Goal: Transaction & Acquisition: Book appointment/travel/reservation

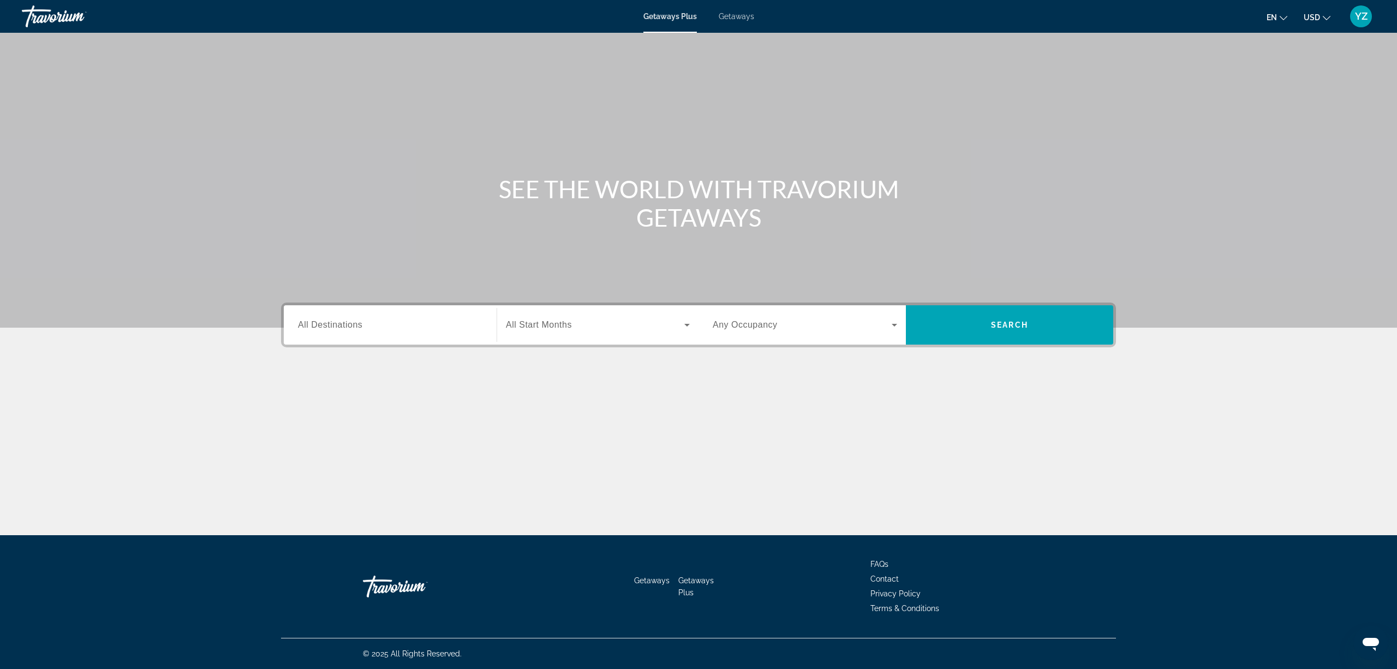
click at [438, 332] on div "Search widget" at bounding box center [390, 324] width 184 height 31
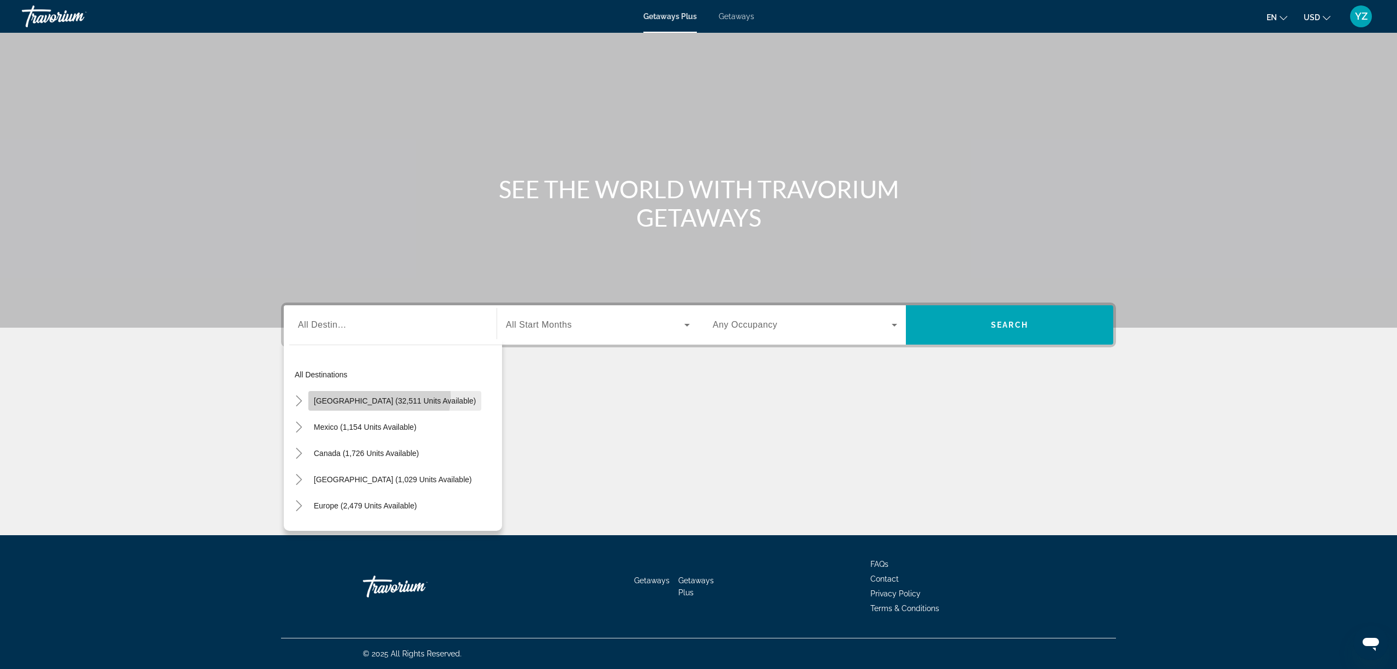
click at [378, 396] on span "[GEOGRAPHIC_DATA] (32,511 units available)" at bounding box center [395, 400] width 162 height 9
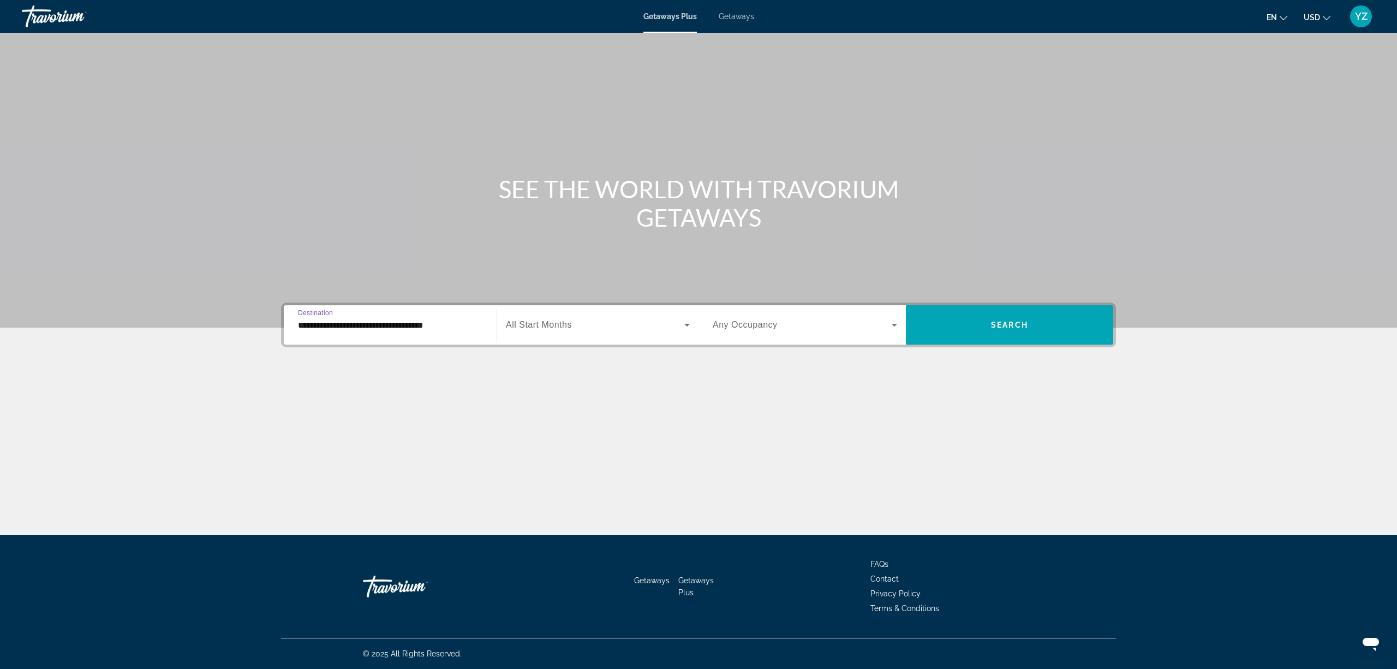
click at [413, 327] on input "**********" at bounding box center [390, 325] width 184 height 13
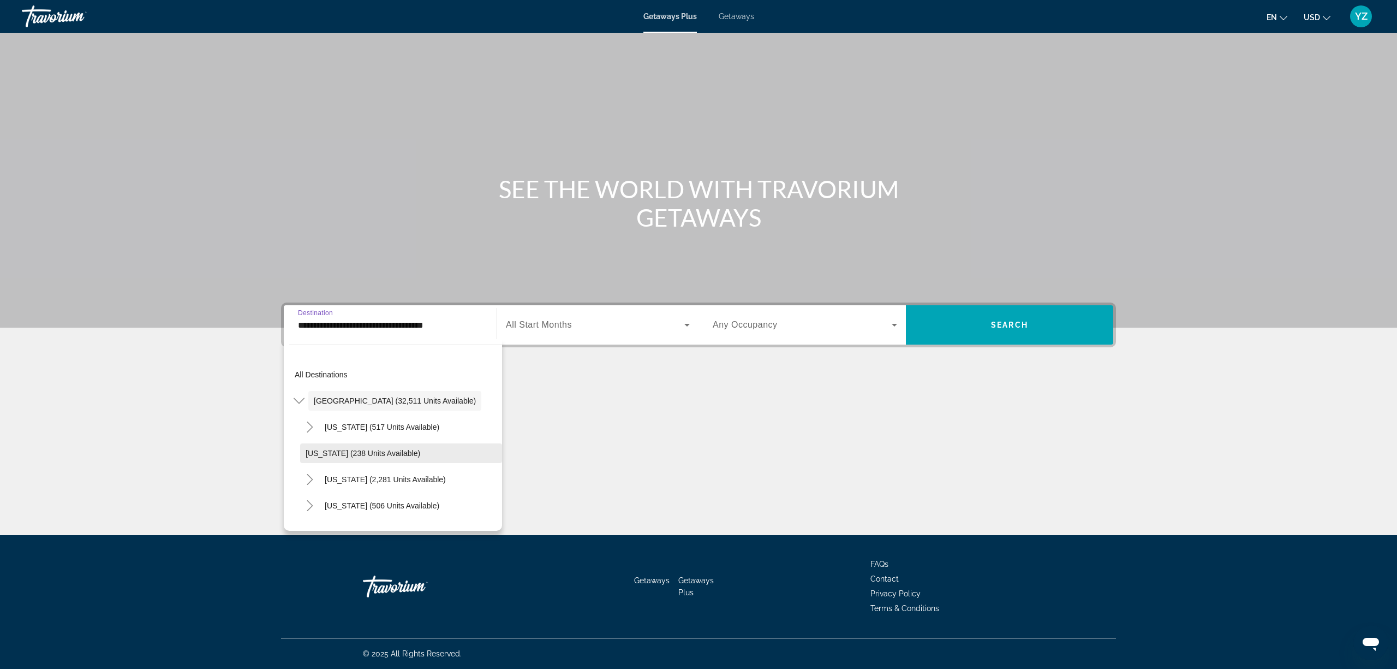
scroll to position [73, 0]
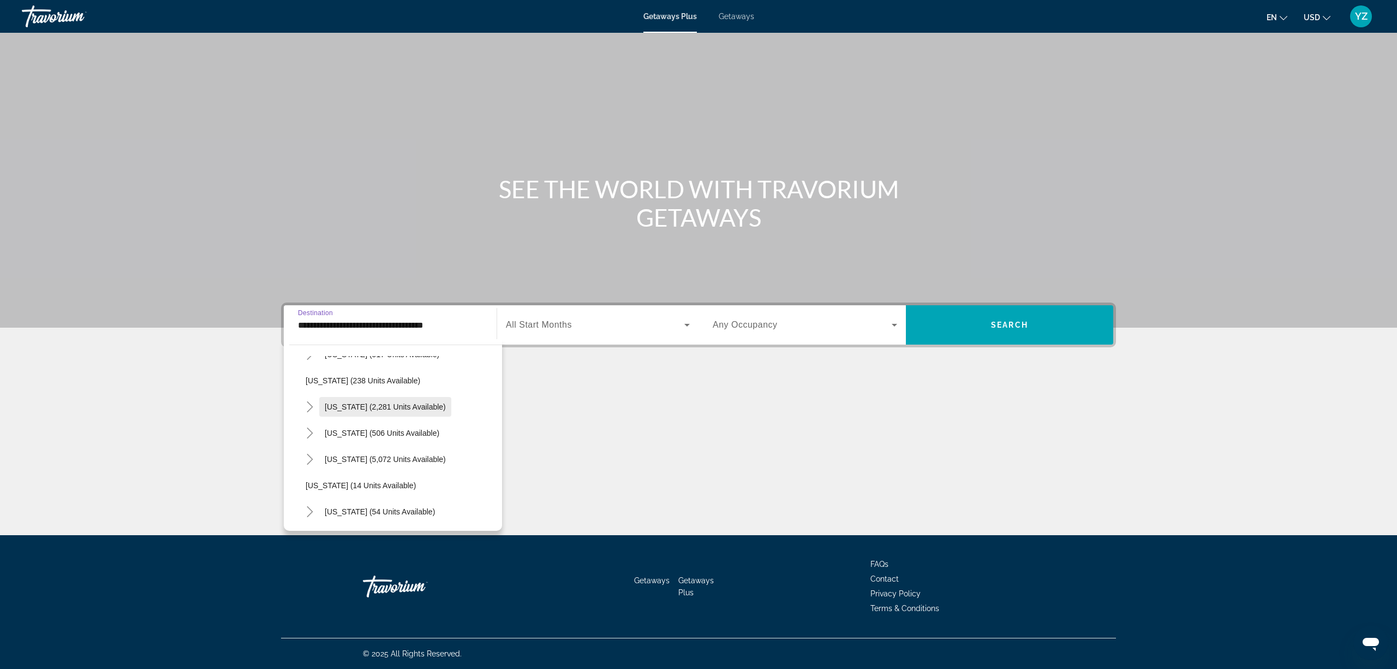
click at [389, 405] on span "[US_STATE] (2,281 units available)" at bounding box center [385, 406] width 121 height 9
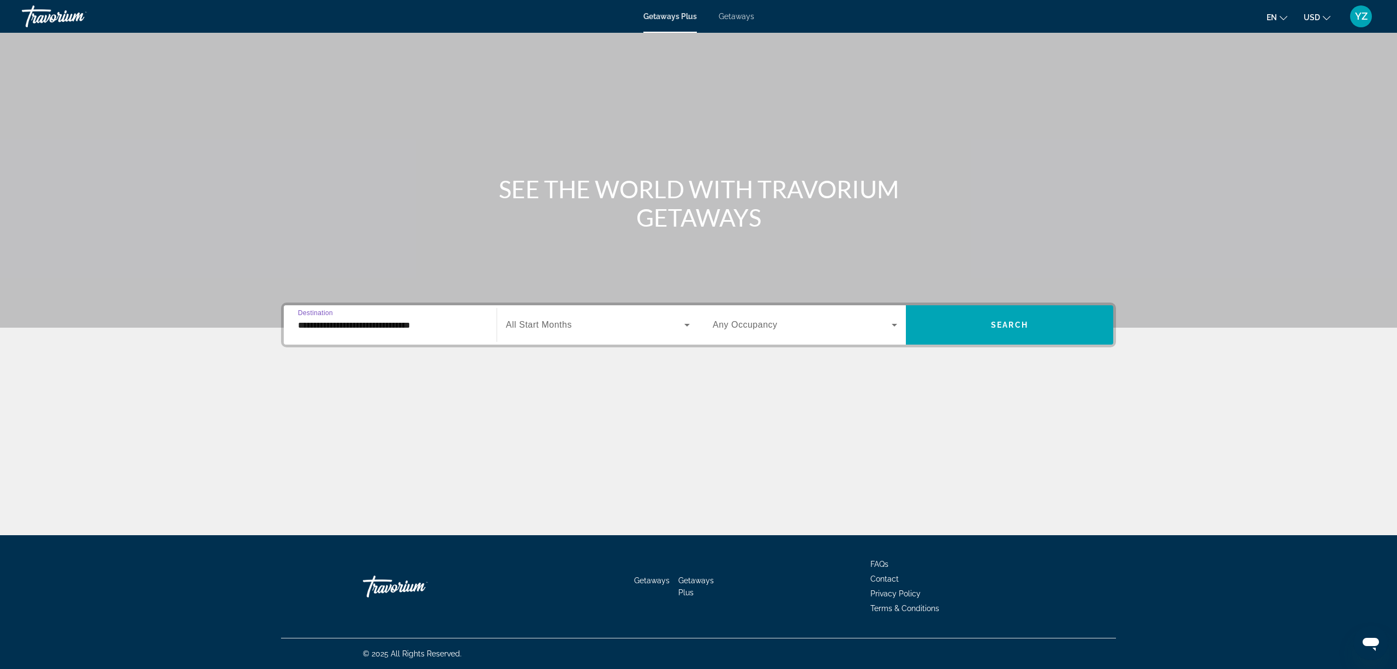
click at [394, 319] on input "**********" at bounding box center [390, 325] width 184 height 13
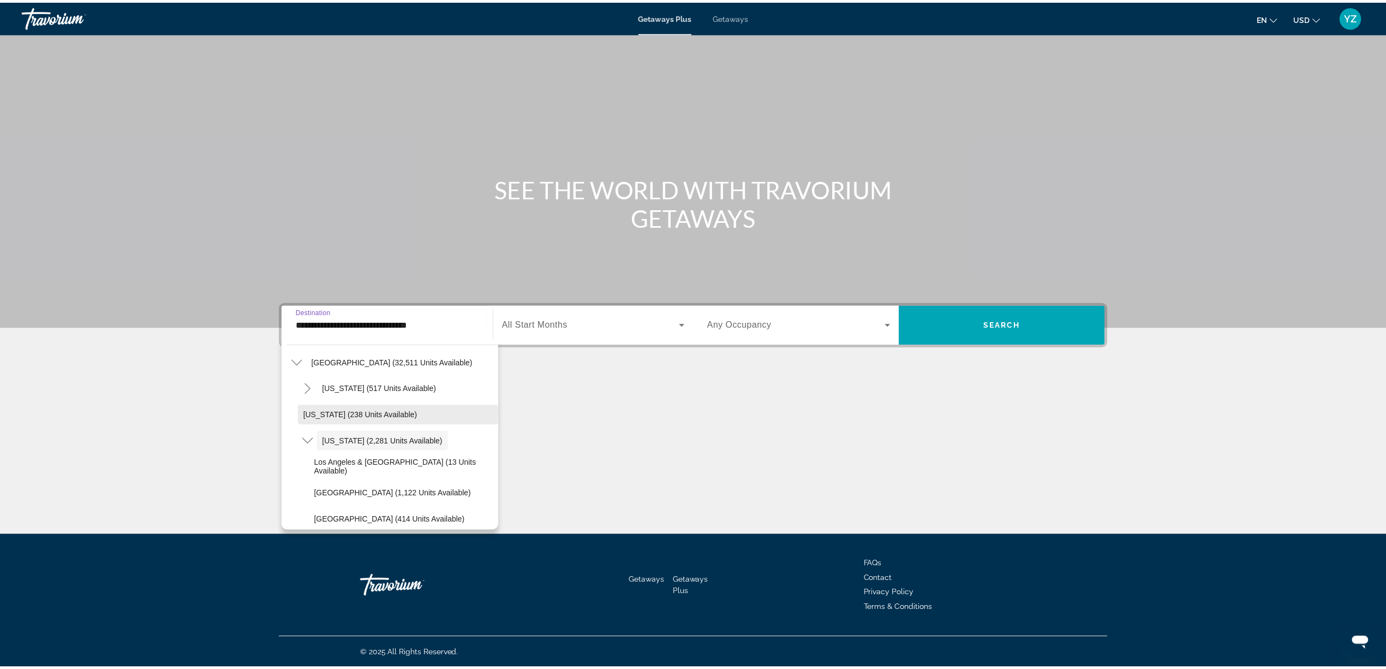
scroll to position [111, 0]
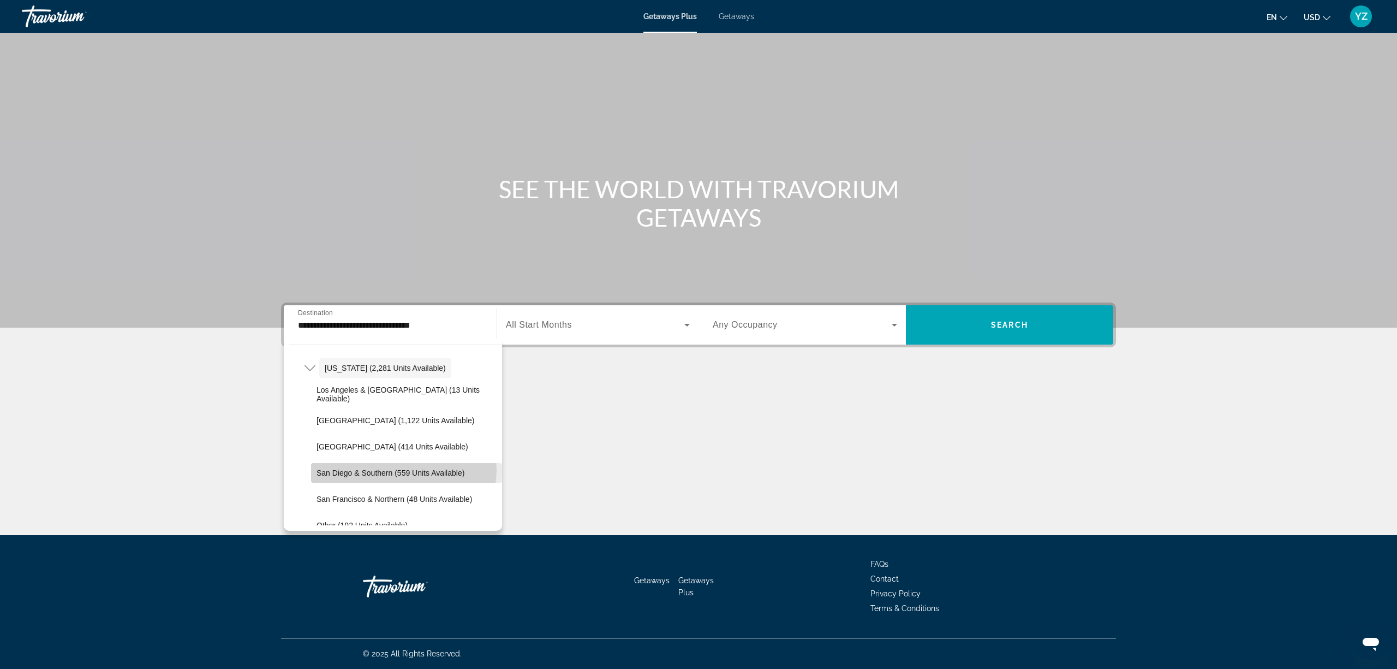
click at [403, 469] on span "San Diego & Southern (559 units available)" at bounding box center [391, 472] width 148 height 9
type input "**********"
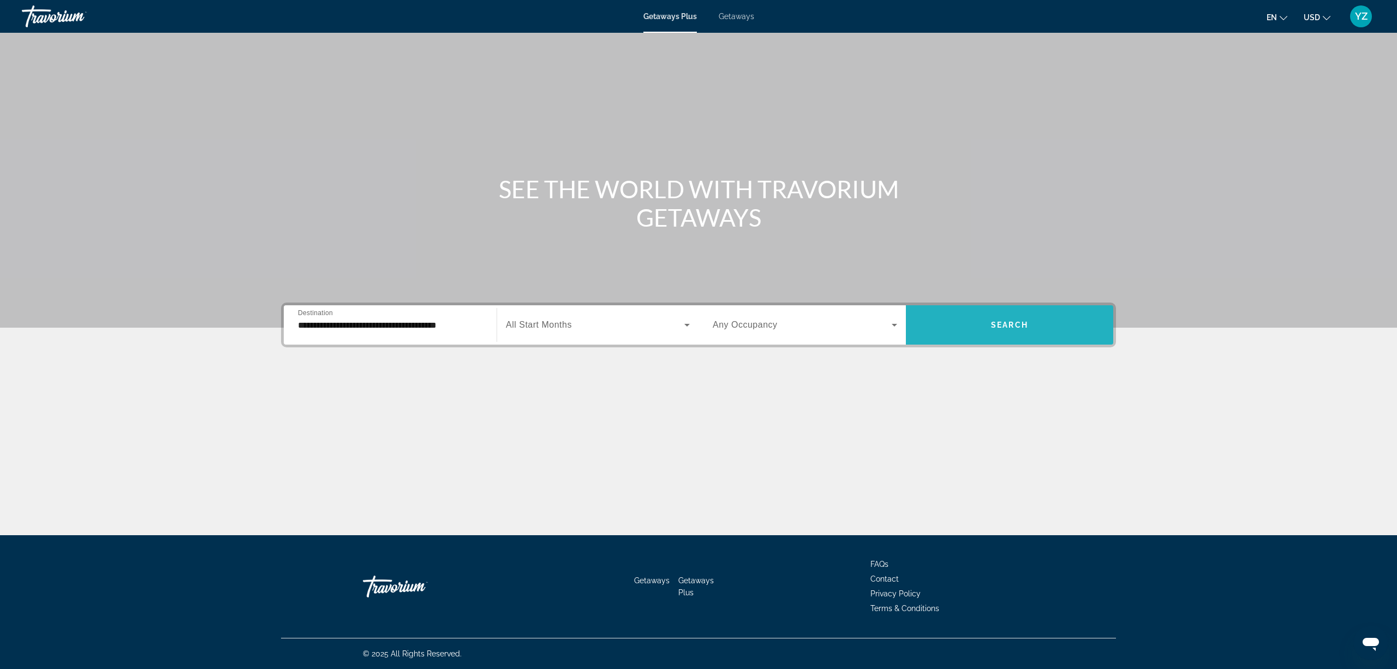
click at [1031, 321] on span "Search widget" at bounding box center [1009, 325] width 207 height 26
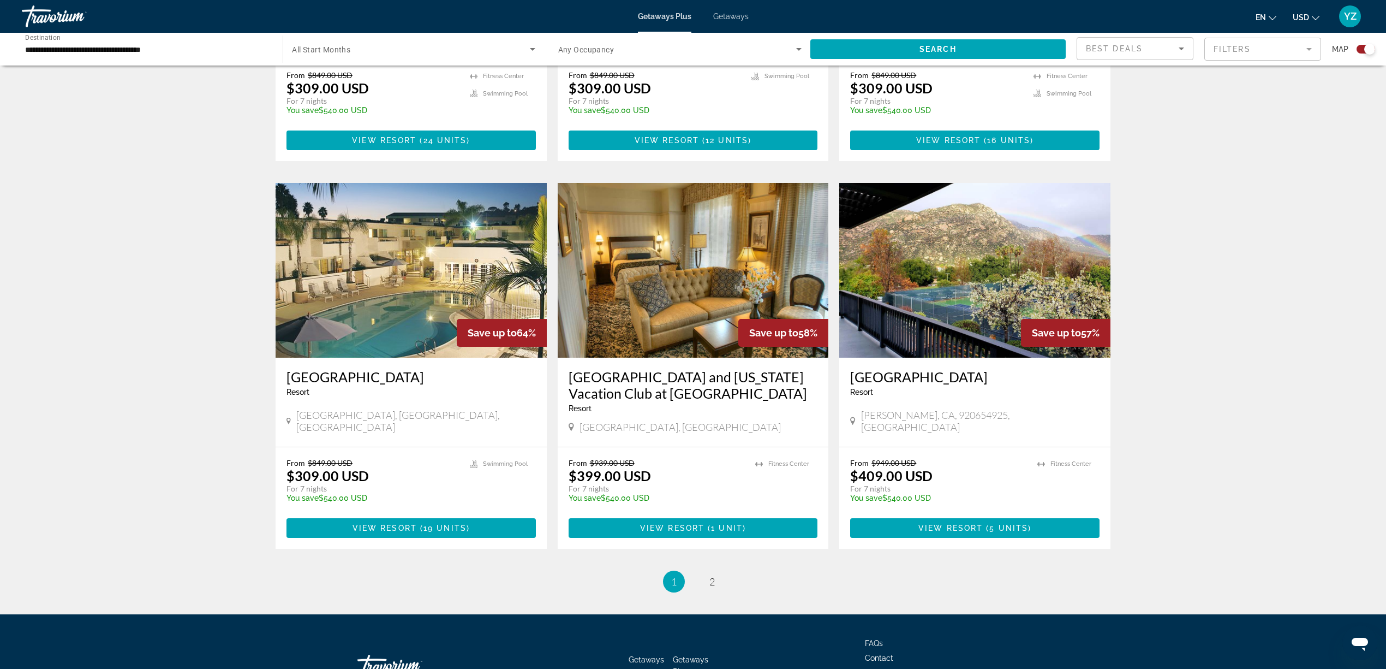
scroll to position [1486, 0]
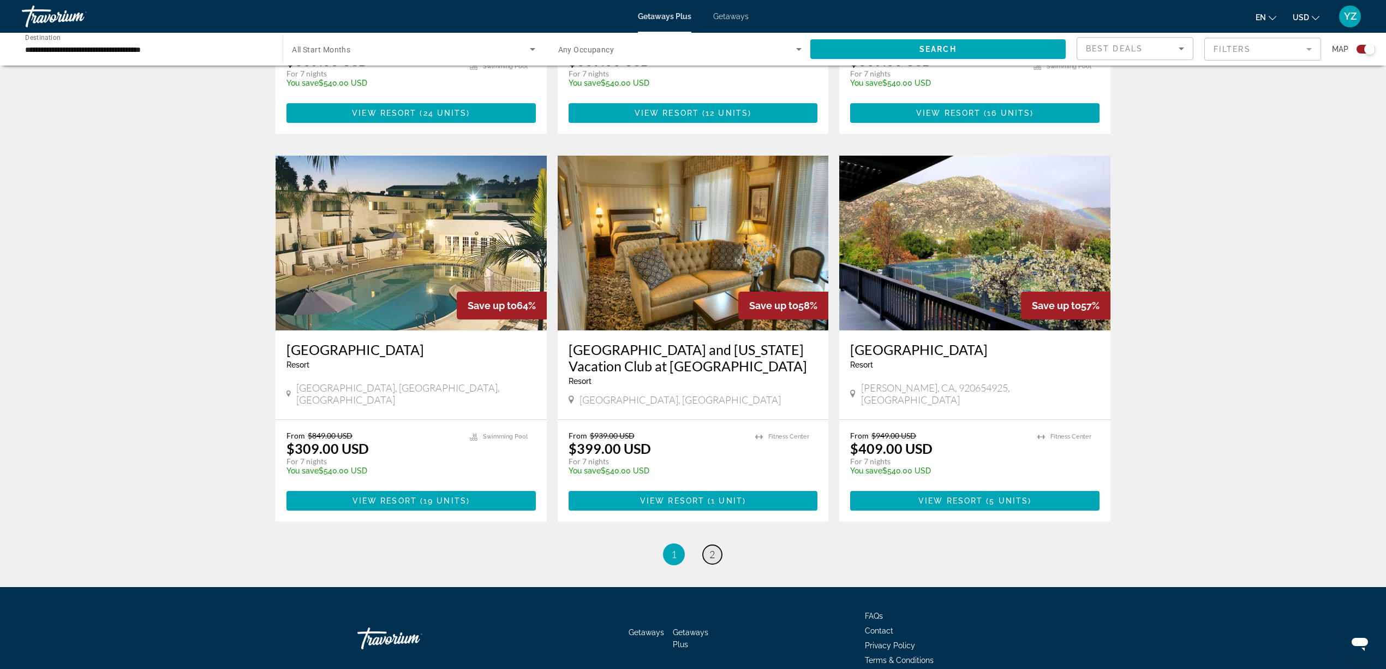
click at [712, 548] on span "2" at bounding box center [712, 554] width 5 height 12
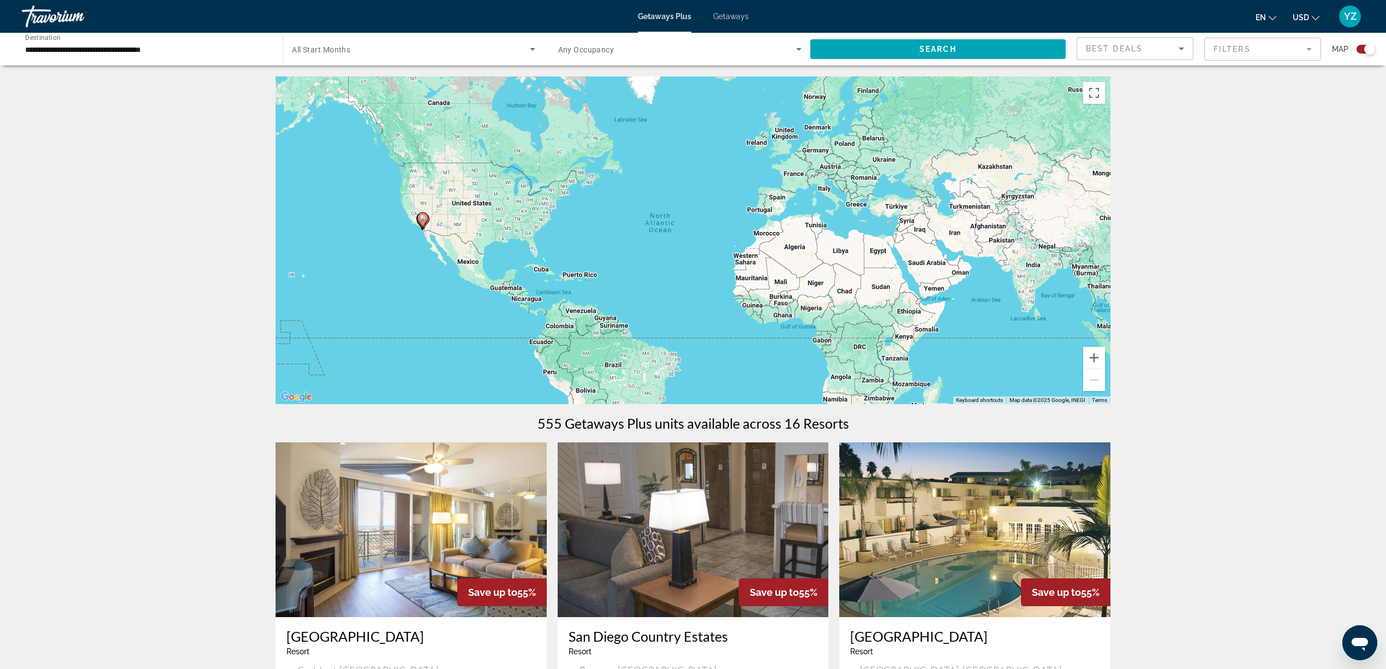
click at [729, 14] on span "Getaways" at bounding box center [730, 16] width 35 height 9
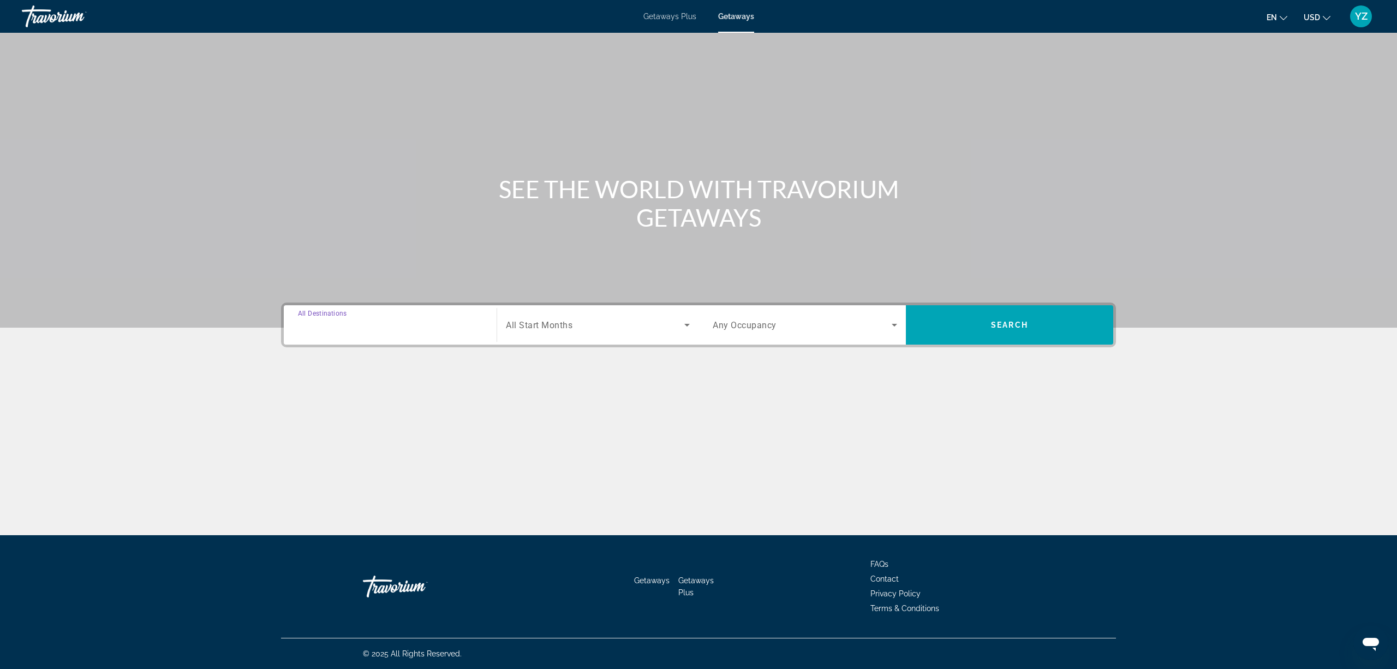
click at [410, 324] on input "Destination All Destinations" at bounding box center [390, 325] width 184 height 13
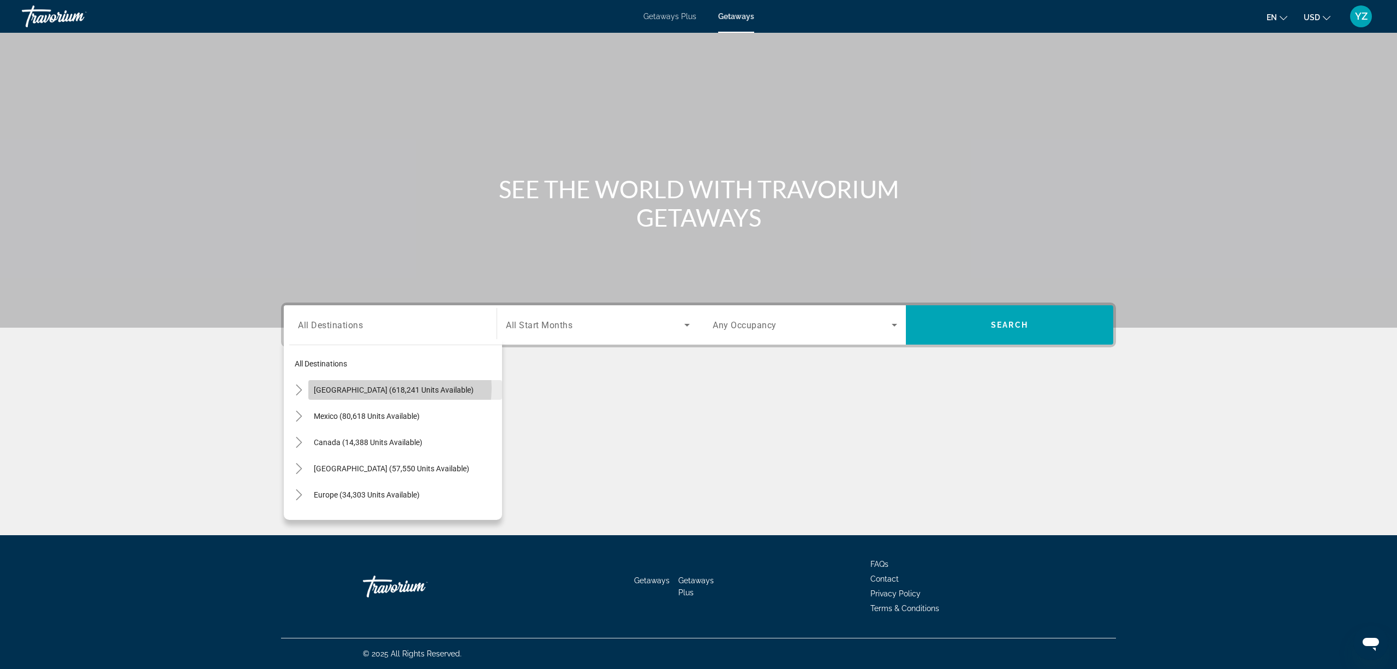
click at [395, 388] on span "[GEOGRAPHIC_DATA] (618,241 units available)" at bounding box center [394, 389] width 160 height 9
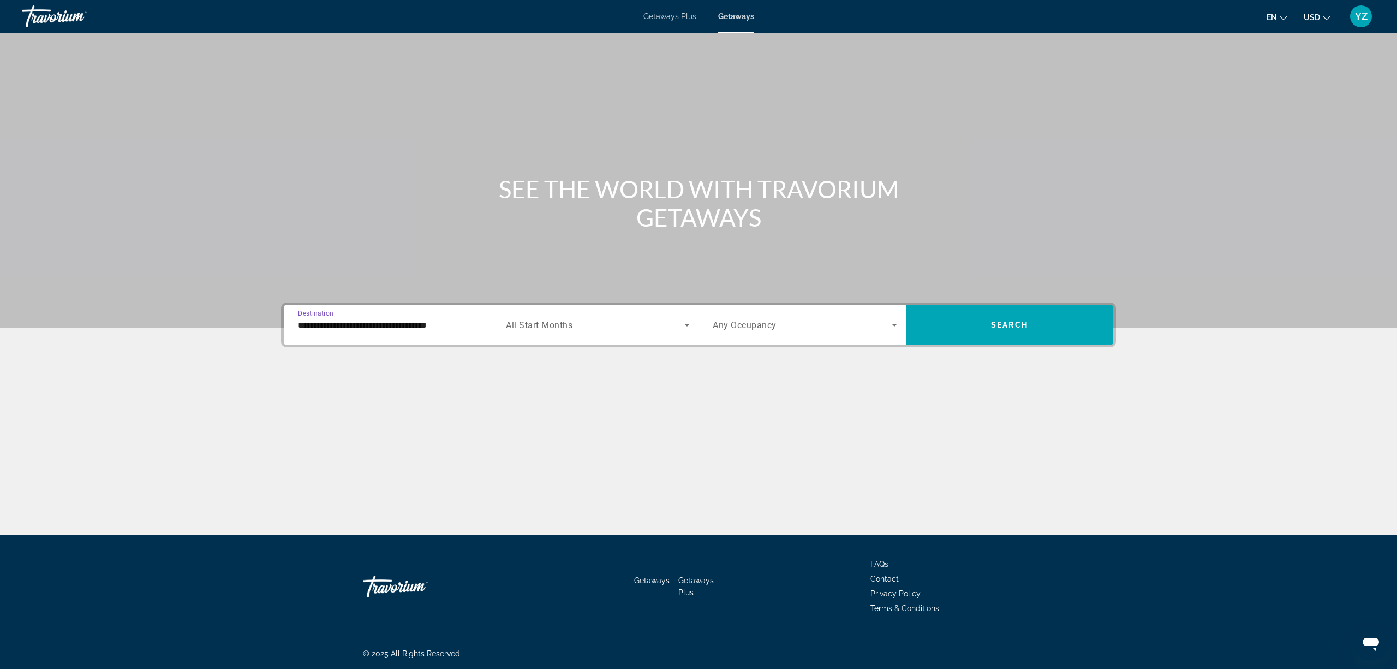
click at [374, 319] on input "**********" at bounding box center [390, 325] width 184 height 13
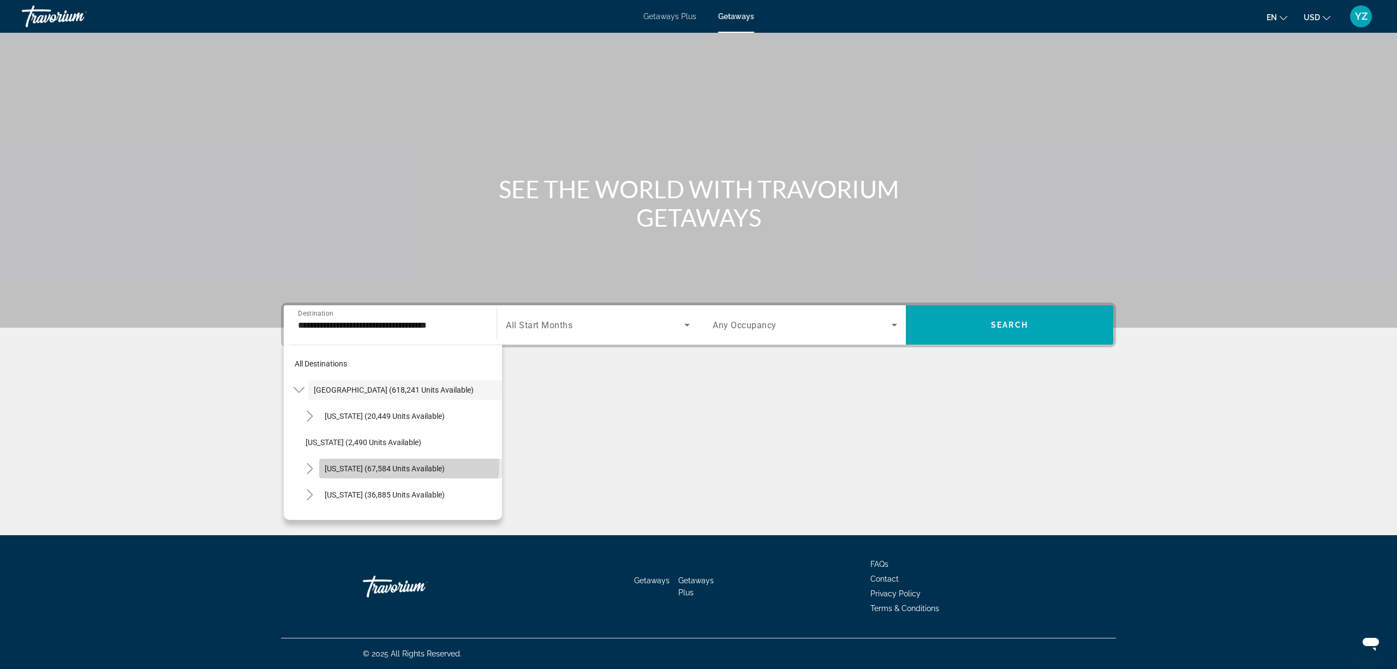
click at [408, 464] on span "[US_STATE] (67,584 units available)" at bounding box center [385, 468] width 120 height 9
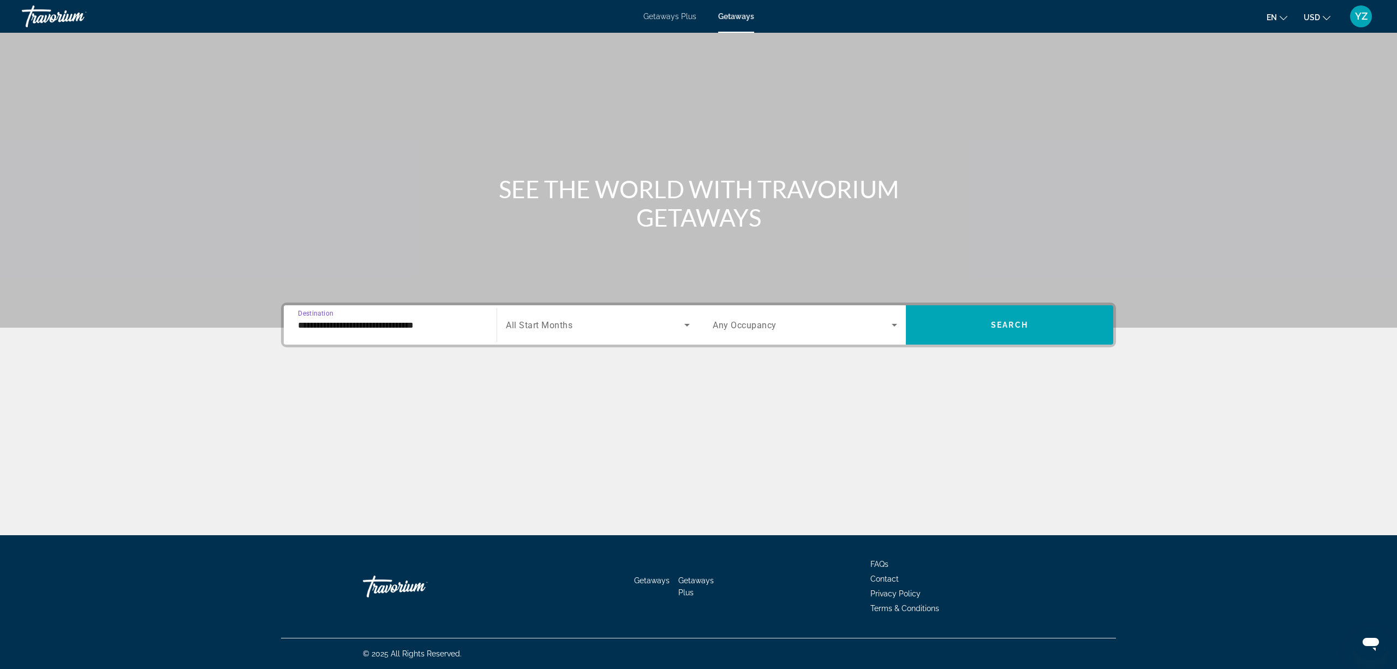
click at [385, 320] on input "**********" at bounding box center [390, 325] width 184 height 13
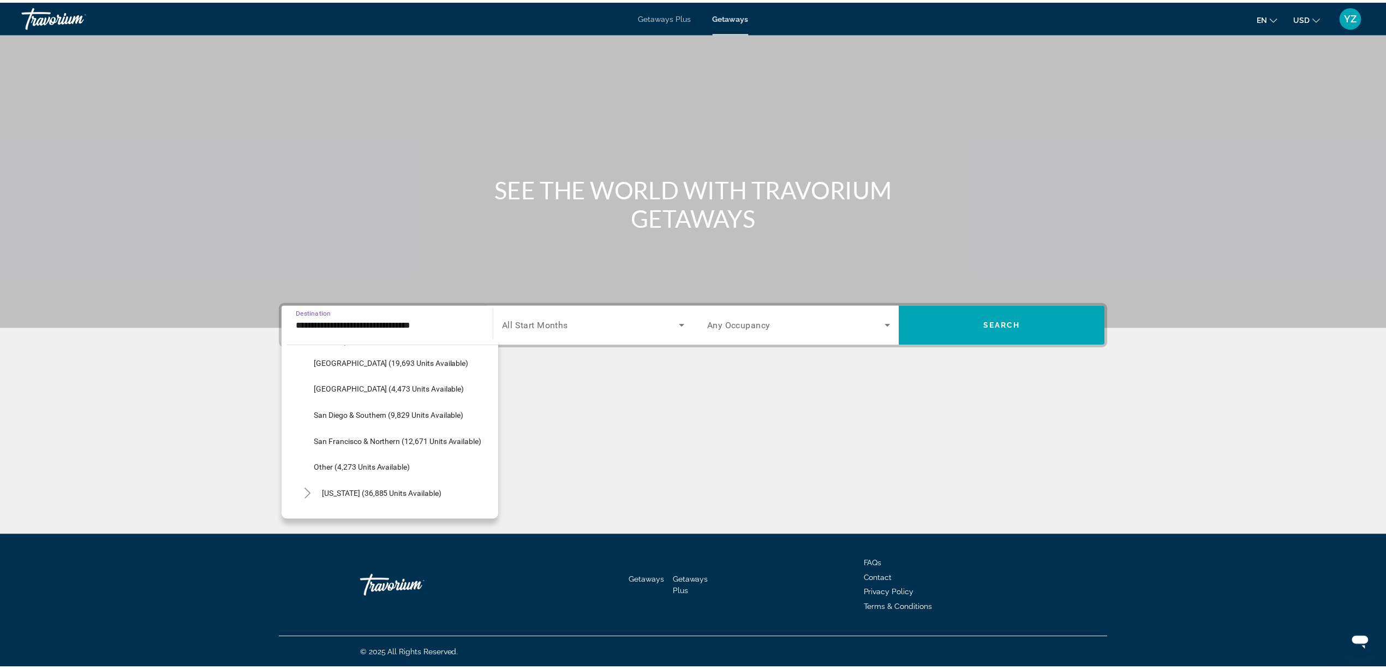
scroll to position [184, 0]
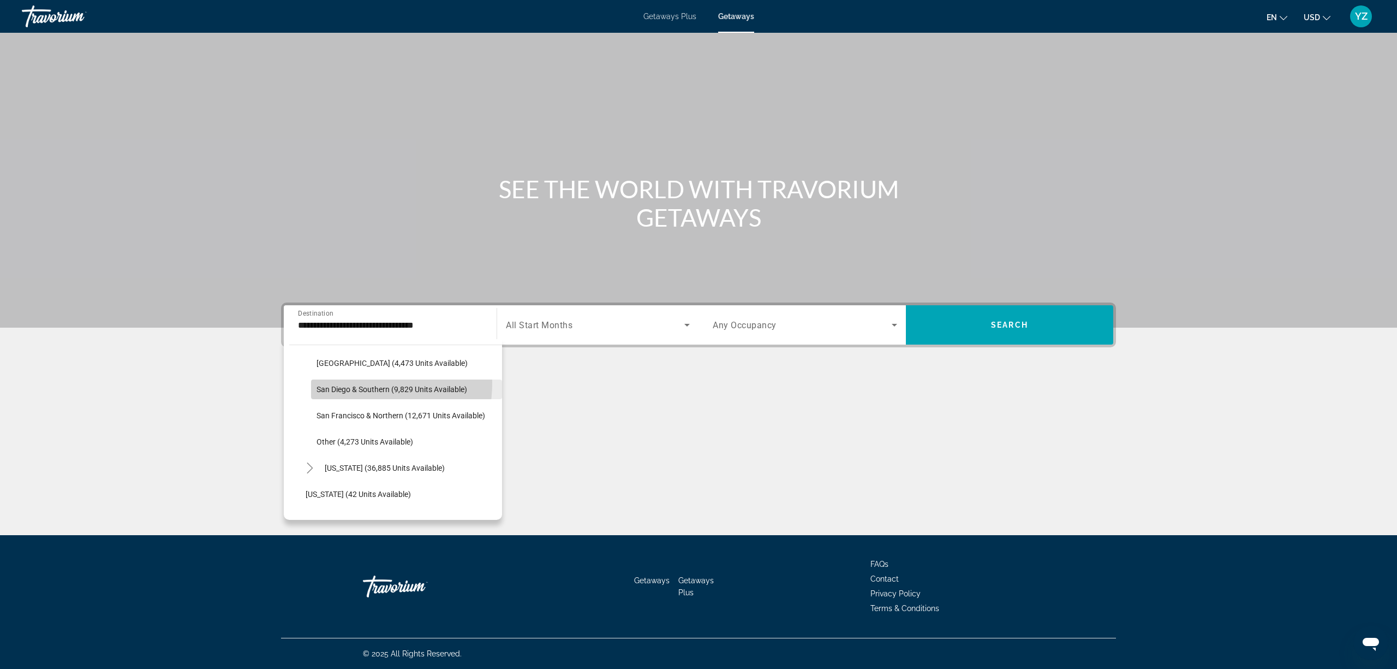
click at [347, 382] on span "Search widget" at bounding box center [406, 389] width 191 height 26
type input "**********"
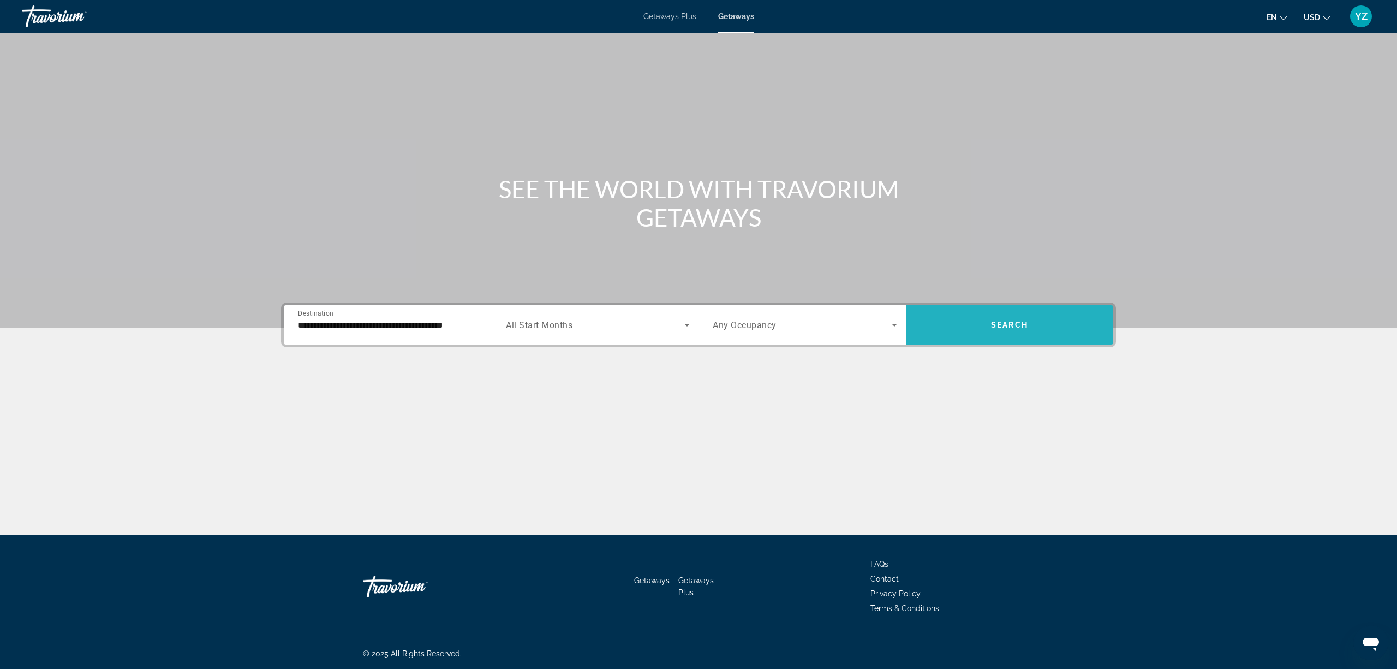
click at [1034, 319] on span "Search widget" at bounding box center [1009, 325] width 207 height 26
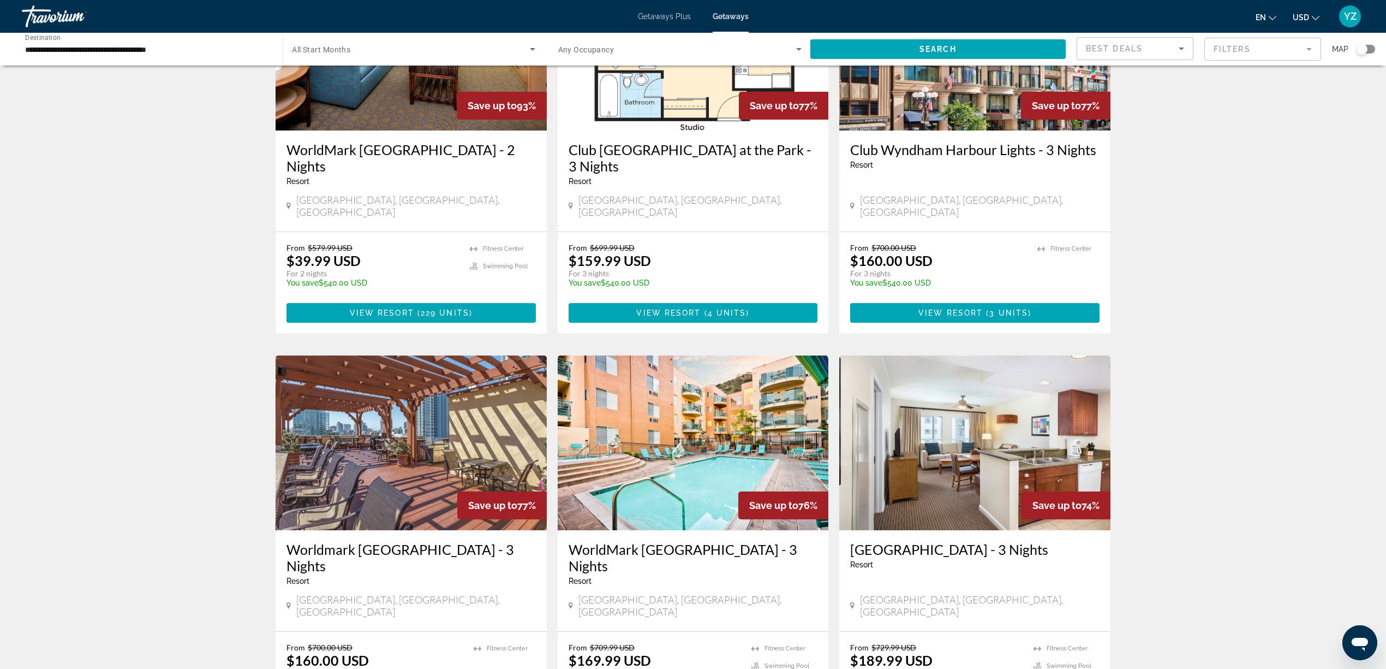
scroll to position [655, 0]
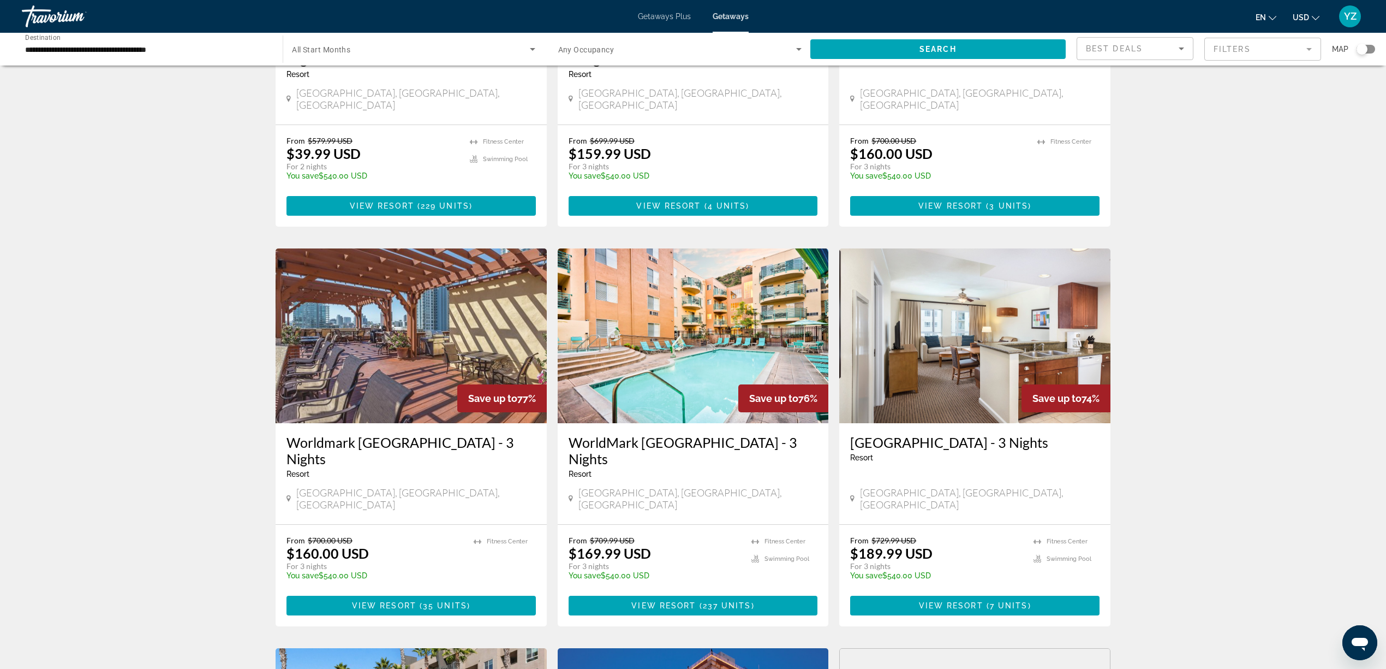
click at [942, 434] on h3 "[GEOGRAPHIC_DATA] - 3 Nights" at bounding box center [974, 442] width 249 height 16
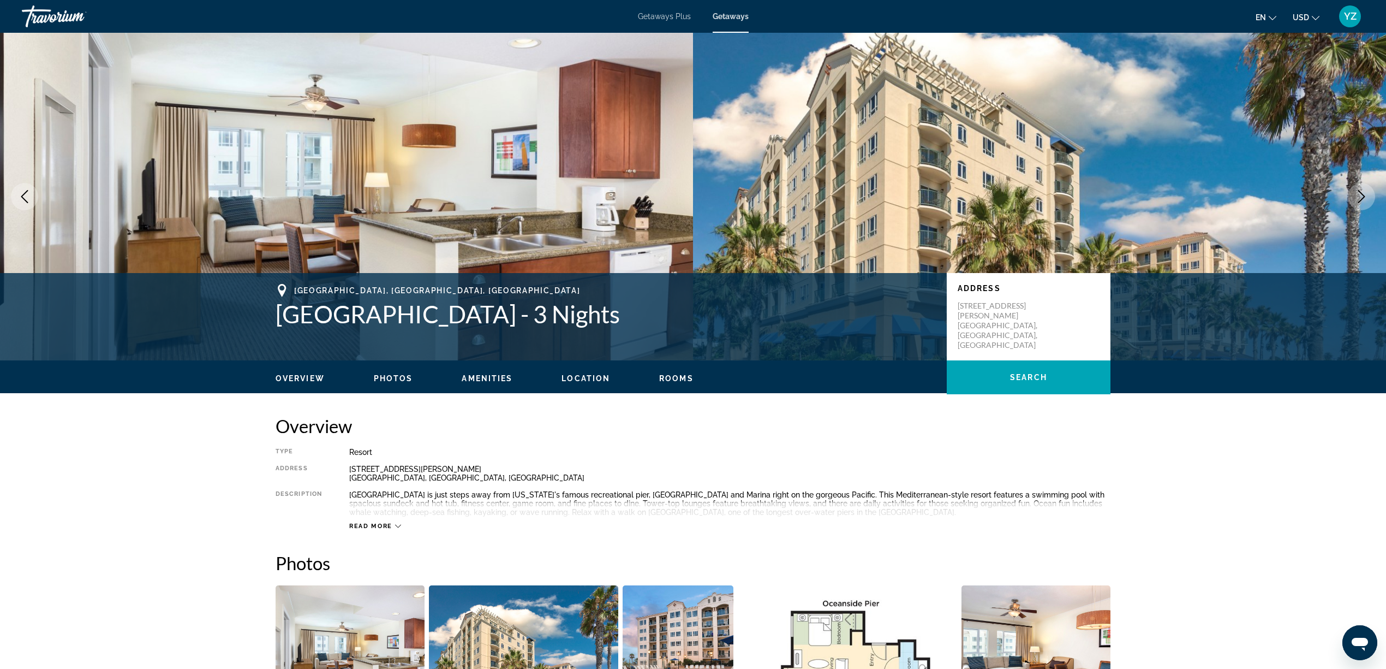
drag, startPoint x: 278, startPoint y: 311, endPoint x: 728, endPoint y: 321, distance: 449.9
click at [728, 321] on h1 "[GEOGRAPHIC_DATA] - 3 Nights" at bounding box center [606, 314] width 660 height 28
copy h1 "[GEOGRAPHIC_DATA] - 3 Nights"
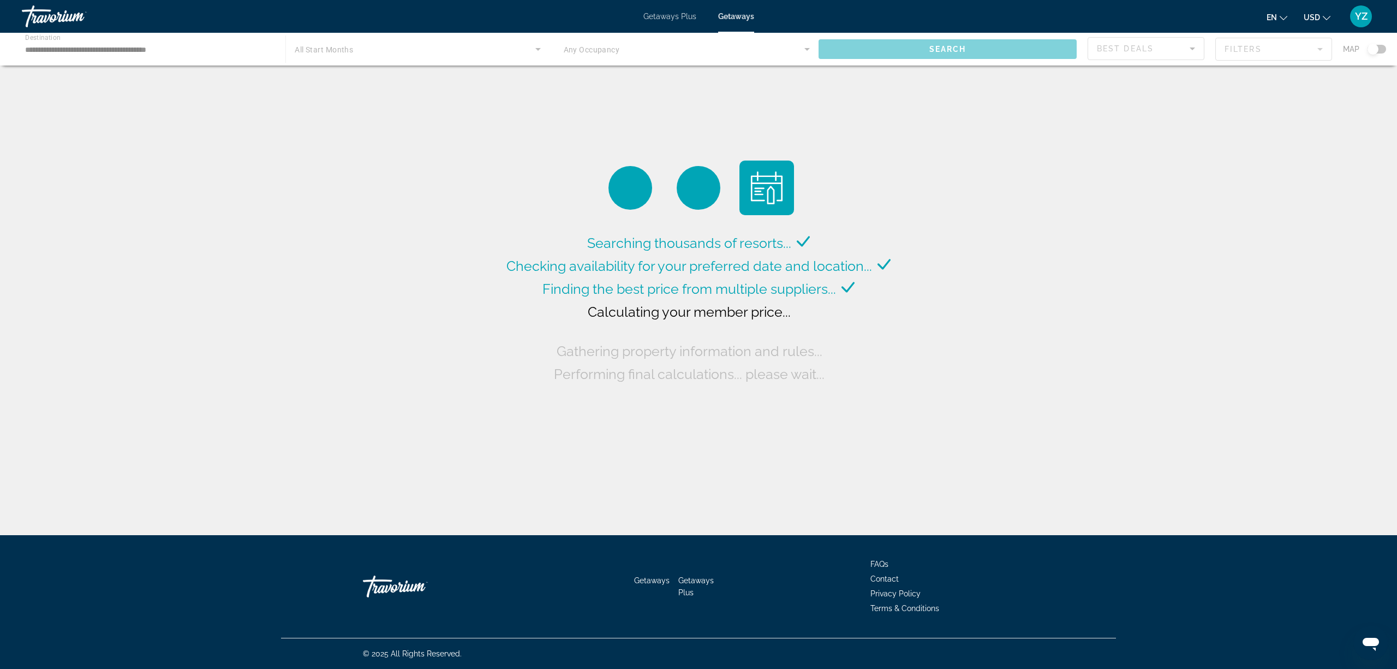
click at [171, 48] on div "Main content" at bounding box center [698, 49] width 1397 height 33
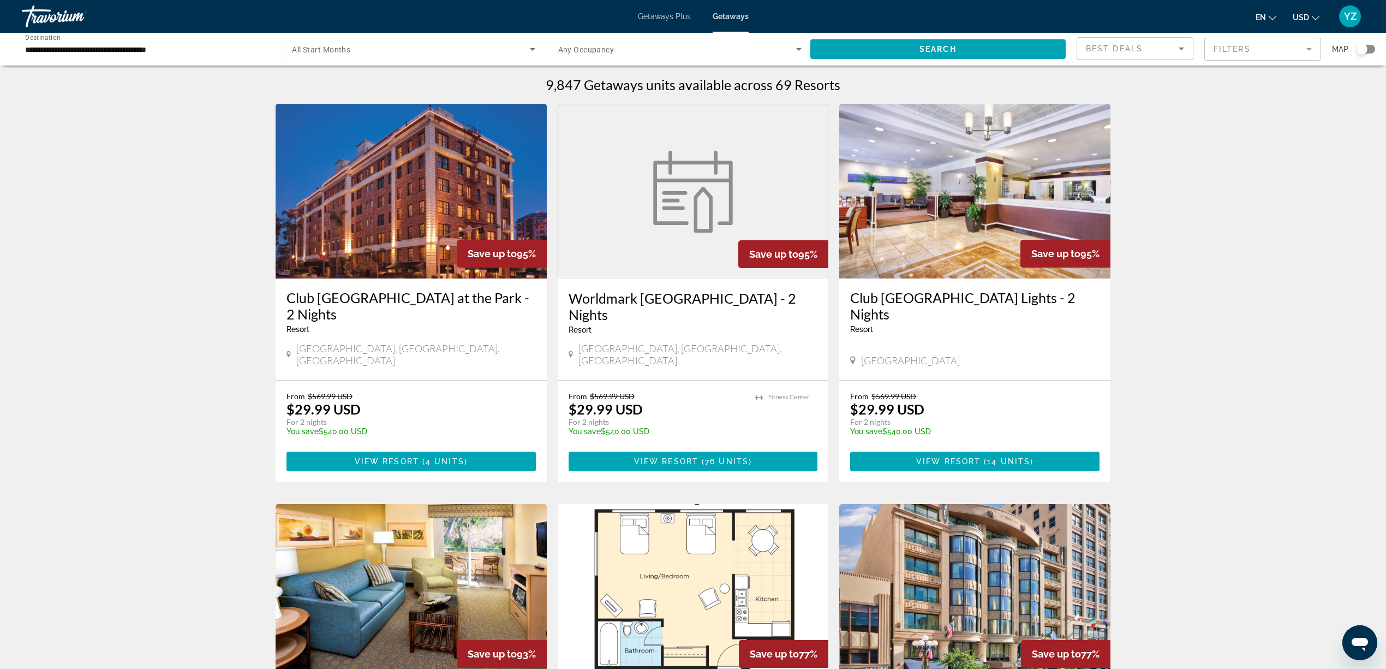
click at [117, 44] on input "**********" at bounding box center [146, 49] width 243 height 13
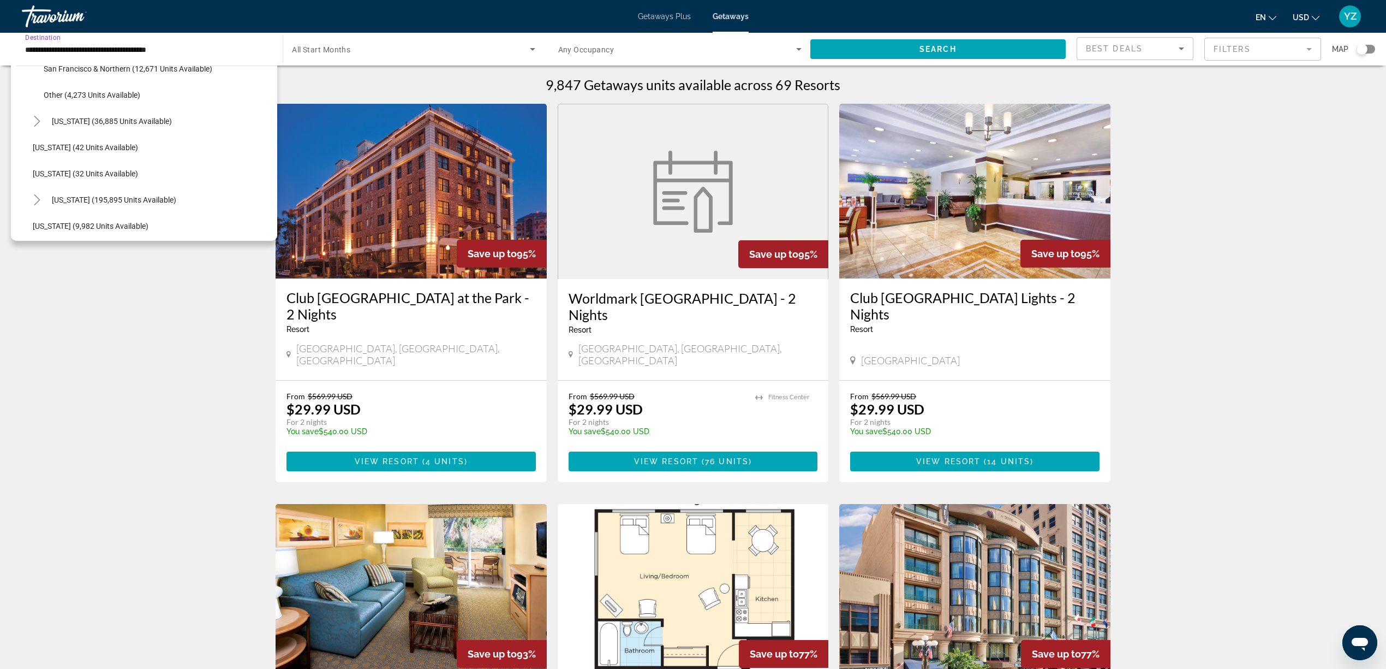
scroll to position [291, 0]
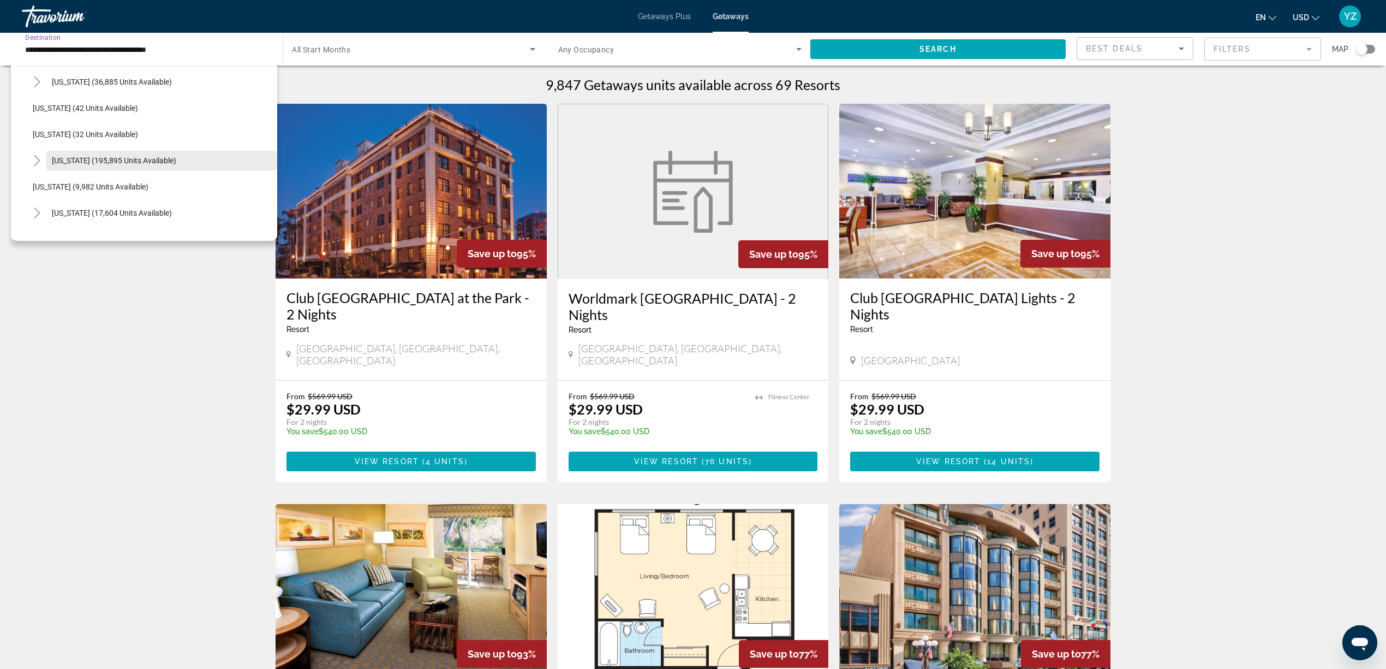
click at [138, 157] on span "[US_STATE] (195,895 units available)" at bounding box center [114, 160] width 124 height 9
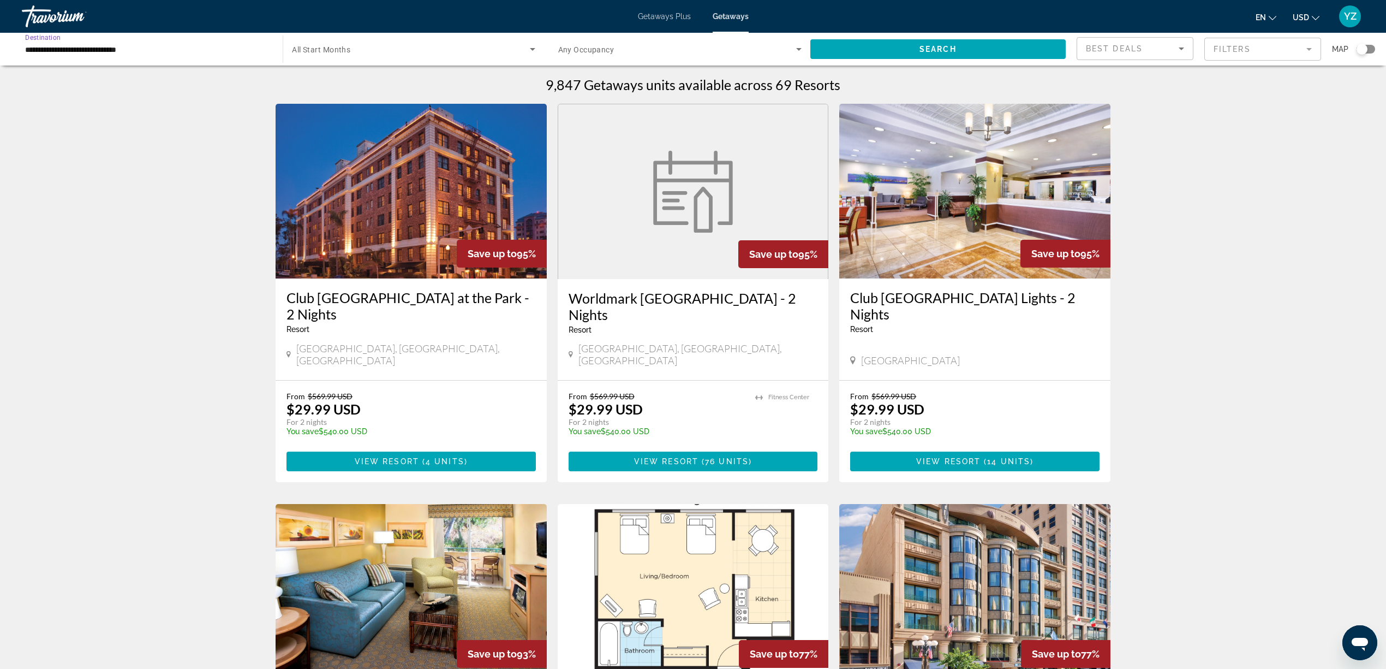
click at [155, 47] on input "**********" at bounding box center [146, 49] width 243 height 13
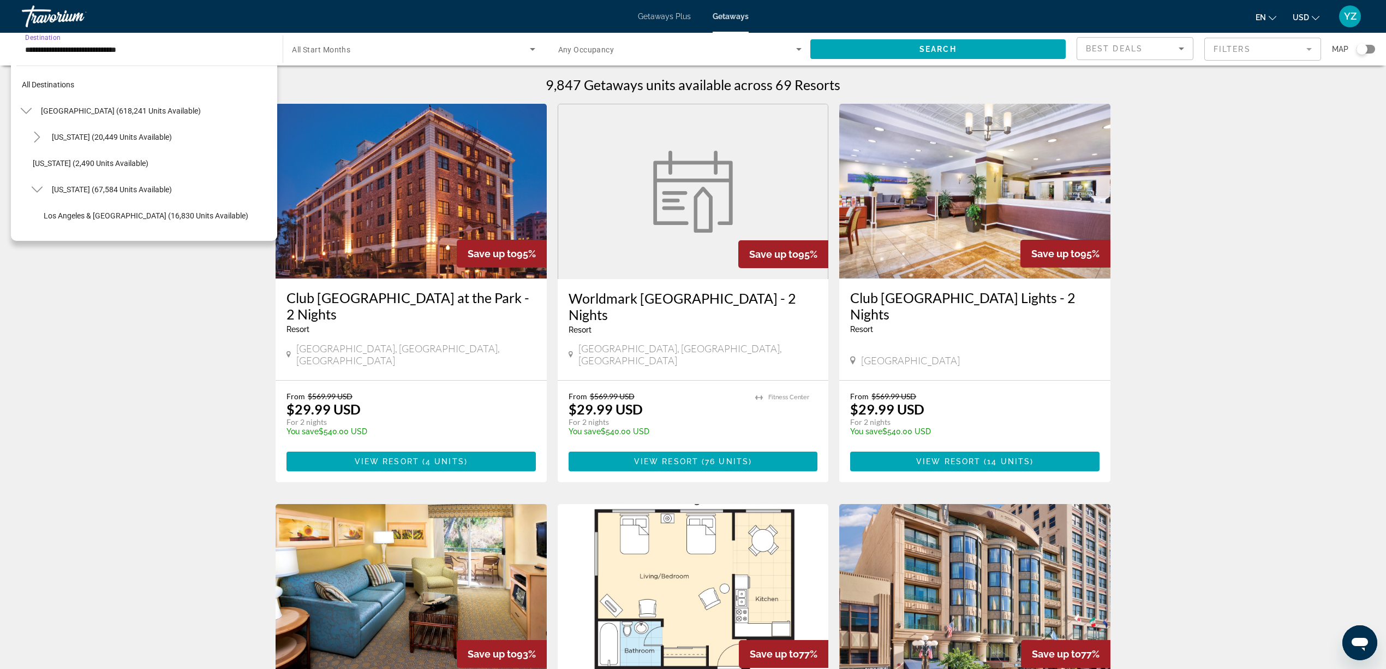
scroll to position [300, 0]
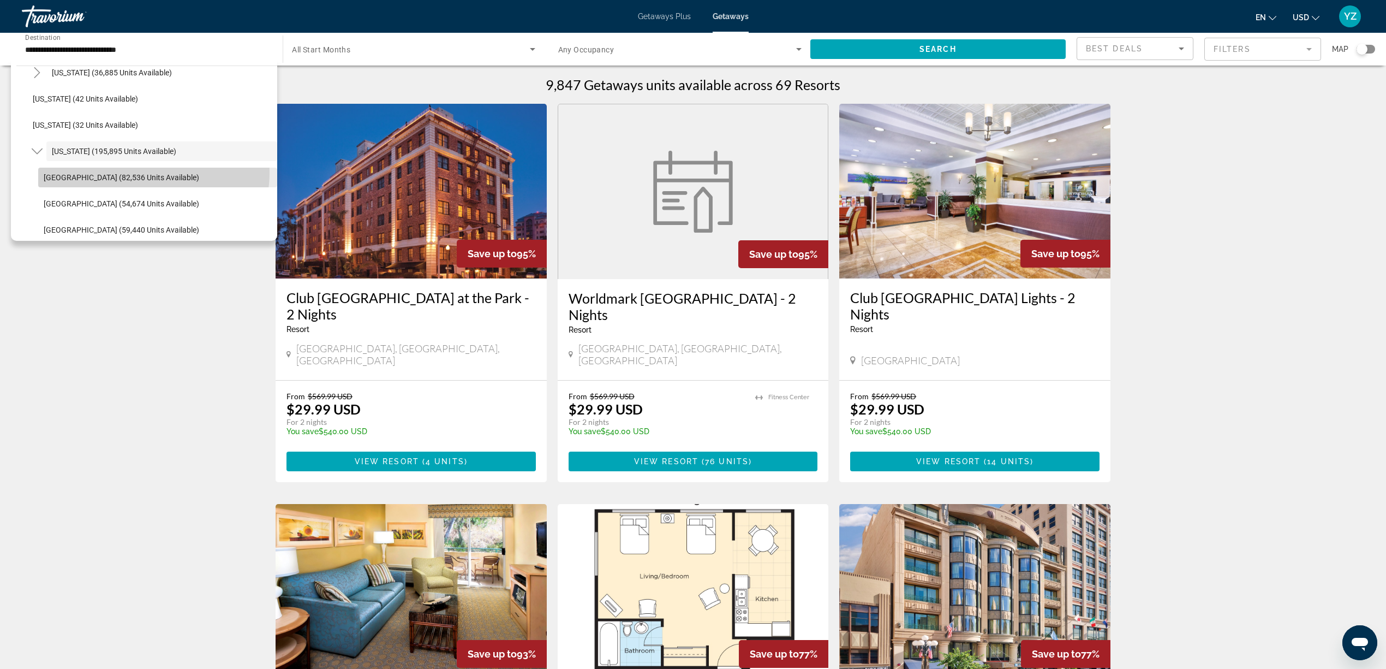
click at [153, 173] on span "[GEOGRAPHIC_DATA] (82,536 units available)" at bounding box center [122, 177] width 156 height 9
type input "**********"
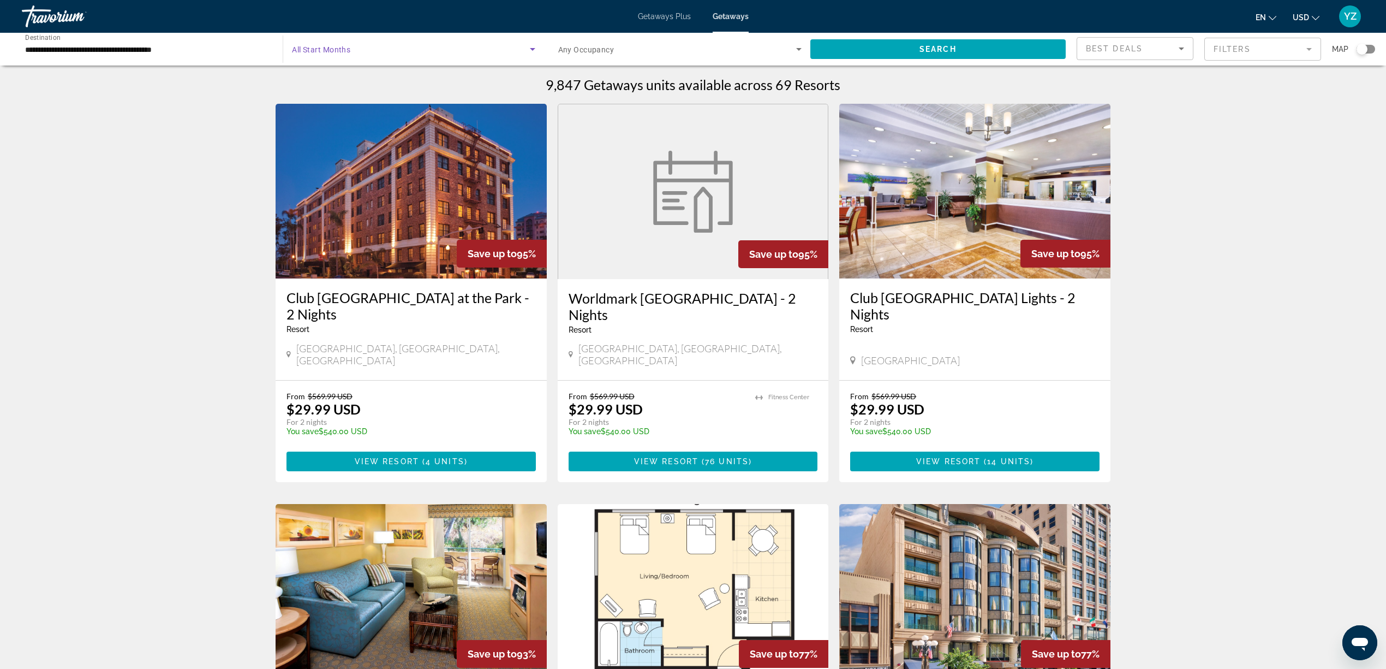
click at [529, 46] on icon "Search widget" at bounding box center [532, 49] width 13 height 13
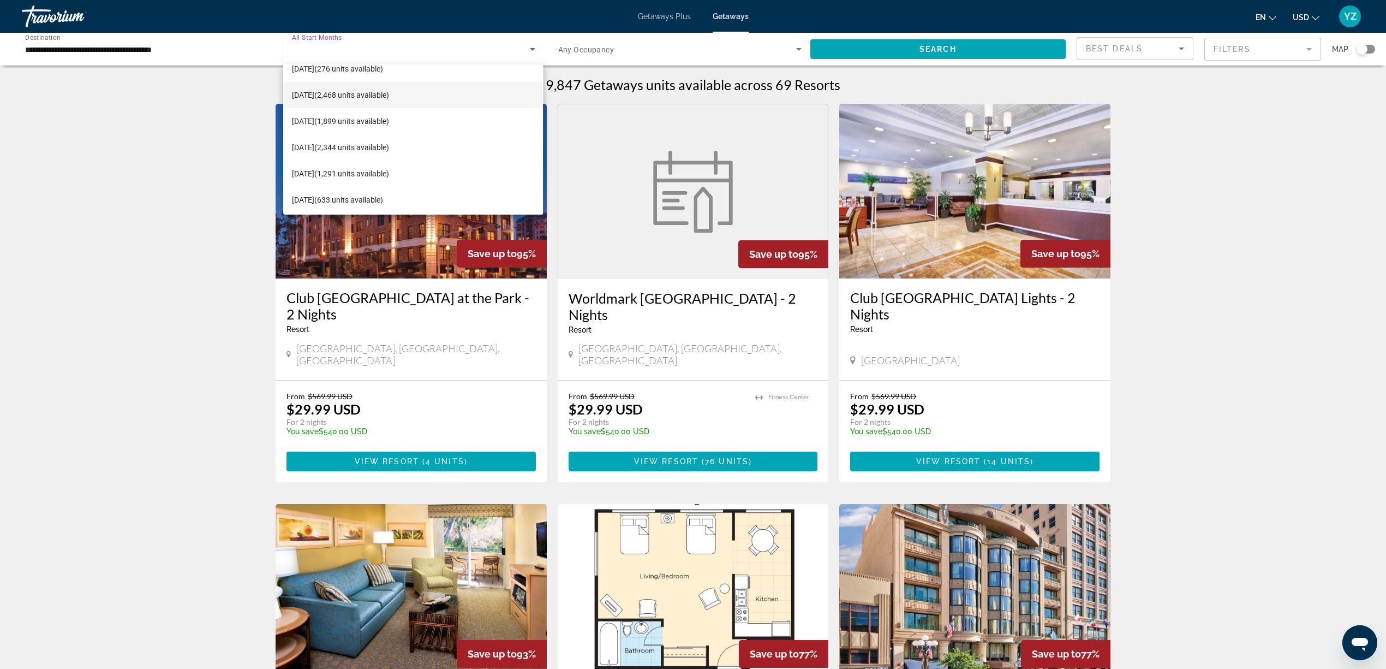
scroll to position [73, 0]
click at [383, 165] on span "[DATE] (633 units available)" at bounding box center [337, 166] width 91 height 13
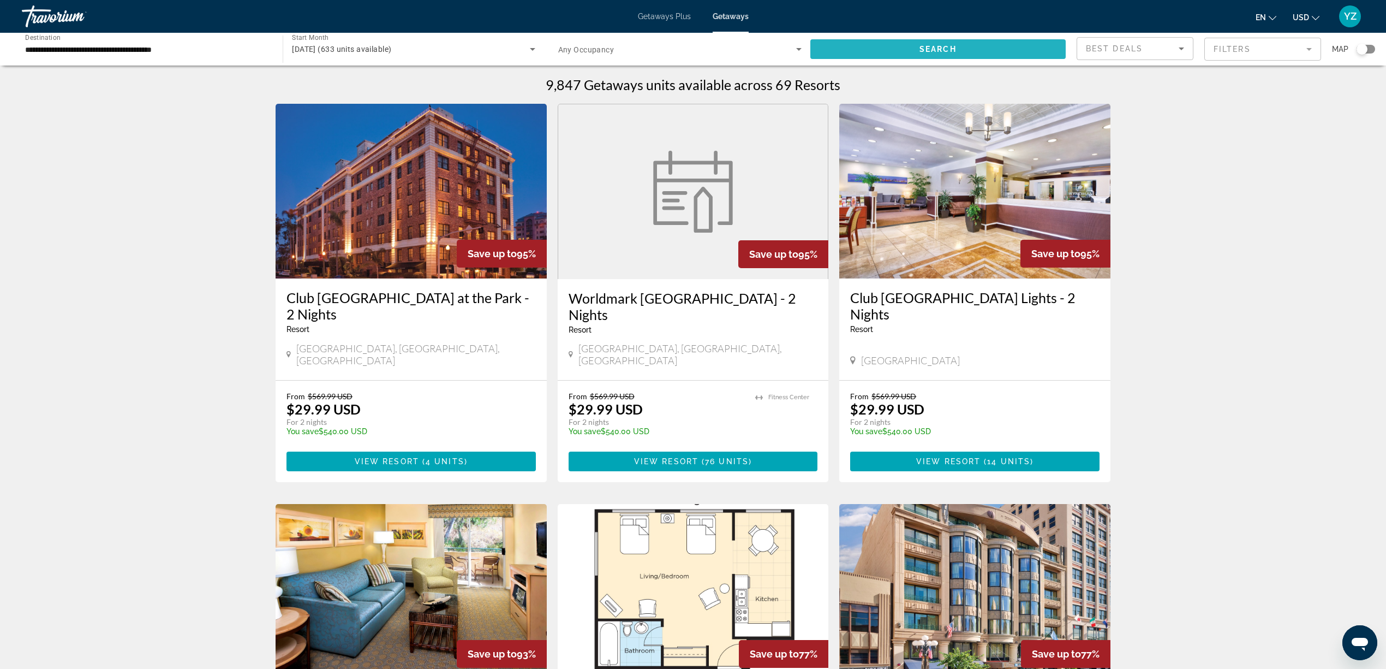
click at [950, 42] on span "Search widget" at bounding box center [938, 49] width 255 height 26
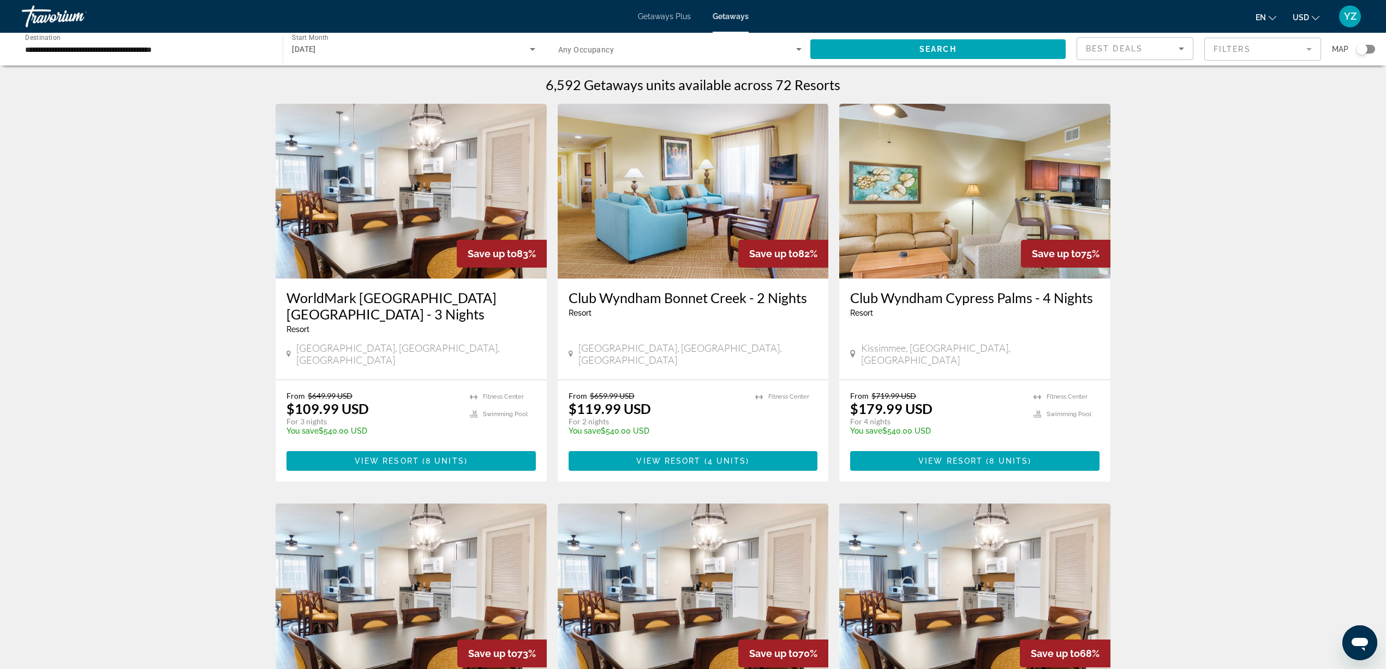
click at [1308, 46] on mat-form-field "Filters" at bounding box center [1263, 49] width 117 height 23
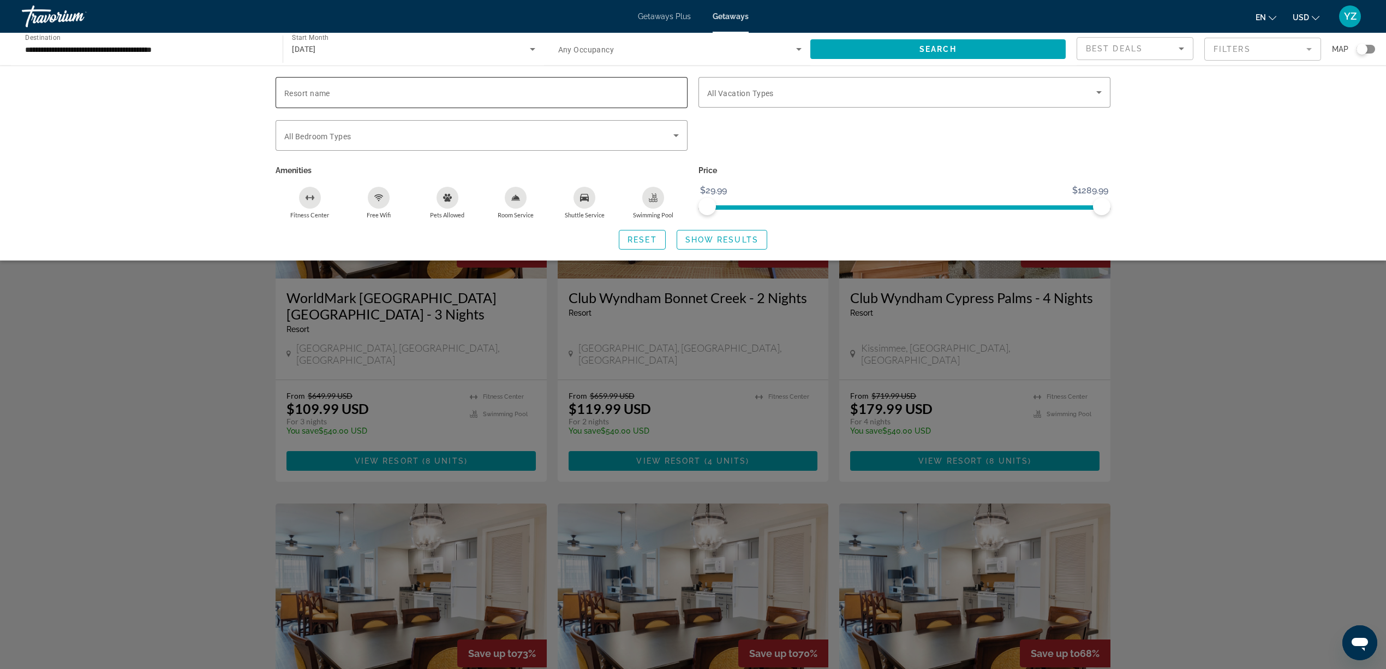
click at [424, 97] on input "Resort name" at bounding box center [481, 92] width 395 height 13
type input "**********"
click at [954, 45] on span "Search" at bounding box center [938, 49] width 37 height 9
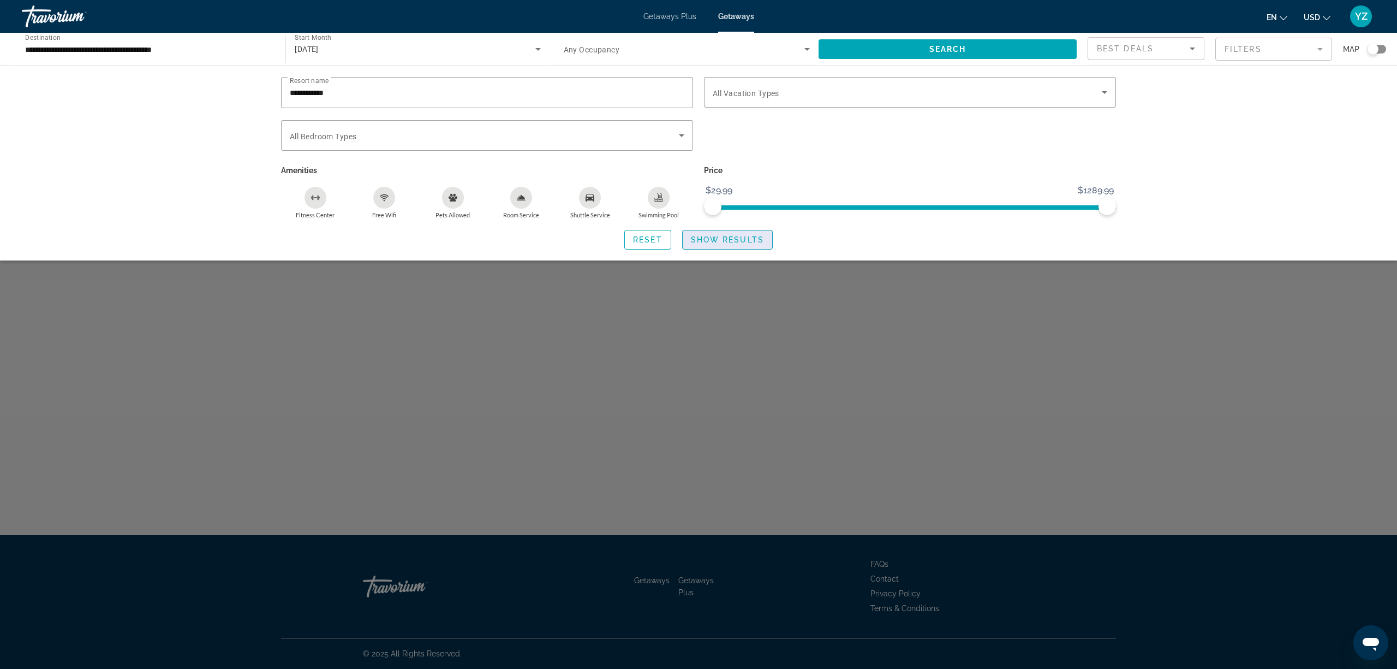
click at [732, 235] on span "Show Results" at bounding box center [727, 239] width 73 height 9
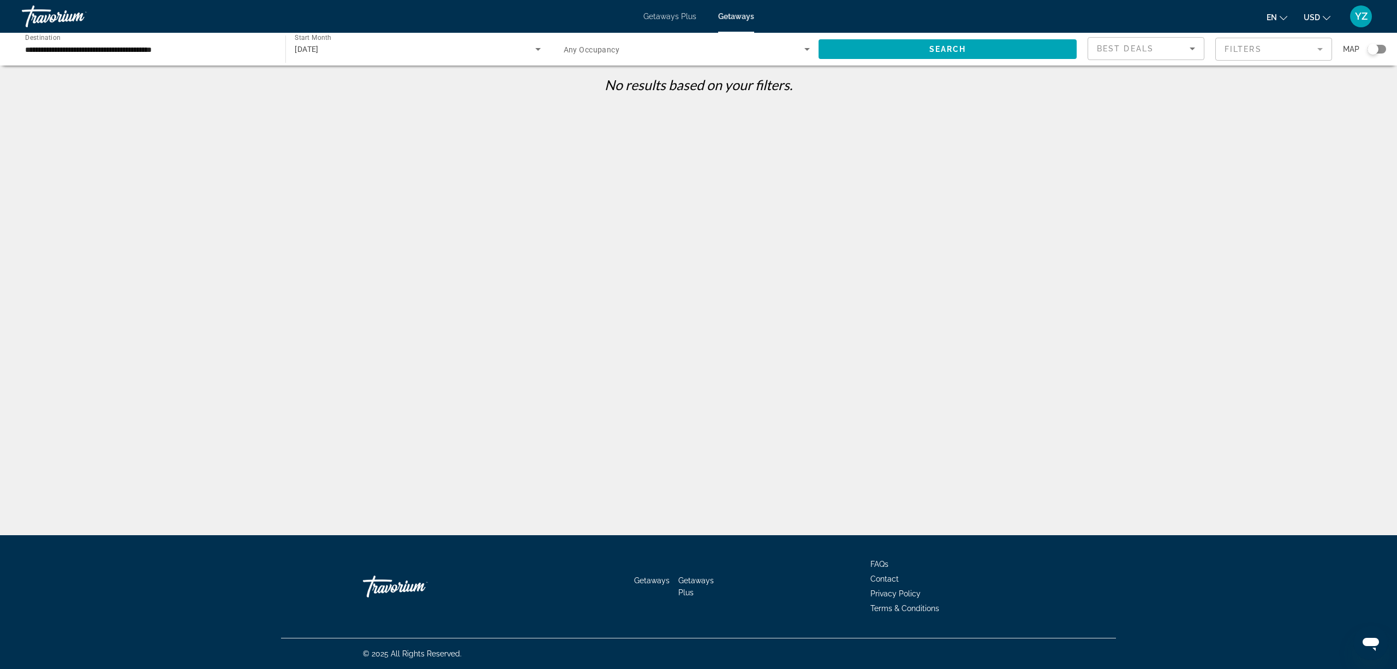
click at [1313, 48] on mat-form-field "Filters" at bounding box center [1274, 49] width 117 height 23
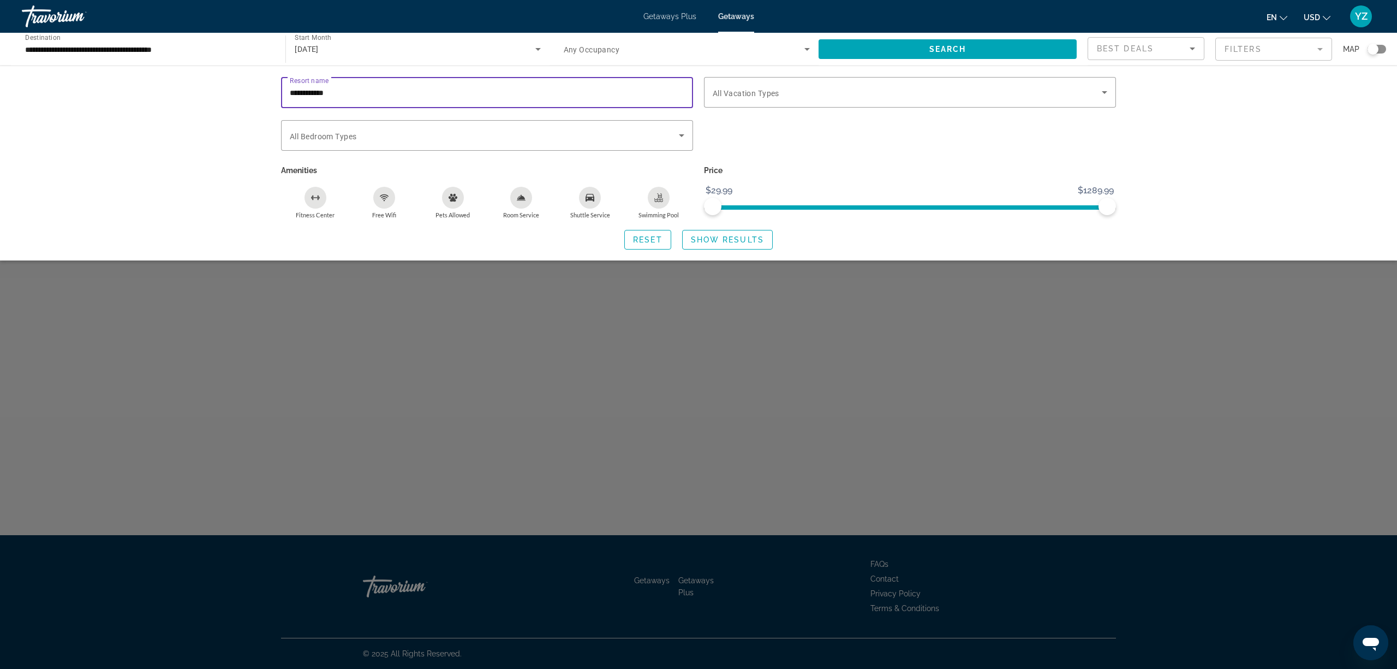
drag, startPoint x: 360, startPoint y: 92, endPoint x: 263, endPoint y: 91, distance: 97.2
click at [263, 91] on div "**********" at bounding box center [698, 163] width 879 height 172
click at [726, 235] on span "Show Results" at bounding box center [727, 239] width 73 height 9
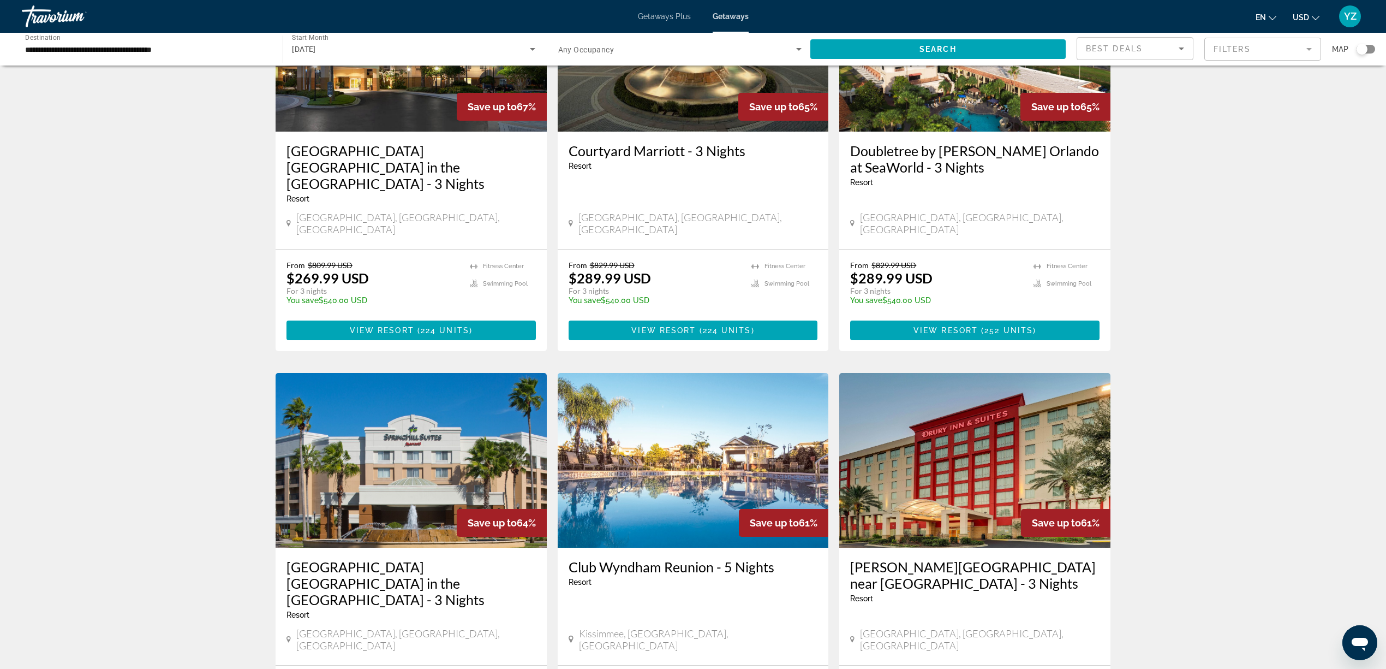
scroll to position [1092, 0]
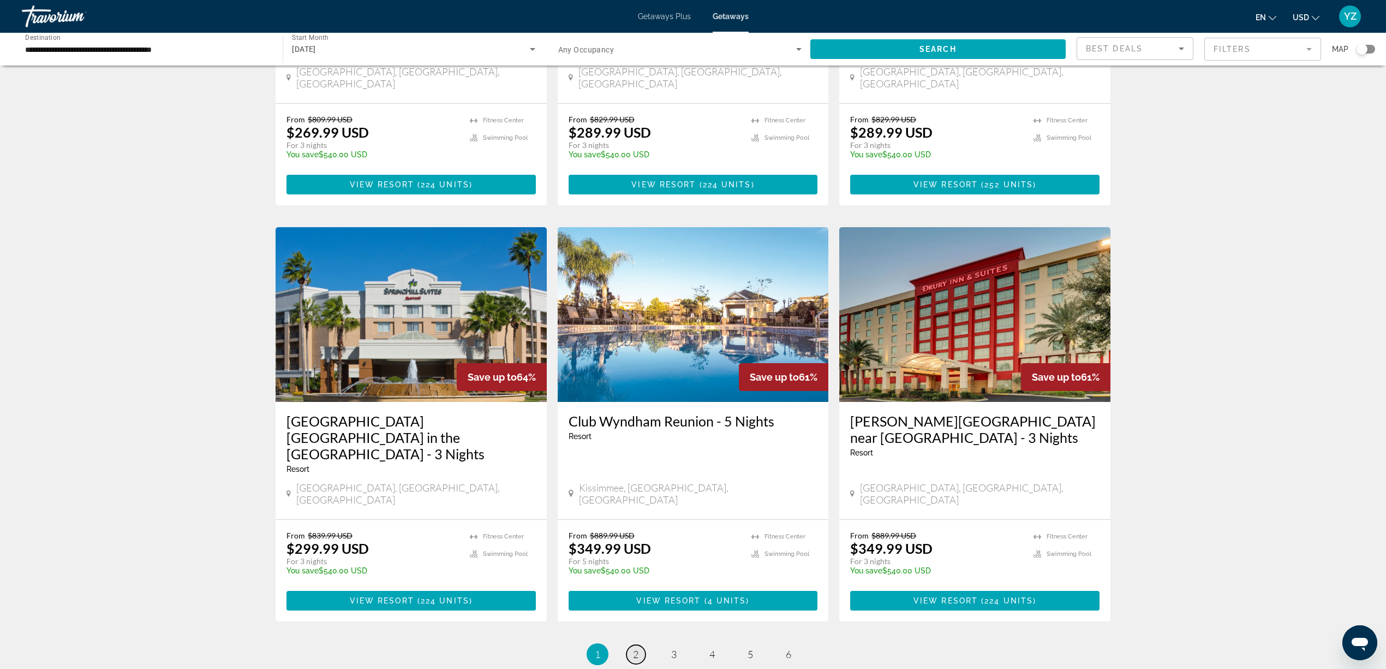
click at [634, 648] on span "2" at bounding box center [635, 654] width 5 height 12
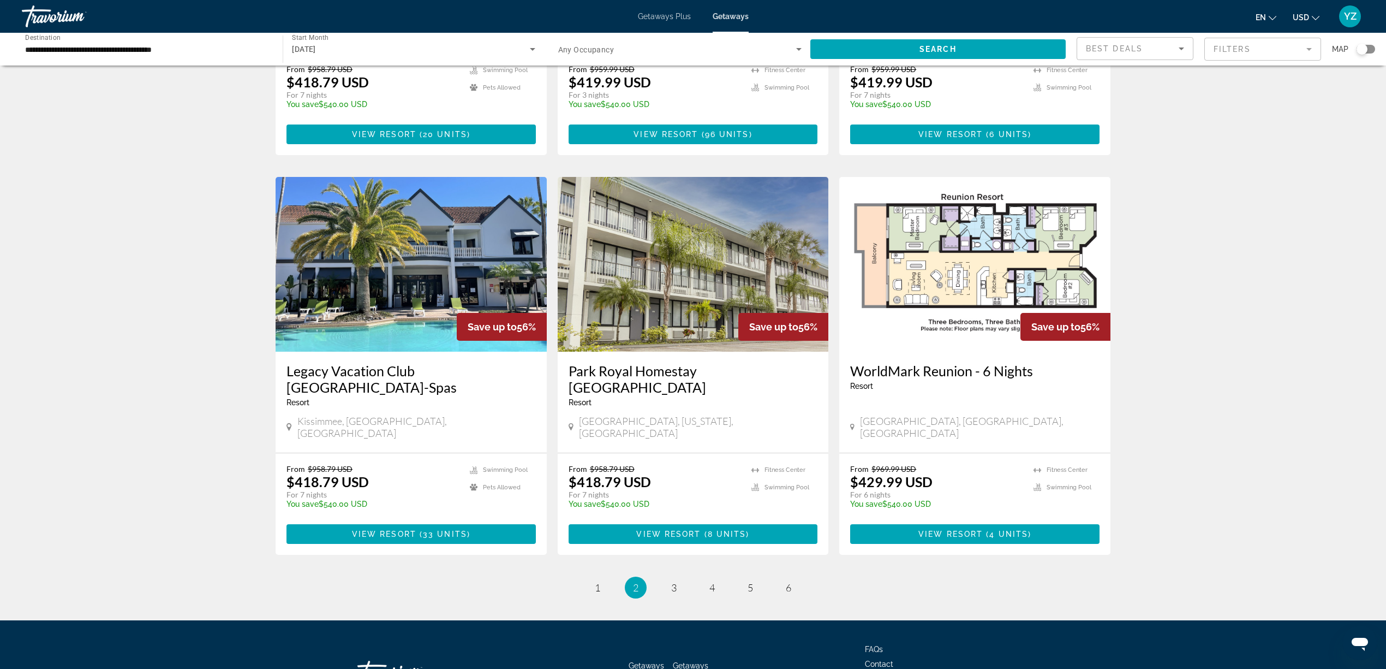
scroll to position [1098, 0]
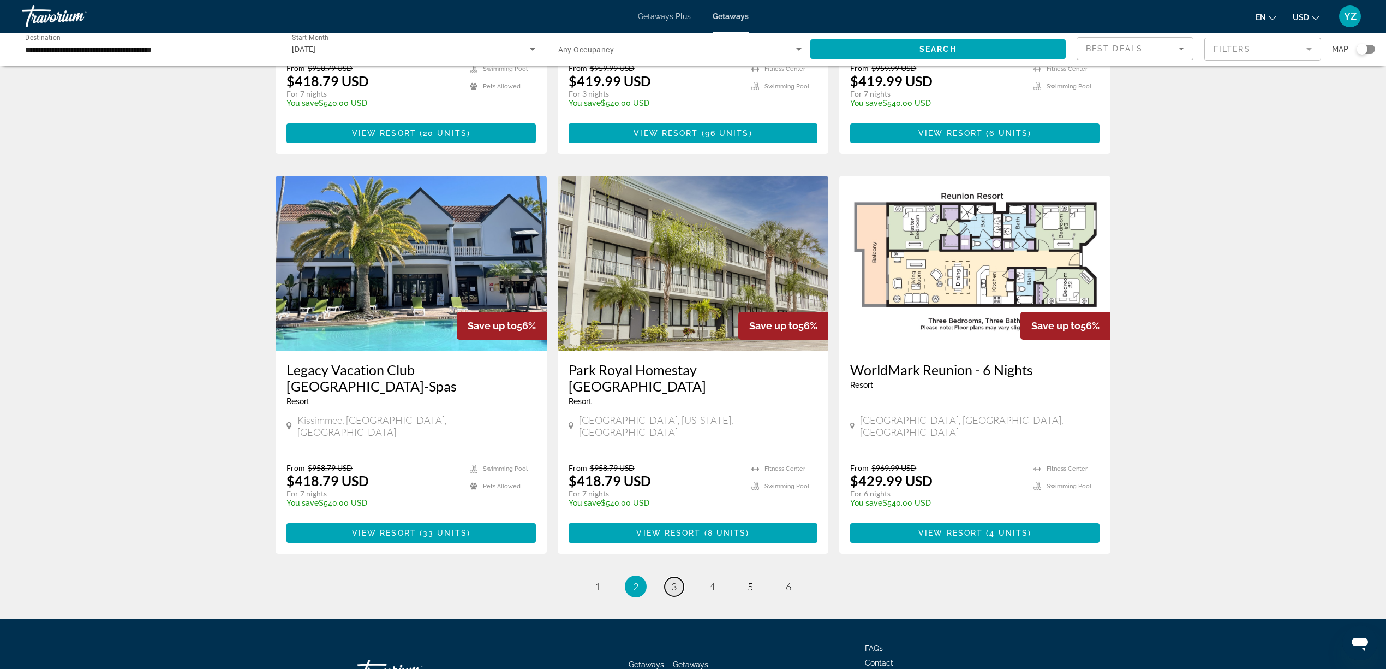
click at [673, 580] on span "3" at bounding box center [673, 586] width 5 height 12
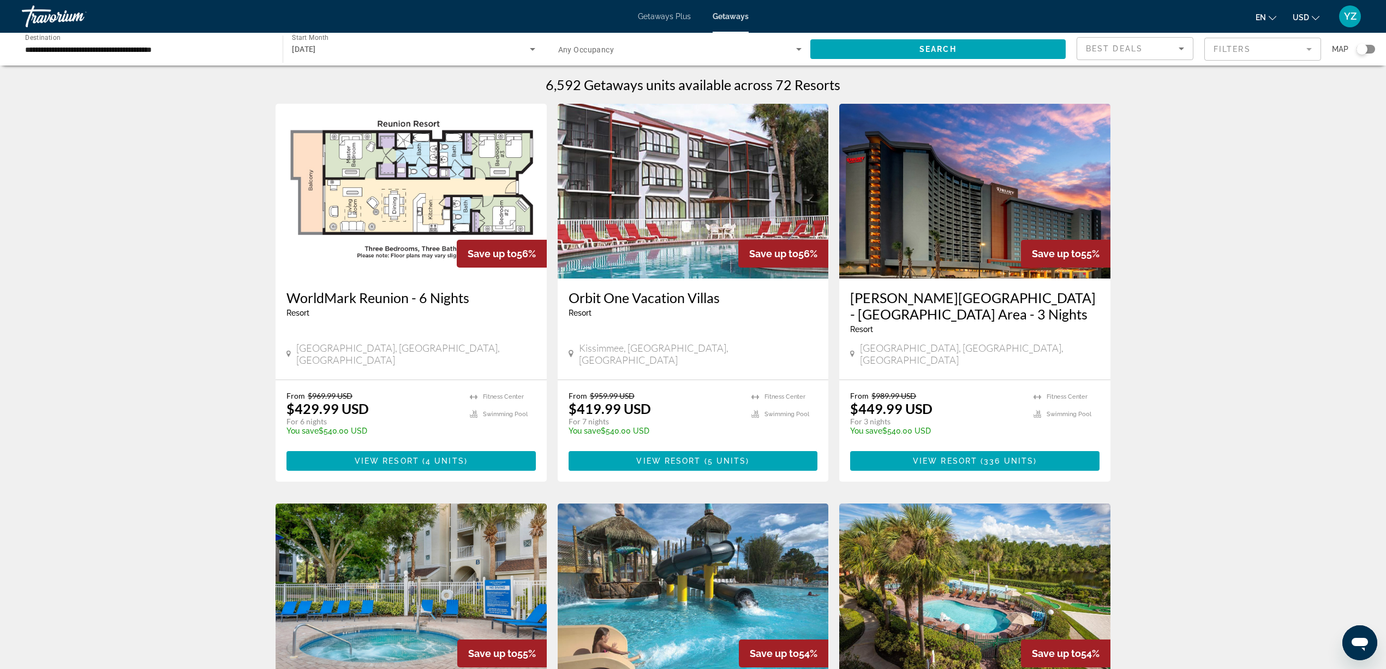
click at [1309, 51] on mat-form-field "Filters" at bounding box center [1263, 49] width 117 height 23
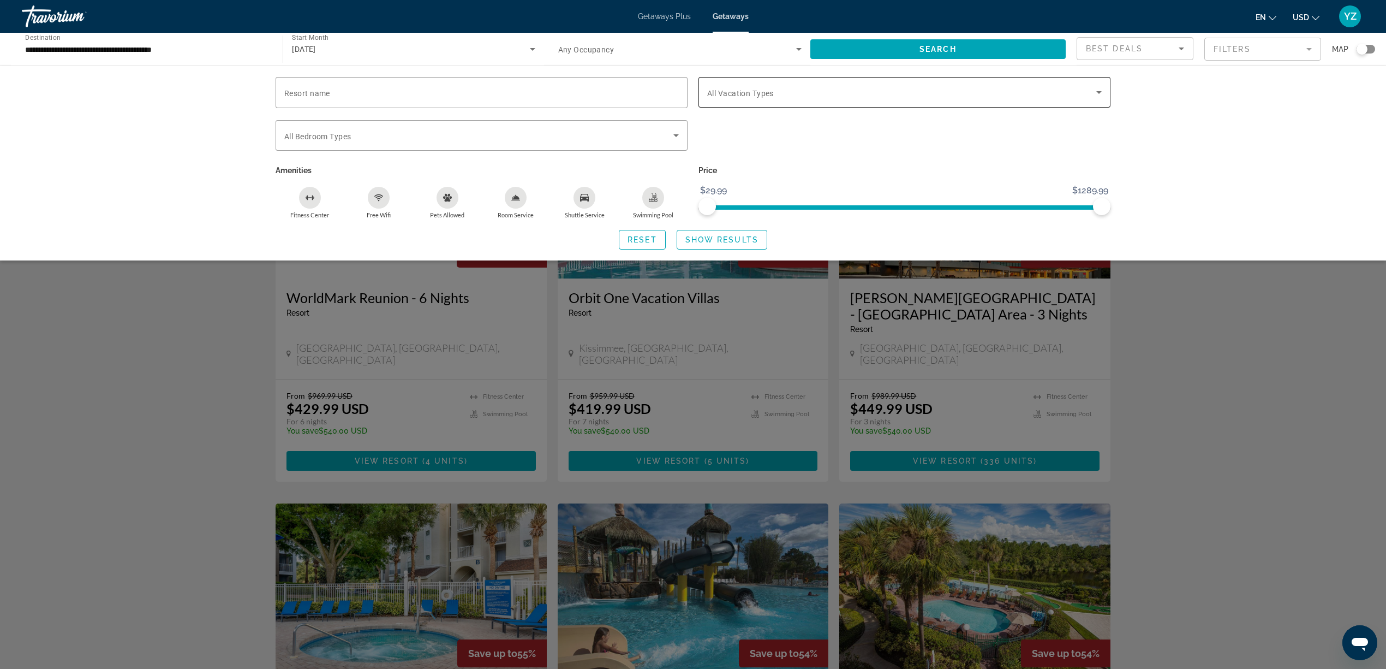
click at [1097, 90] on icon "Search widget" at bounding box center [1099, 92] width 13 height 13
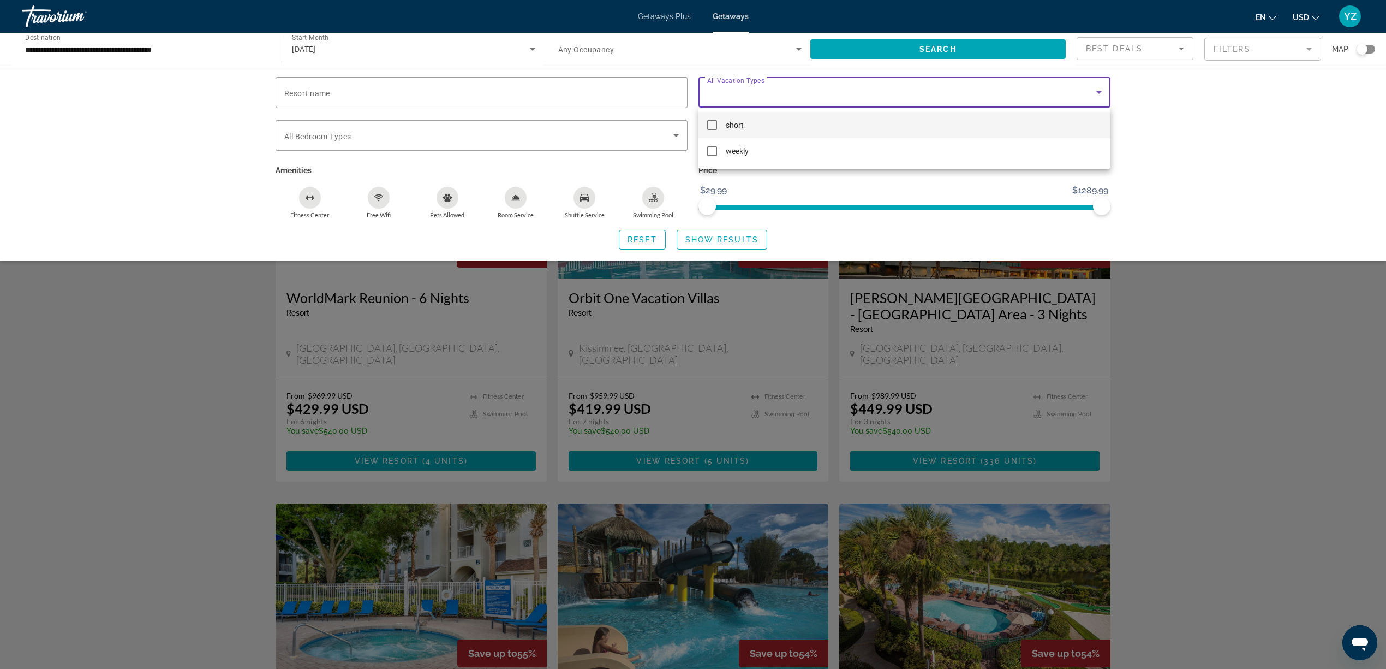
click at [712, 124] on mat-pseudo-checkbox at bounding box center [712, 125] width 10 height 10
click at [749, 237] on div at bounding box center [693, 334] width 1386 height 669
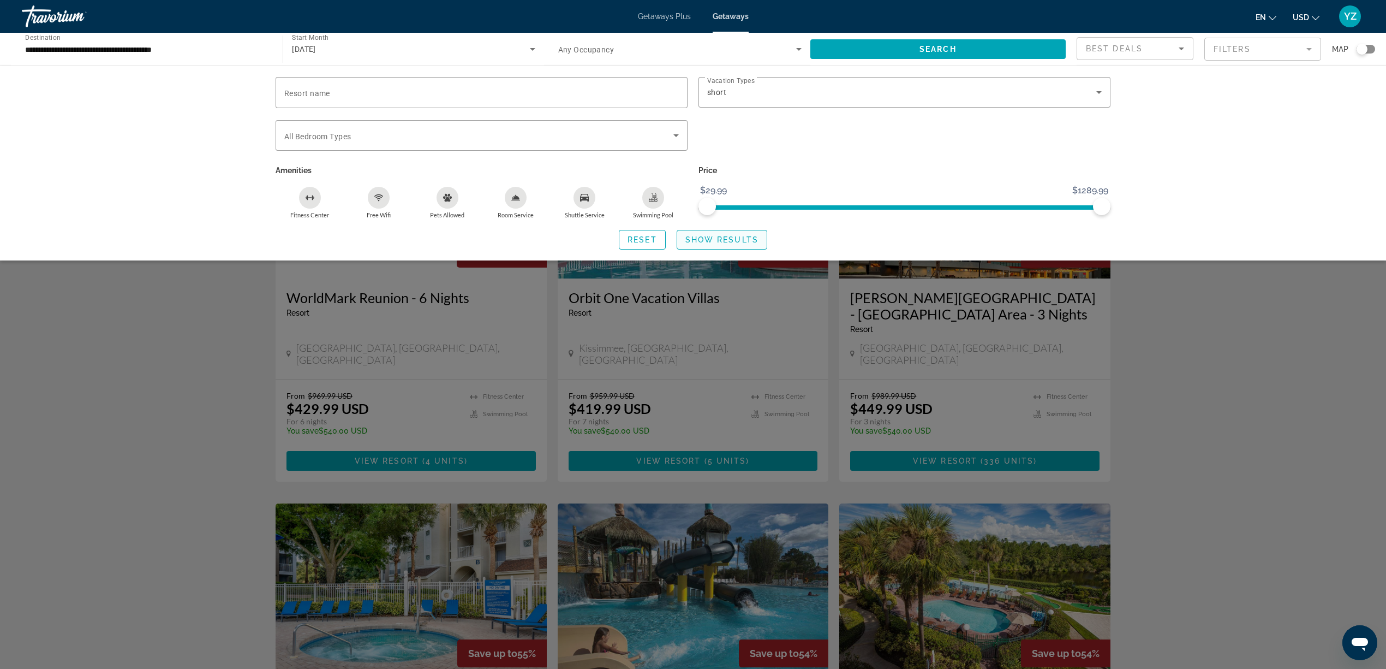
click at [720, 235] on span "Show Results" at bounding box center [722, 239] width 73 height 9
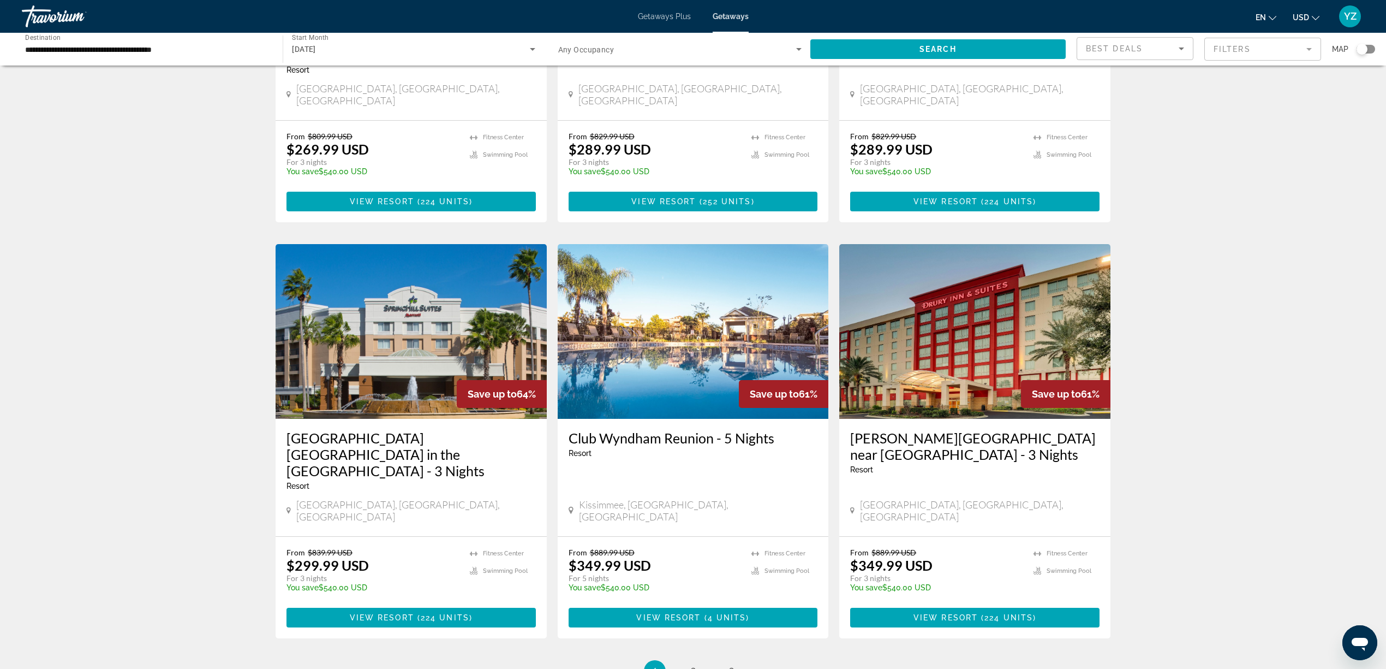
scroll to position [1164, 0]
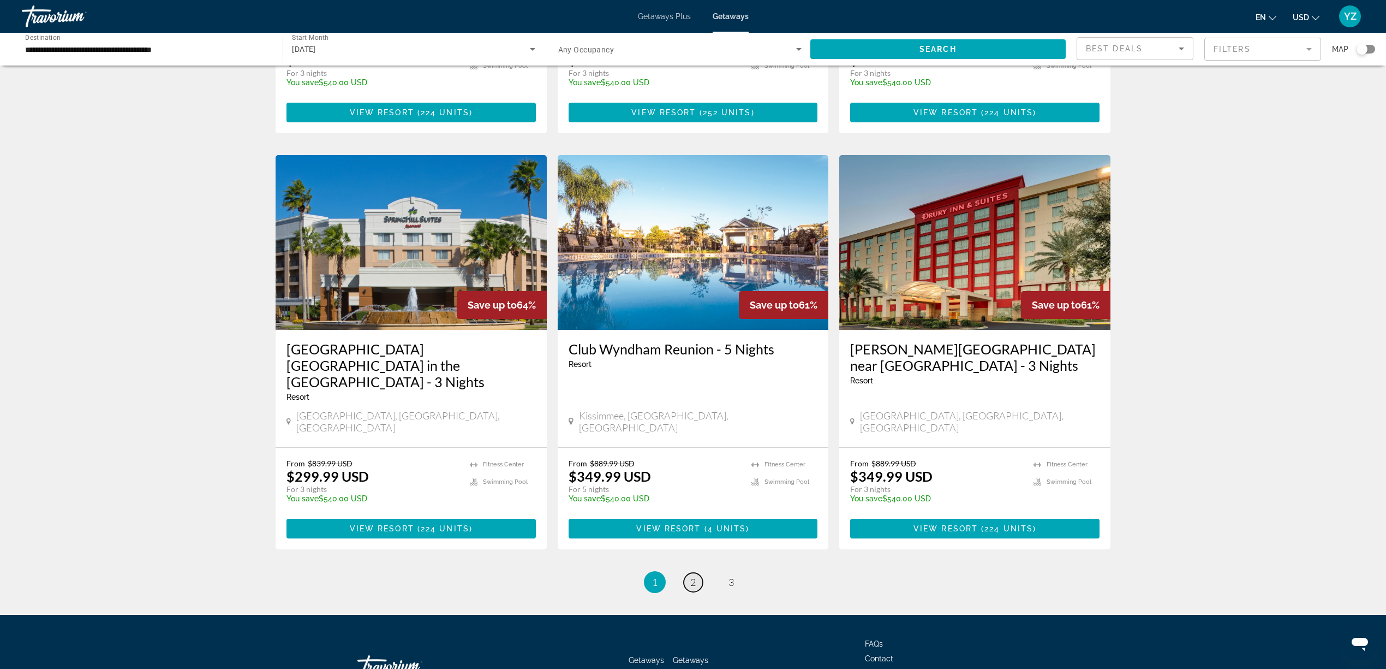
click at [692, 576] on span "2" at bounding box center [692, 582] width 5 height 12
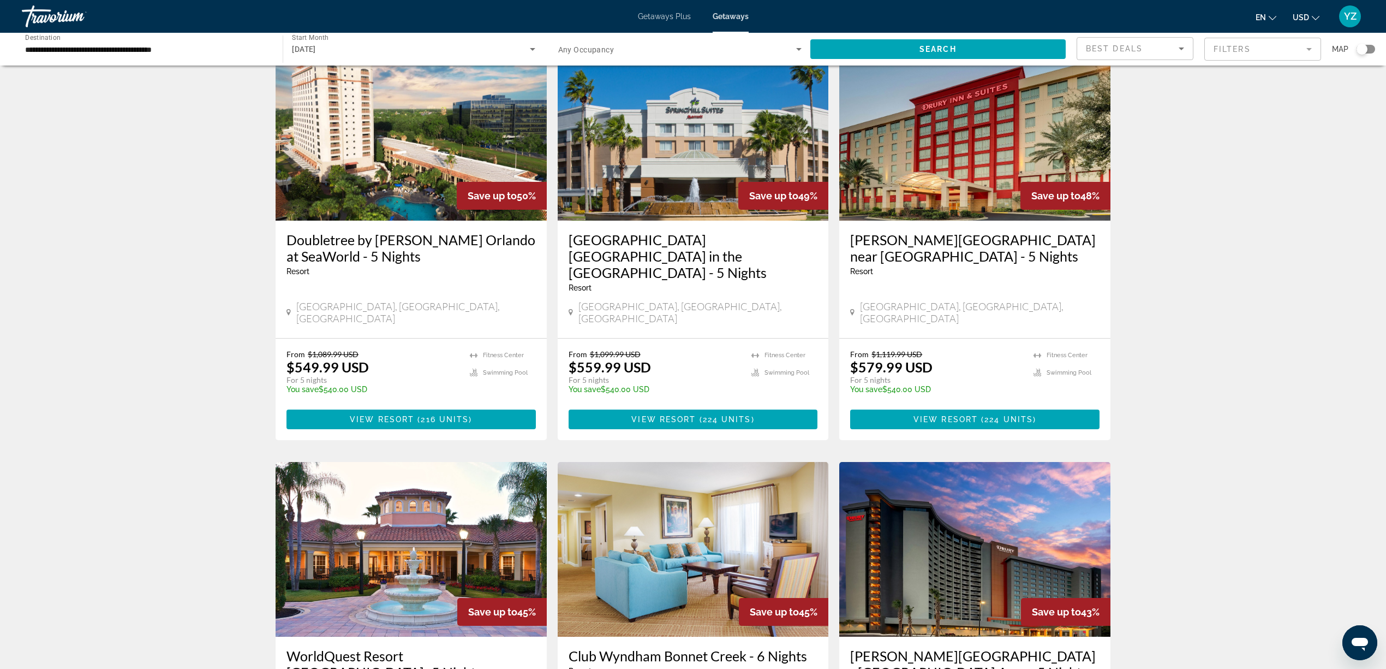
scroll to position [1147, 0]
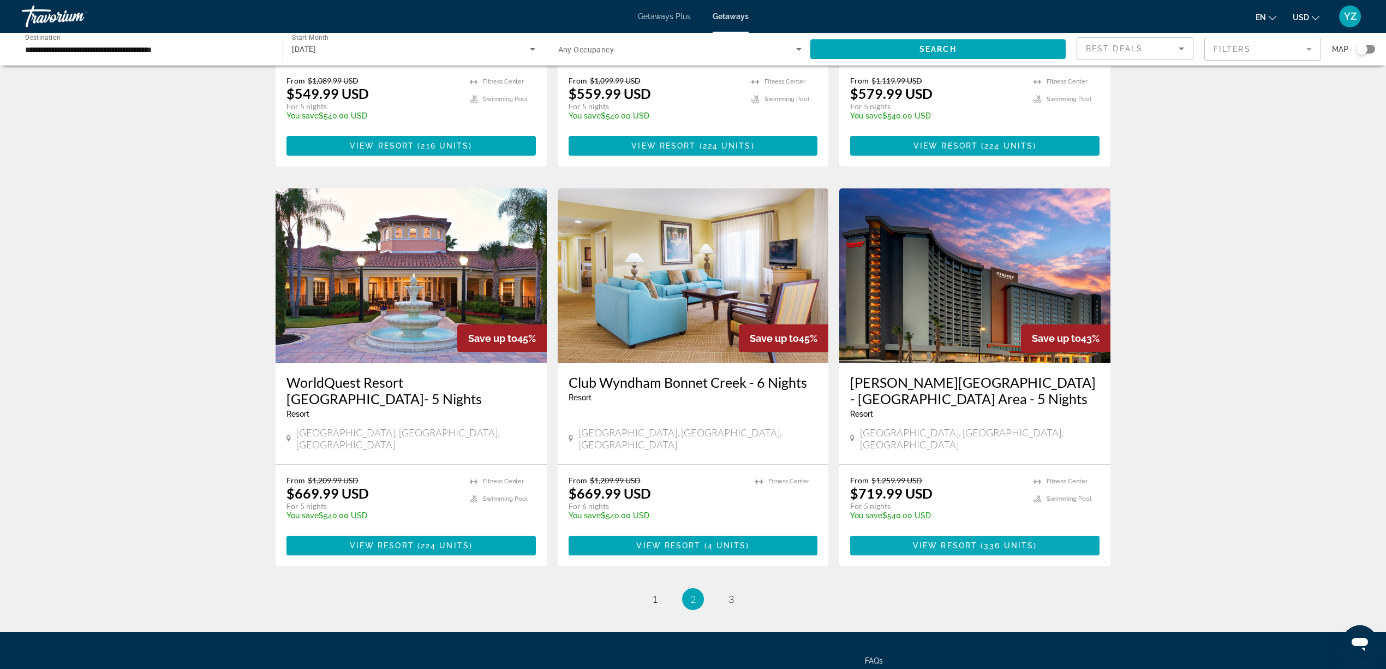
click at [973, 541] on span "View Resort" at bounding box center [945, 545] width 64 height 9
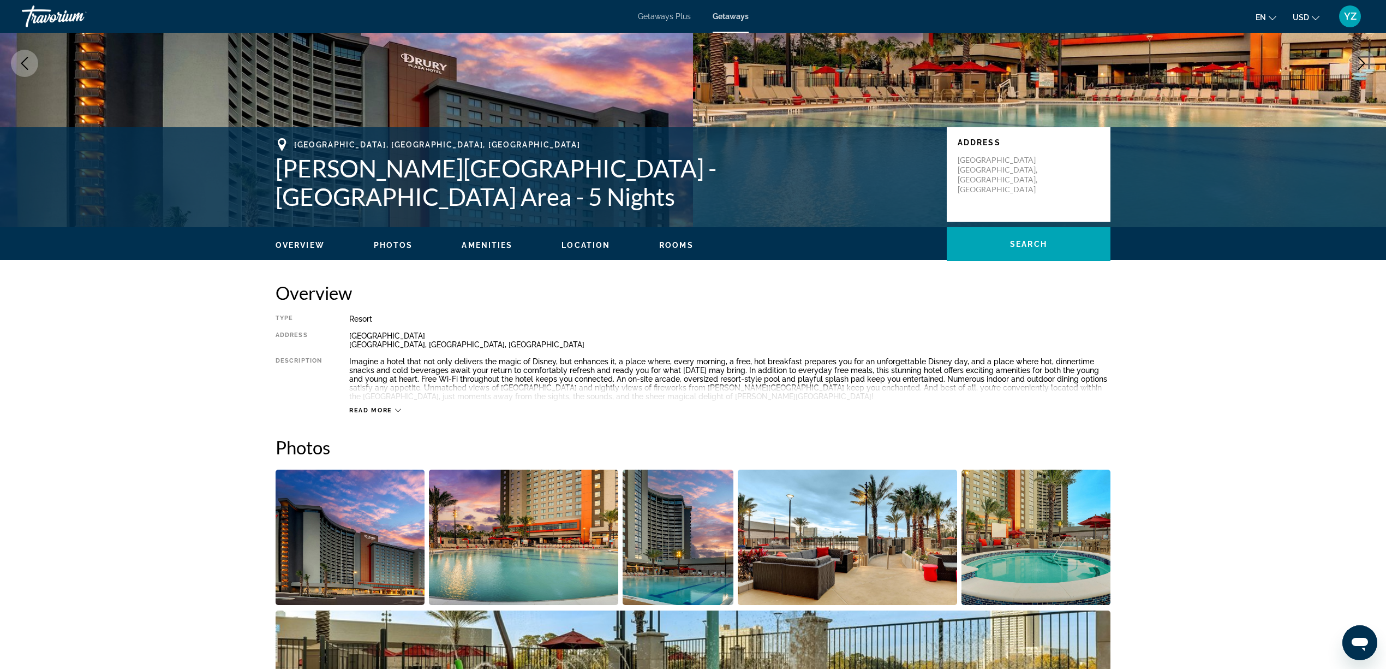
scroll to position [218, 0]
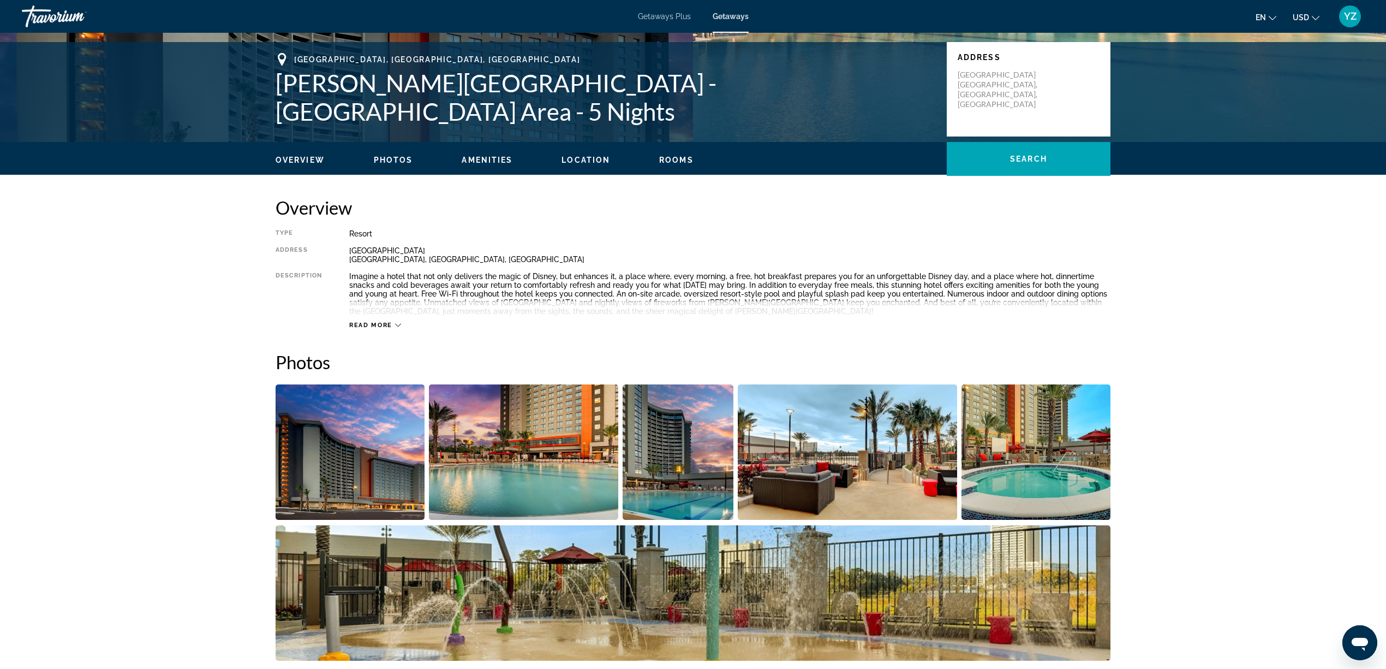
click at [373, 324] on span "Read more" at bounding box center [370, 324] width 43 height 7
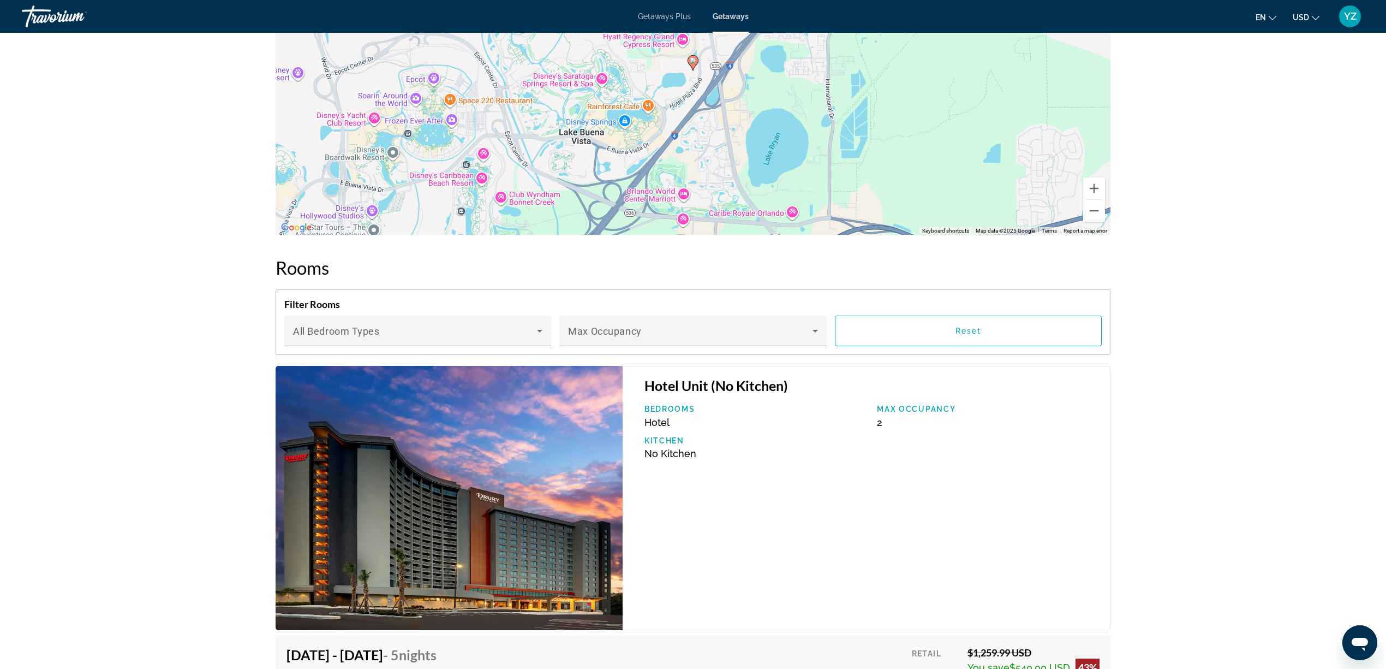
scroll to position [1455, 0]
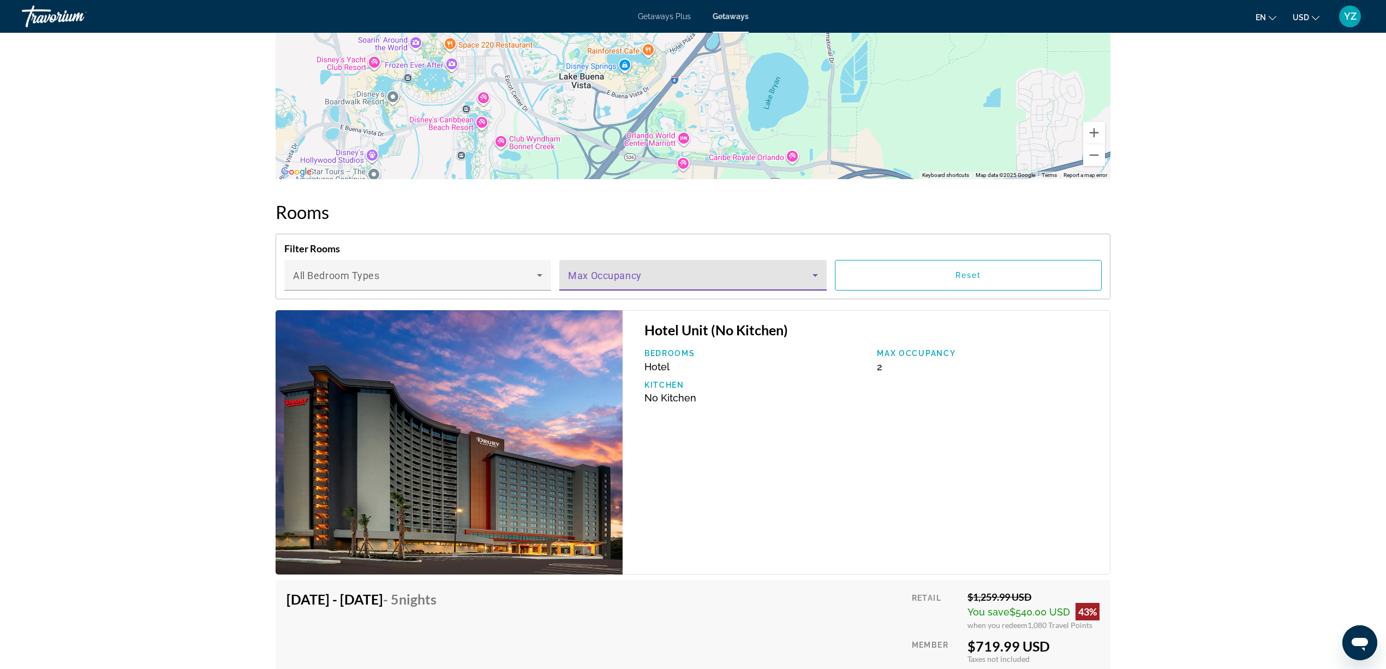
click at [813, 274] on icon "Main content" at bounding box center [815, 275] width 5 height 3
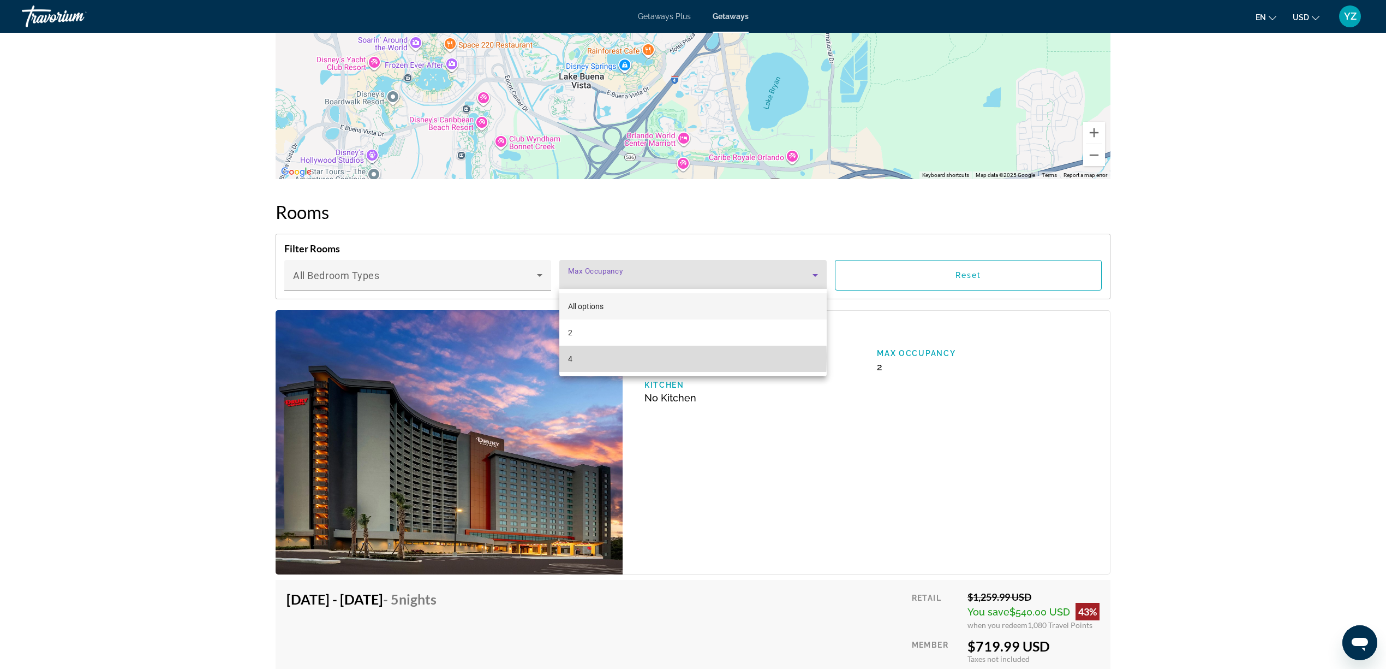
click at [573, 356] on mat-option "4" at bounding box center [692, 359] width 267 height 26
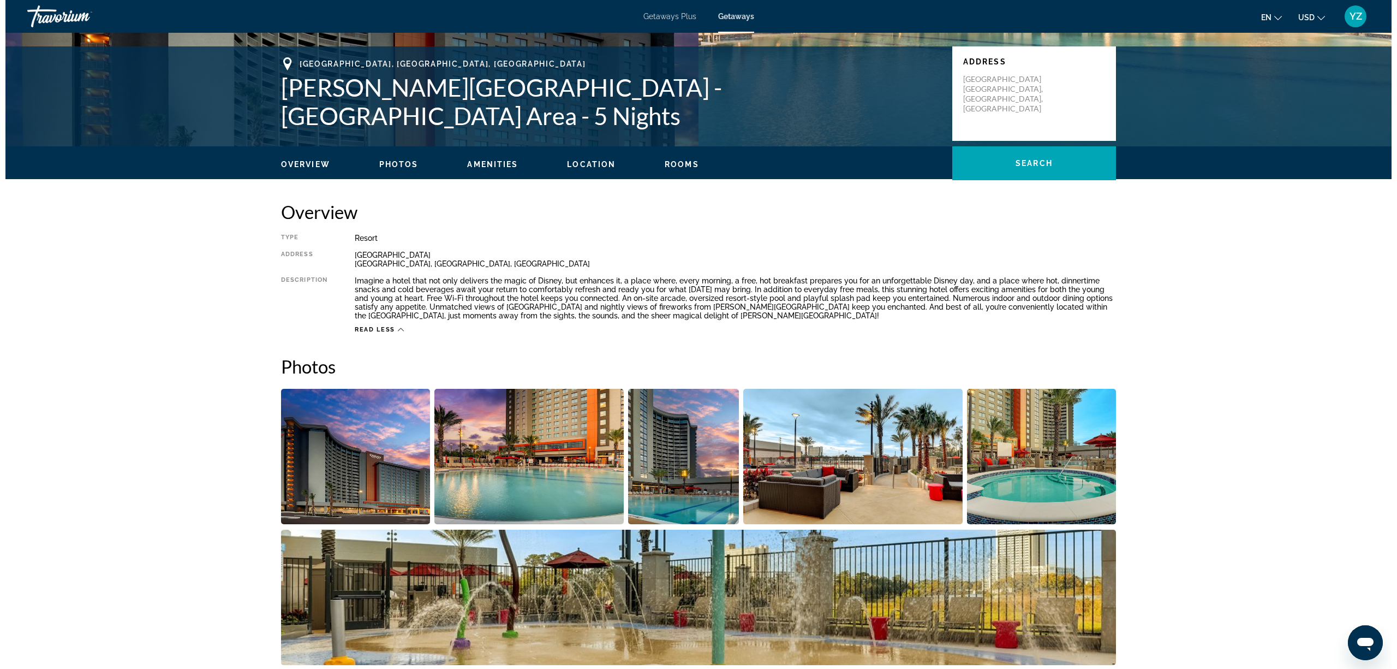
scroll to position [0, 0]
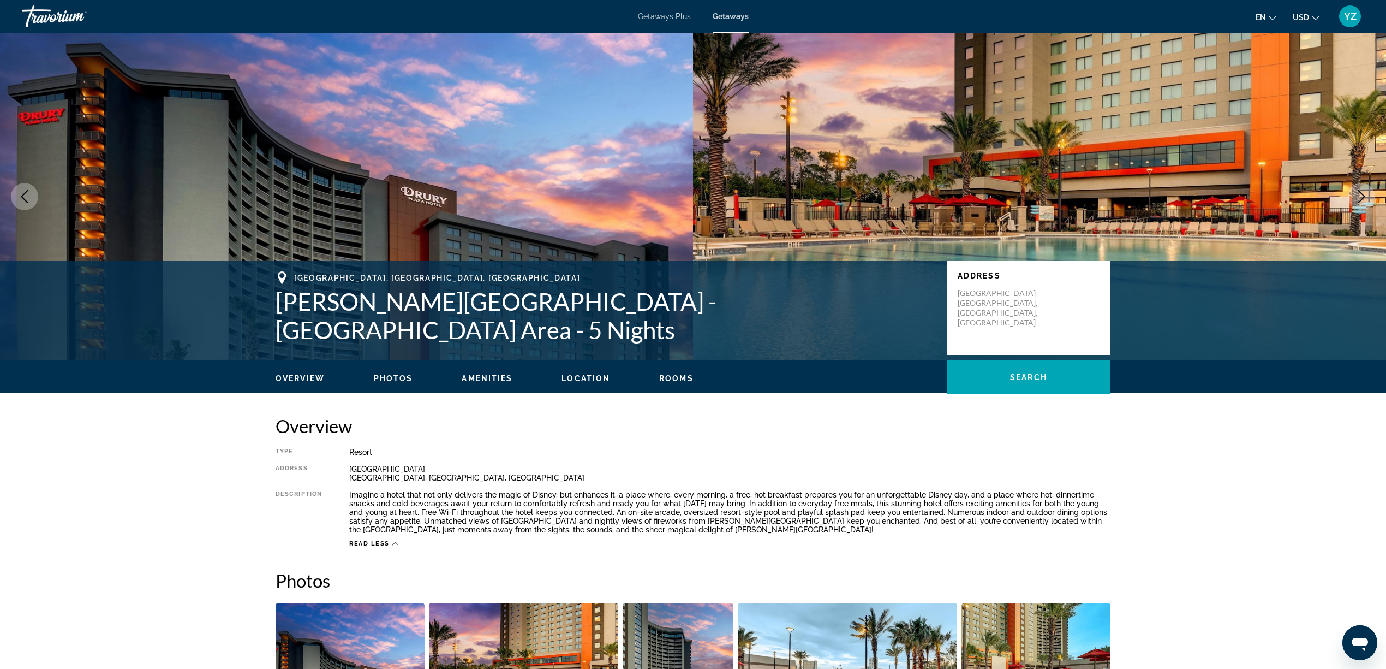
click at [664, 16] on span "Getaways Plus" at bounding box center [664, 16] width 53 height 9
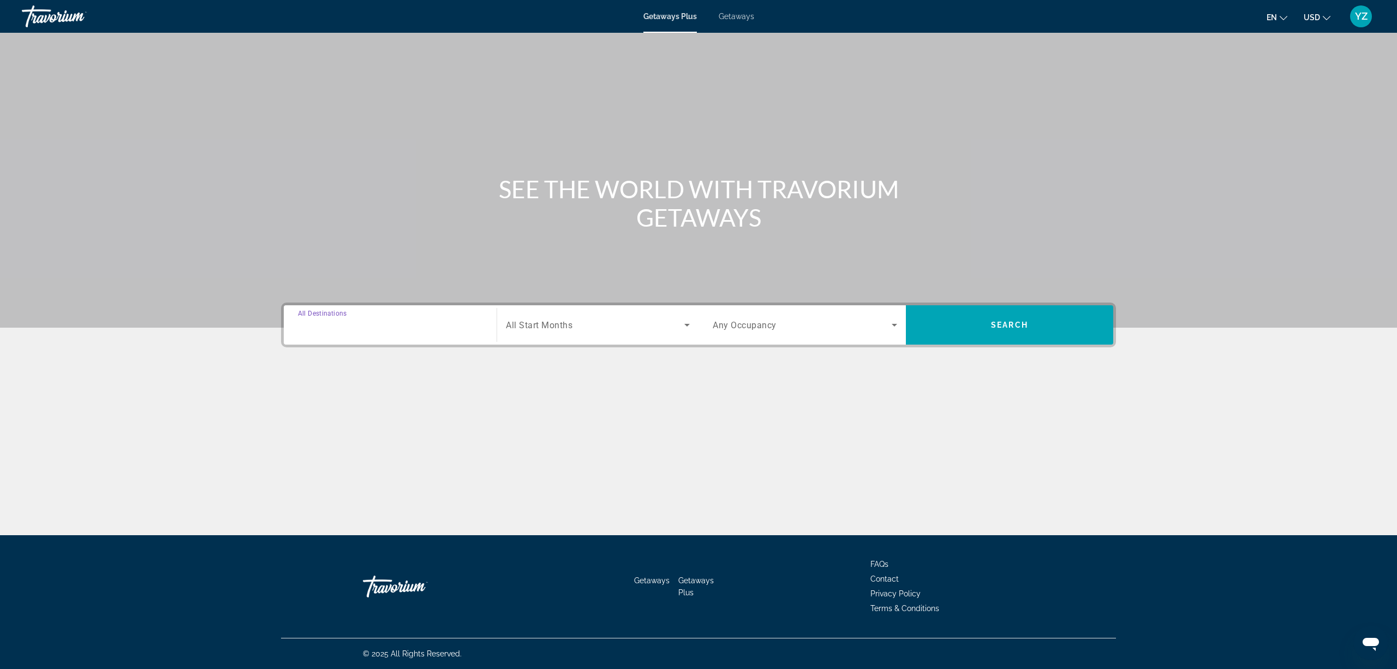
click at [427, 326] on input "Destination All Destinations" at bounding box center [390, 325] width 184 height 13
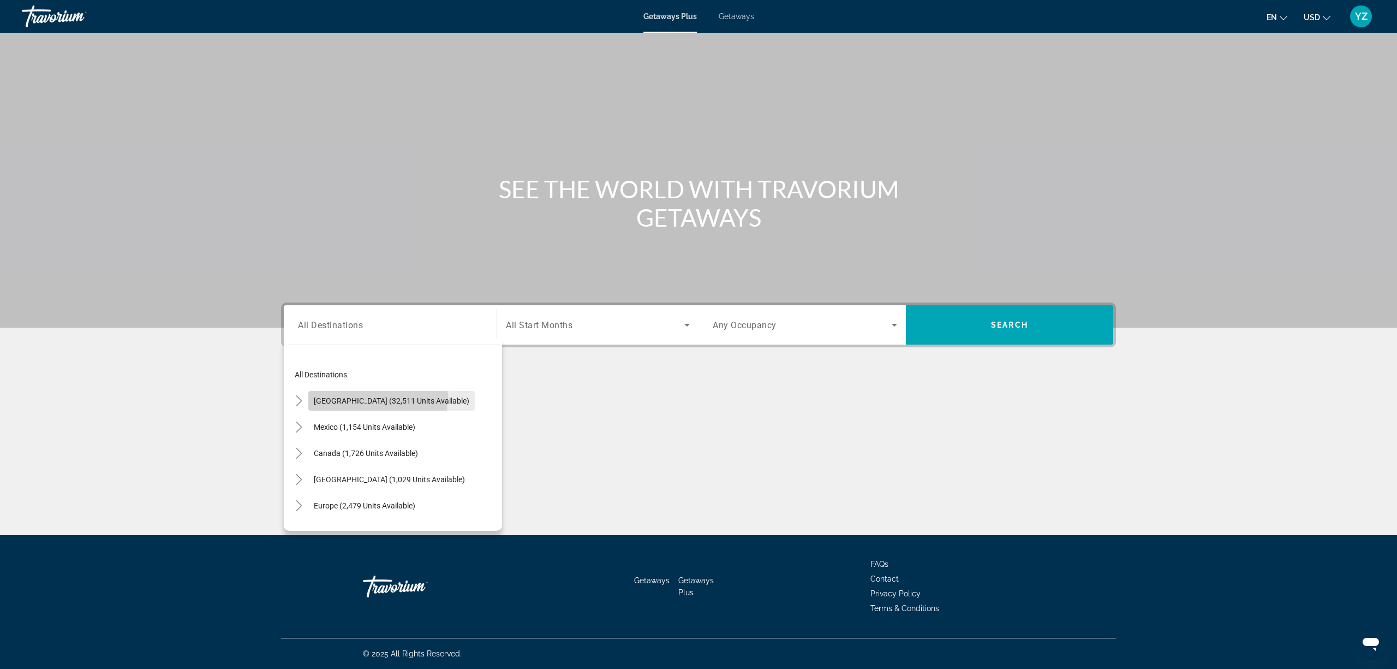
click at [376, 396] on span "[GEOGRAPHIC_DATA] (32,511 units available)" at bounding box center [392, 400] width 156 height 9
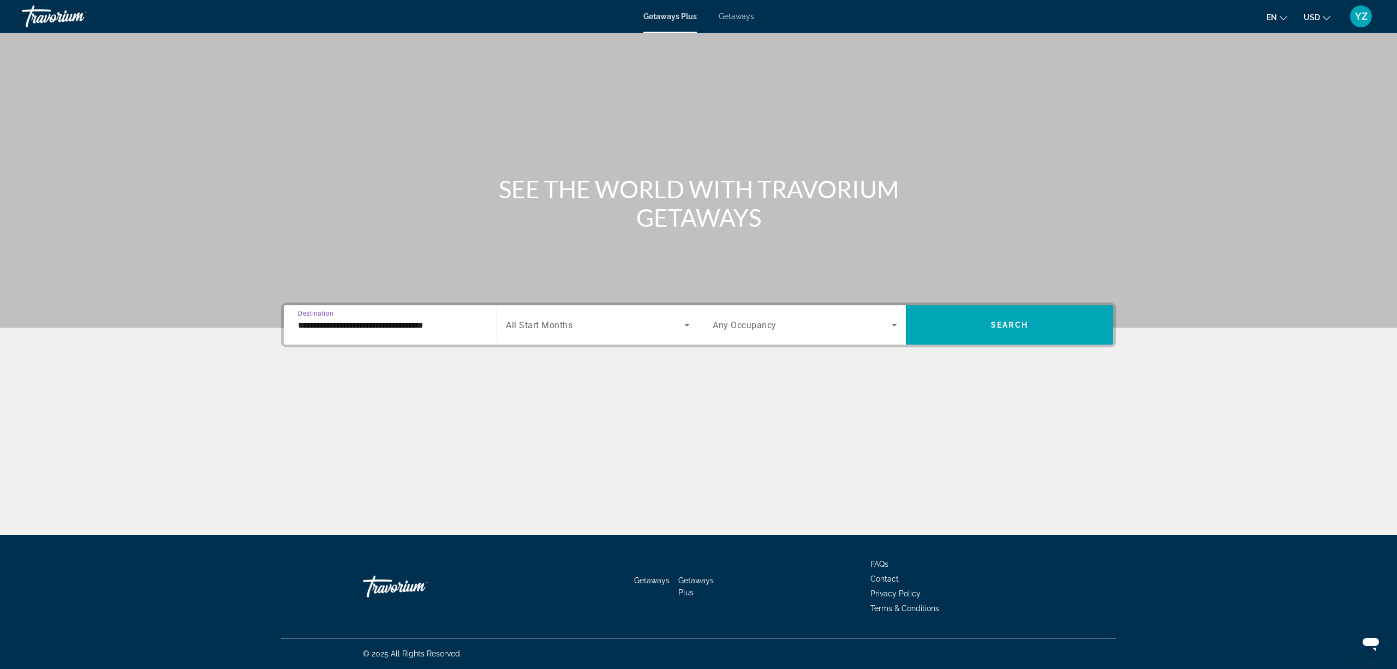
click at [381, 326] on input "**********" at bounding box center [390, 325] width 184 height 13
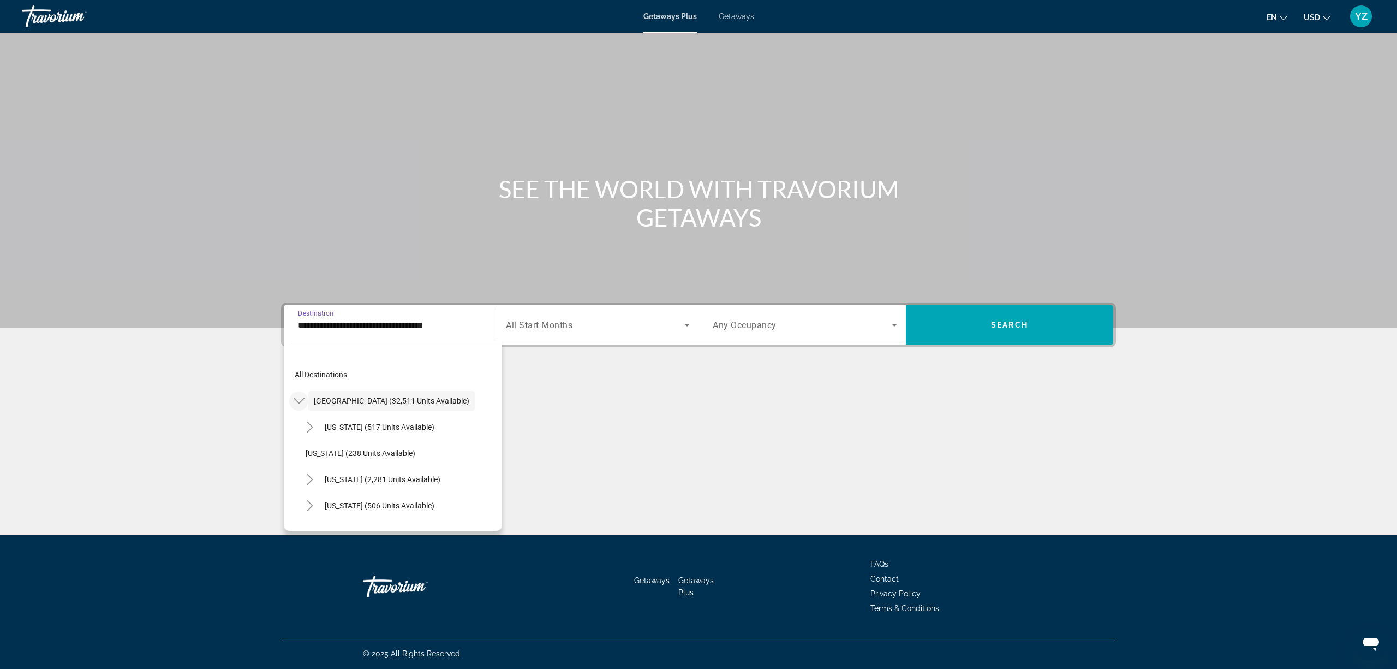
click at [298, 397] on icon "Toggle United States (32,511 units available)" at bounding box center [299, 400] width 11 height 11
click at [337, 422] on span "Mexico (1,154 units available)" at bounding box center [365, 426] width 102 height 9
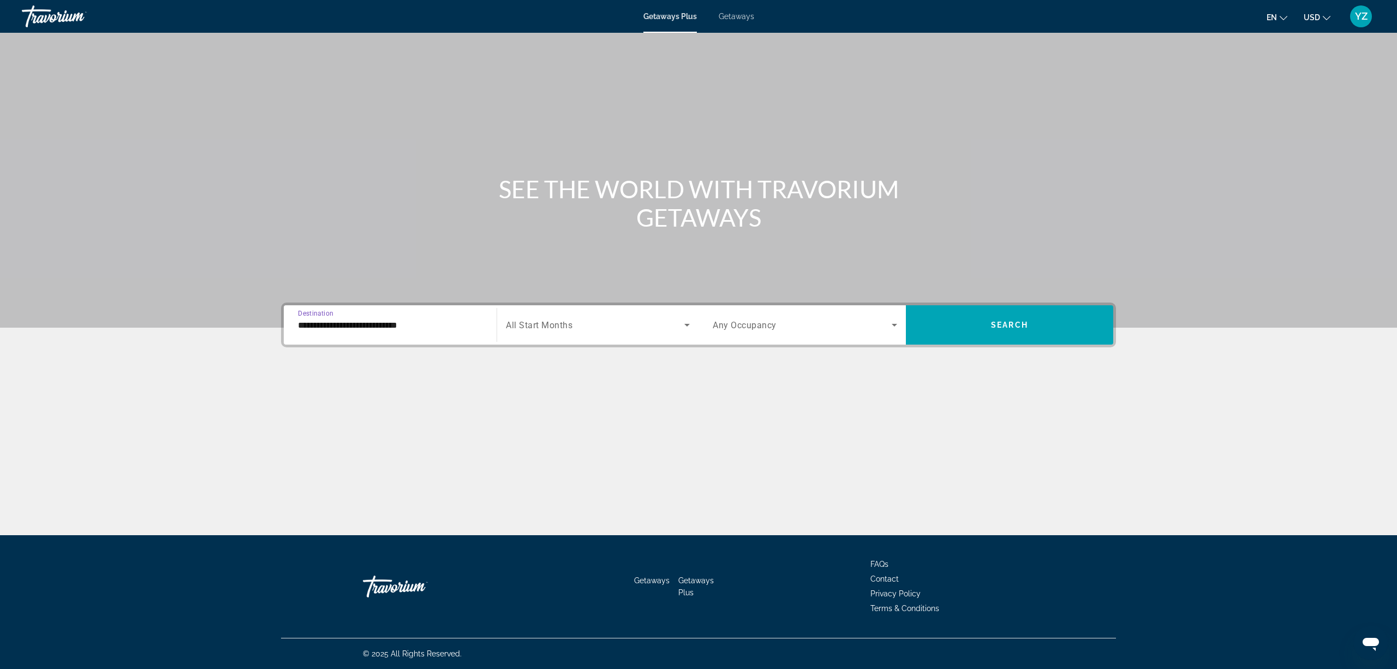
click at [371, 319] on input "**********" at bounding box center [390, 325] width 184 height 13
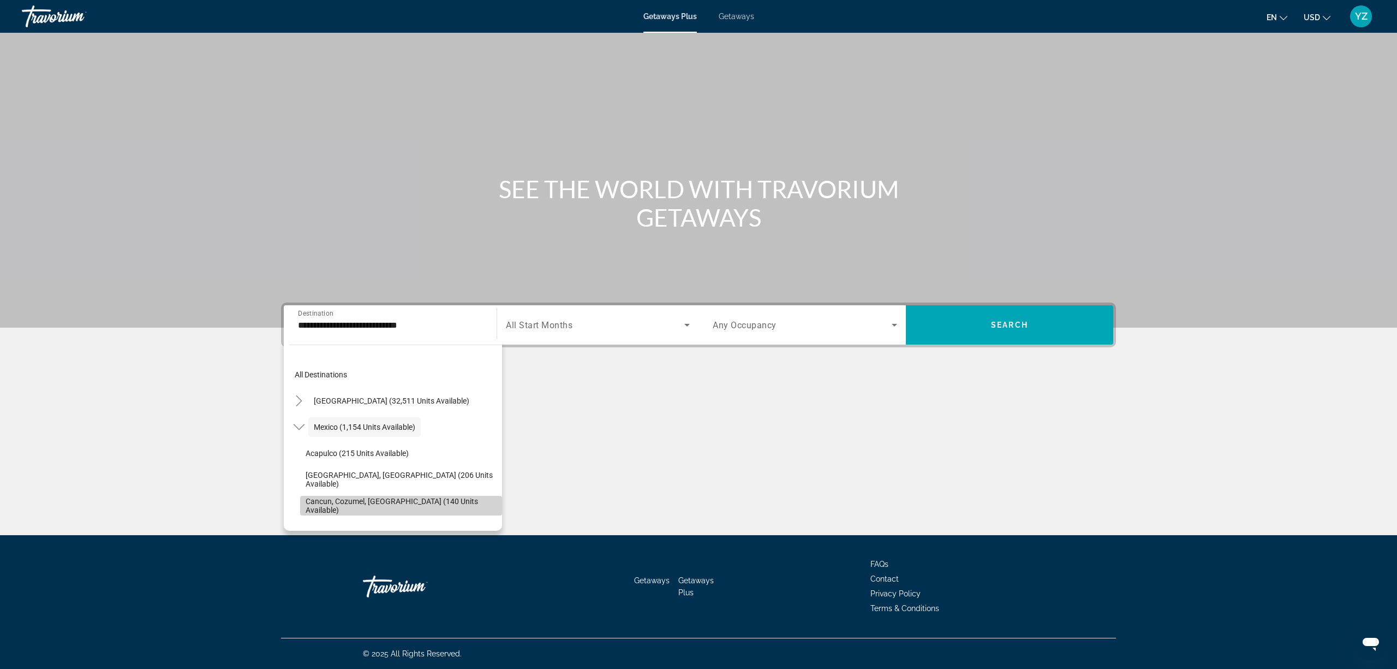
click at [413, 498] on span "Search widget" at bounding box center [401, 505] width 202 height 26
type input "**********"
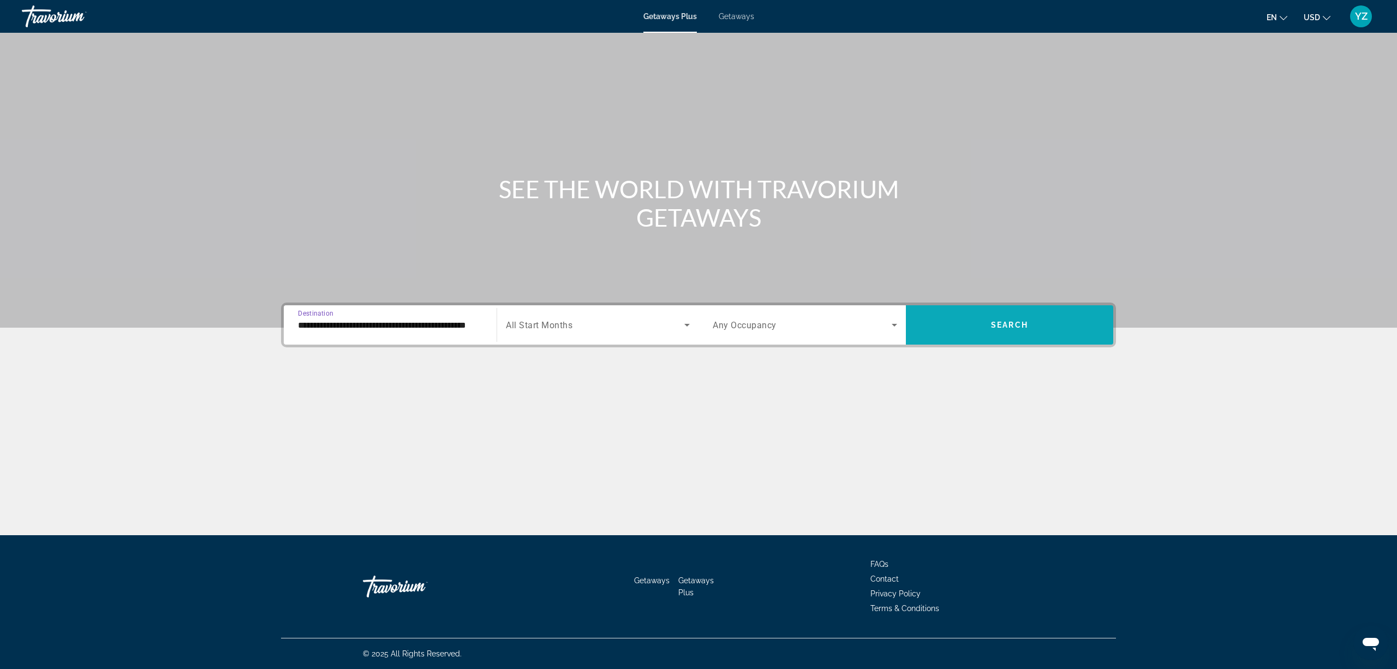
click at [1025, 319] on span "Search widget" at bounding box center [1009, 325] width 207 height 26
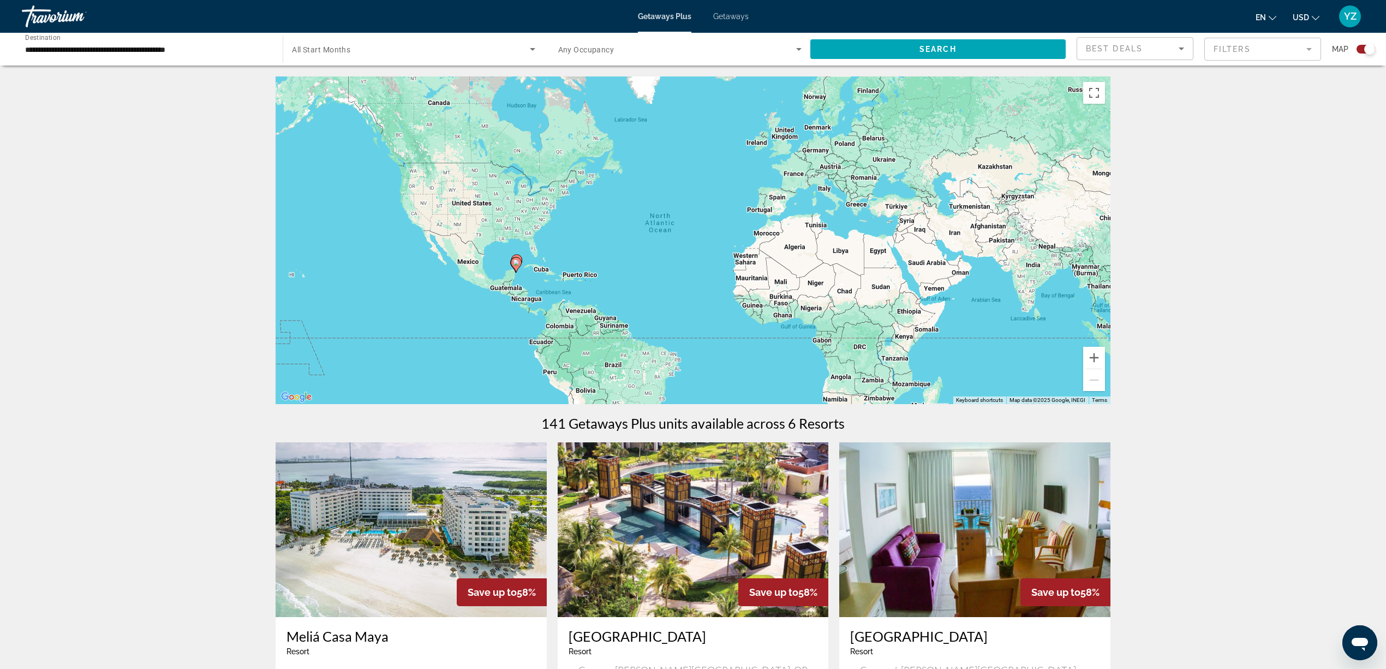
click at [534, 50] on icon "Search widget" at bounding box center [532, 49] width 13 height 13
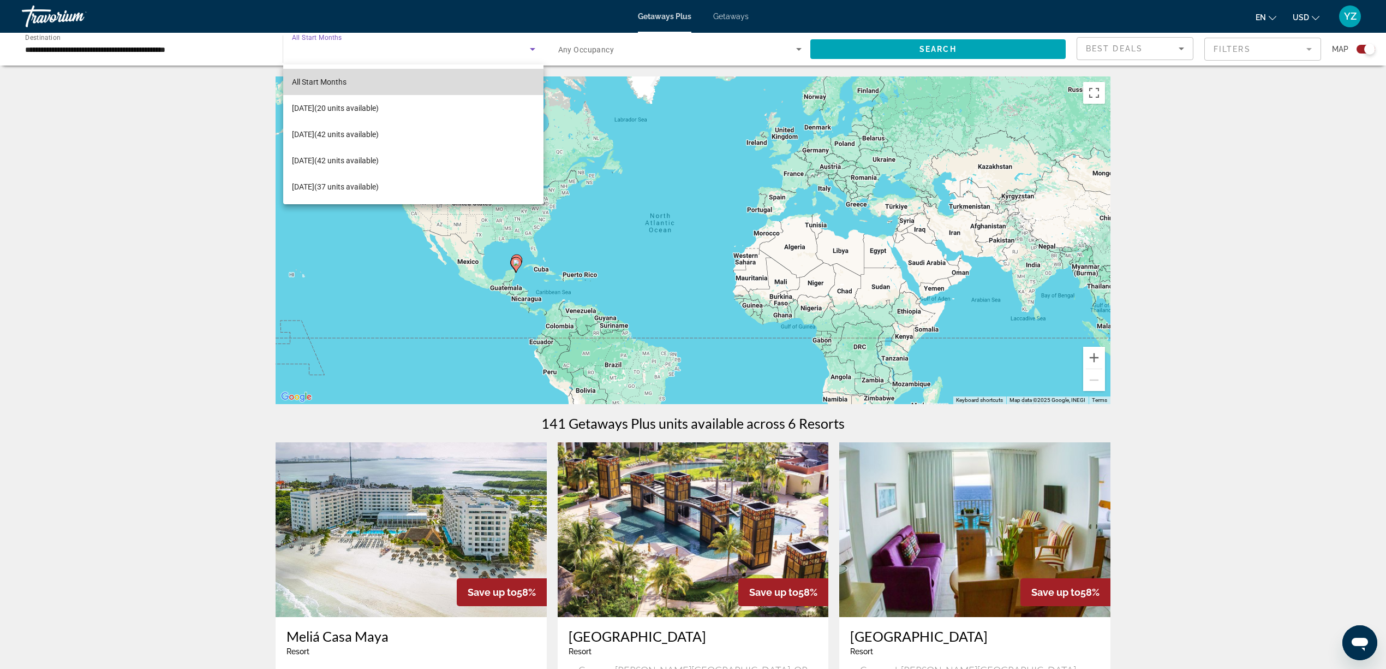
click at [352, 78] on mat-option "All Start Months" at bounding box center [413, 82] width 260 height 26
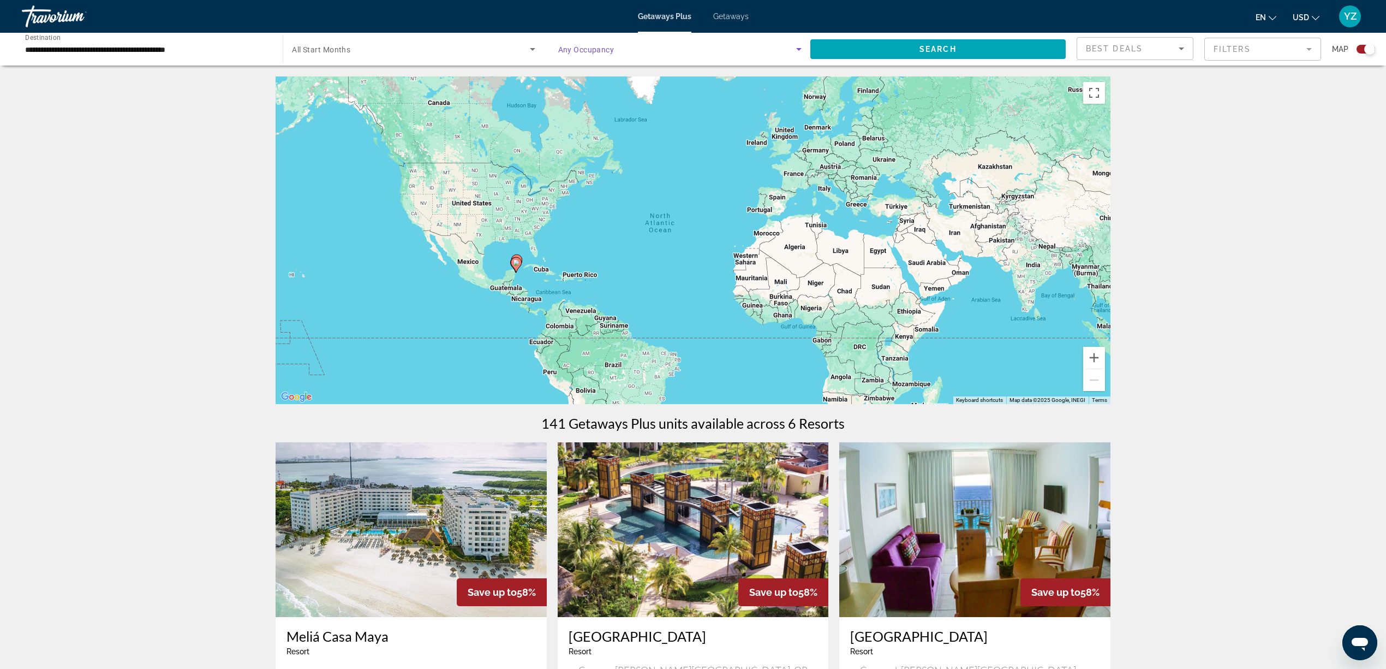
click at [747, 49] on span "Search widget" at bounding box center [677, 49] width 238 height 13
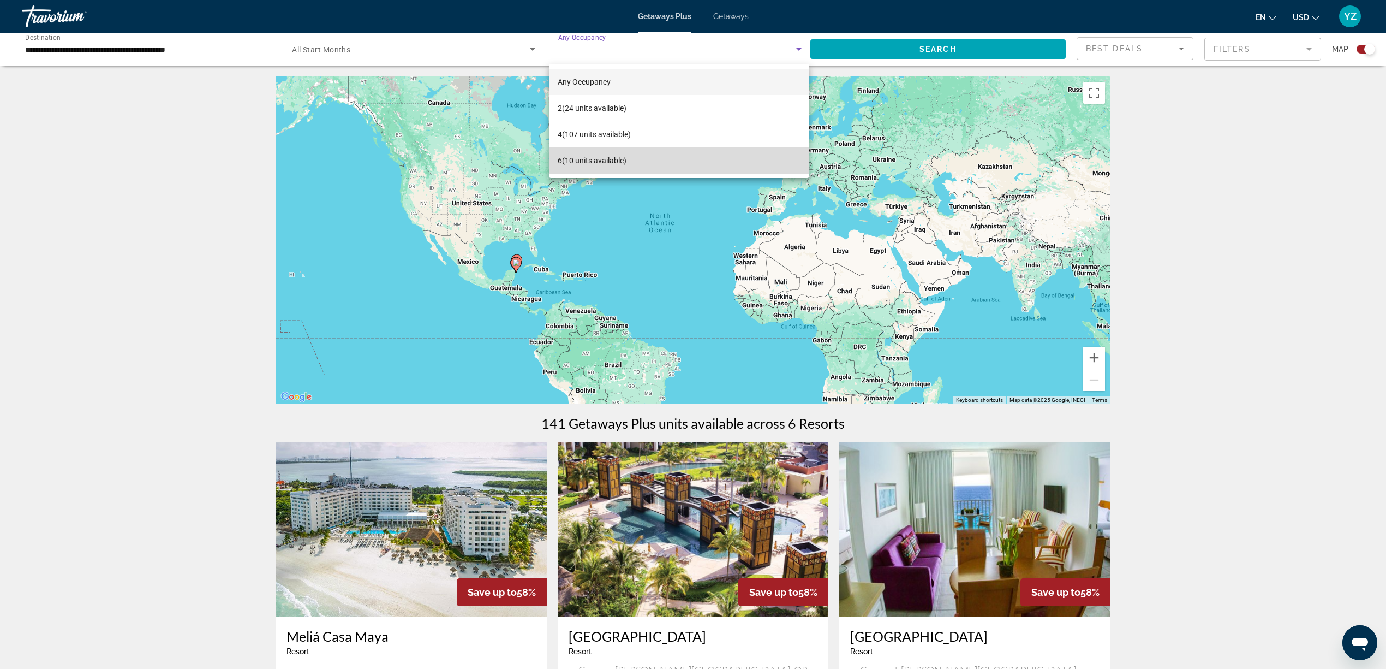
click at [605, 155] on span "6 (10 units available)" at bounding box center [592, 160] width 69 height 13
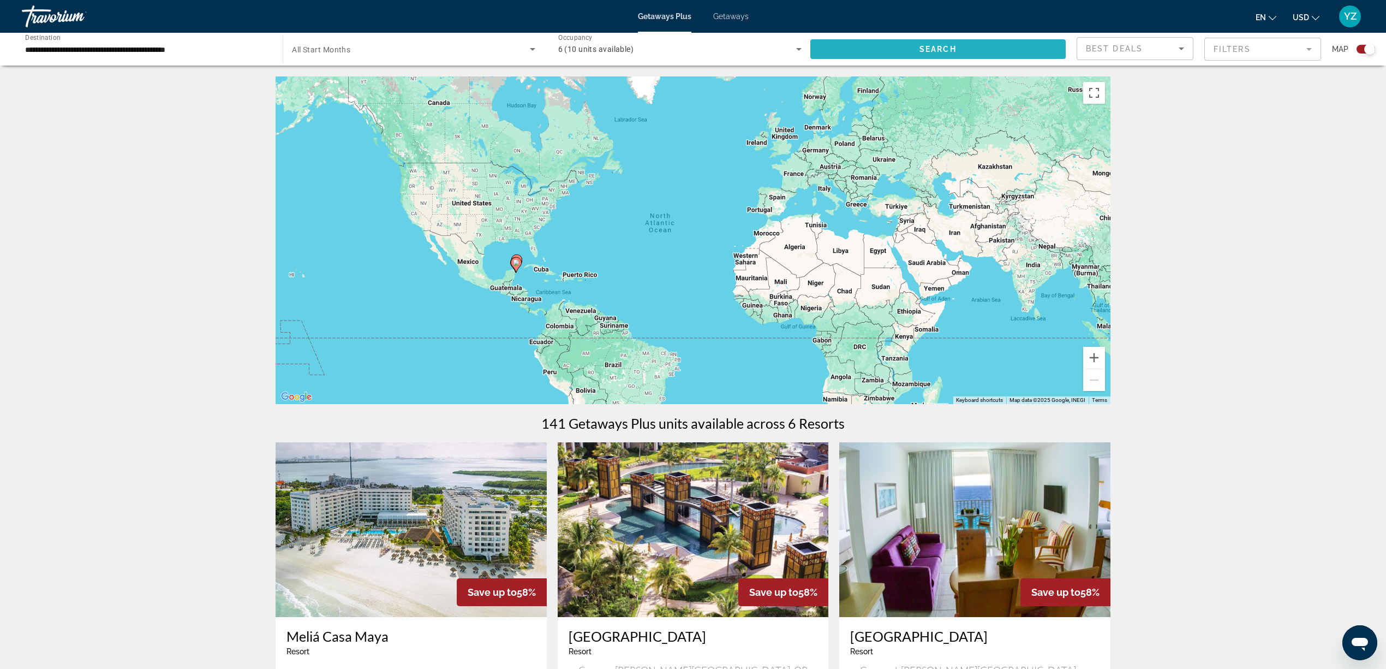
click at [924, 49] on span "Search" at bounding box center [938, 49] width 37 height 9
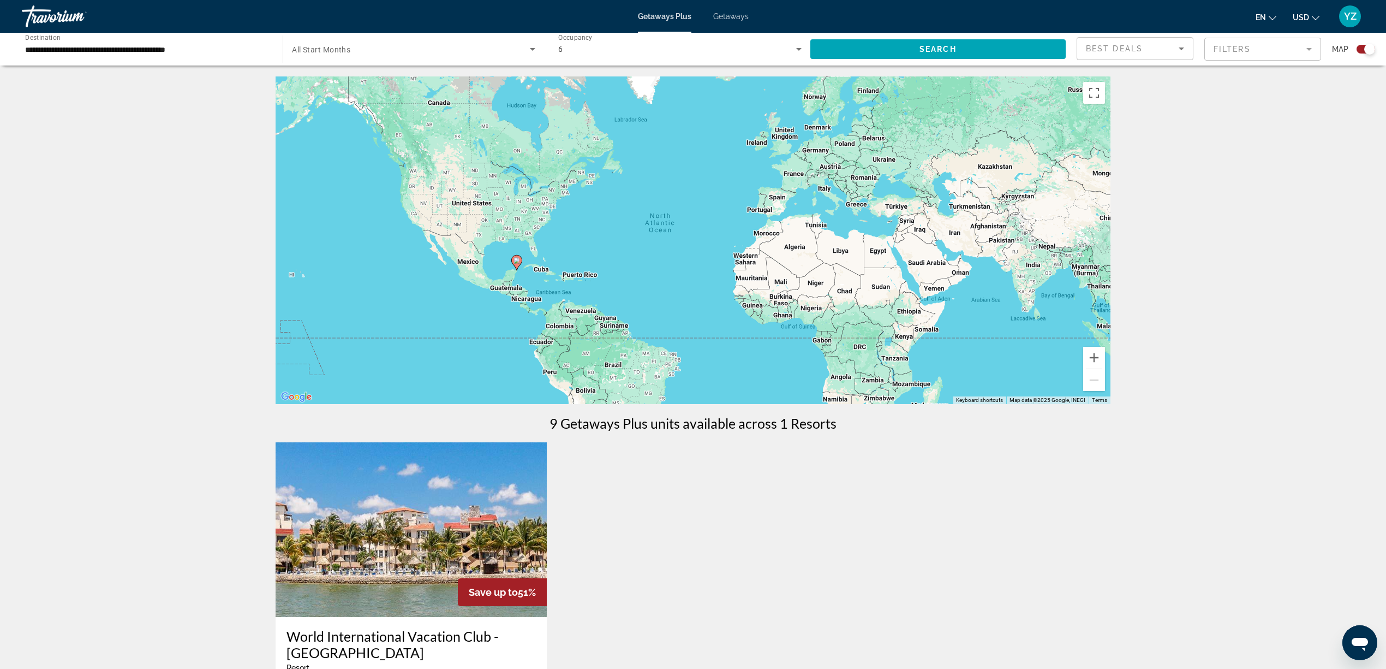
click at [726, 16] on span "Getaways" at bounding box center [730, 16] width 35 height 9
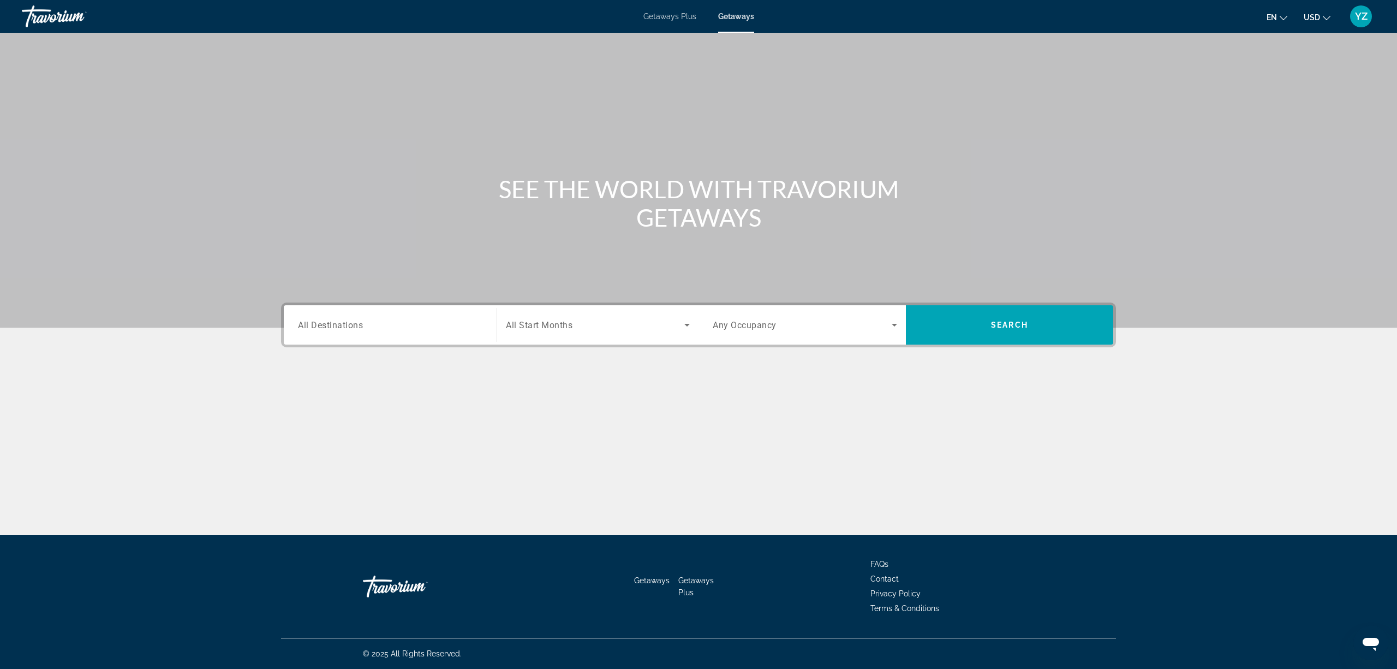
click at [463, 319] on input "Destination All Destinations" at bounding box center [390, 325] width 184 height 13
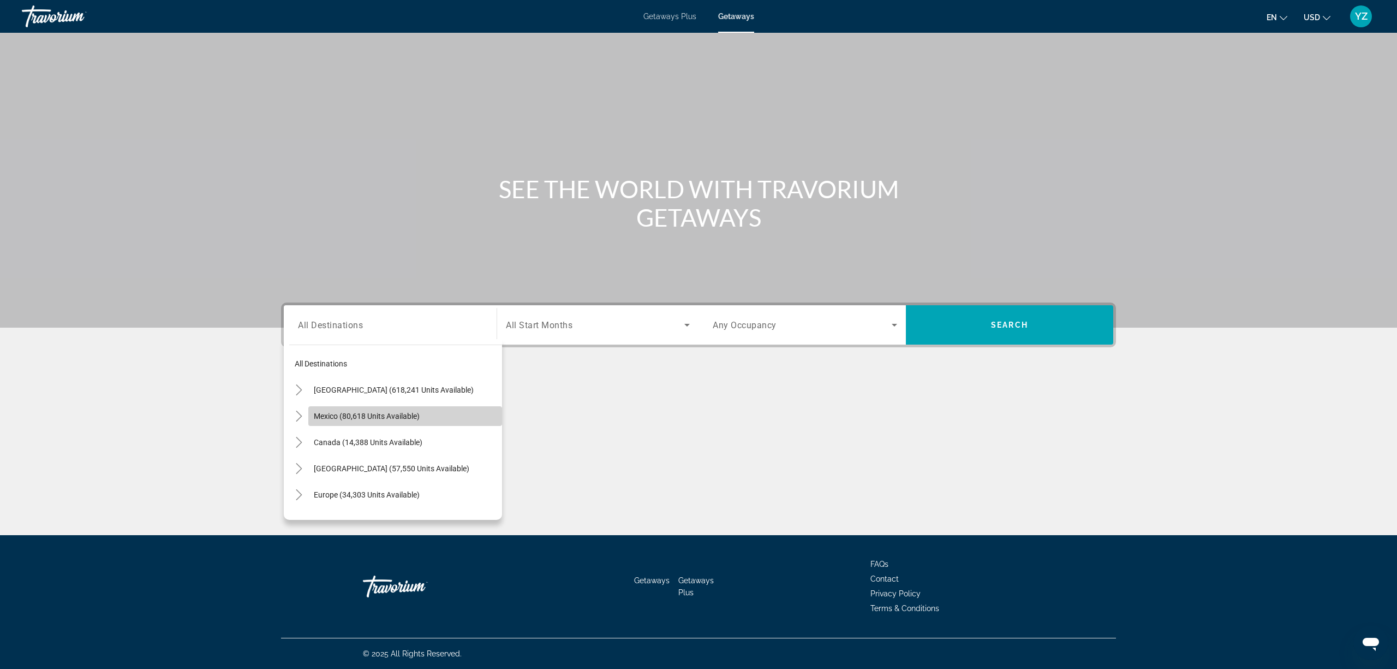
click at [427, 413] on span "Search widget" at bounding box center [405, 416] width 194 height 26
type input "**********"
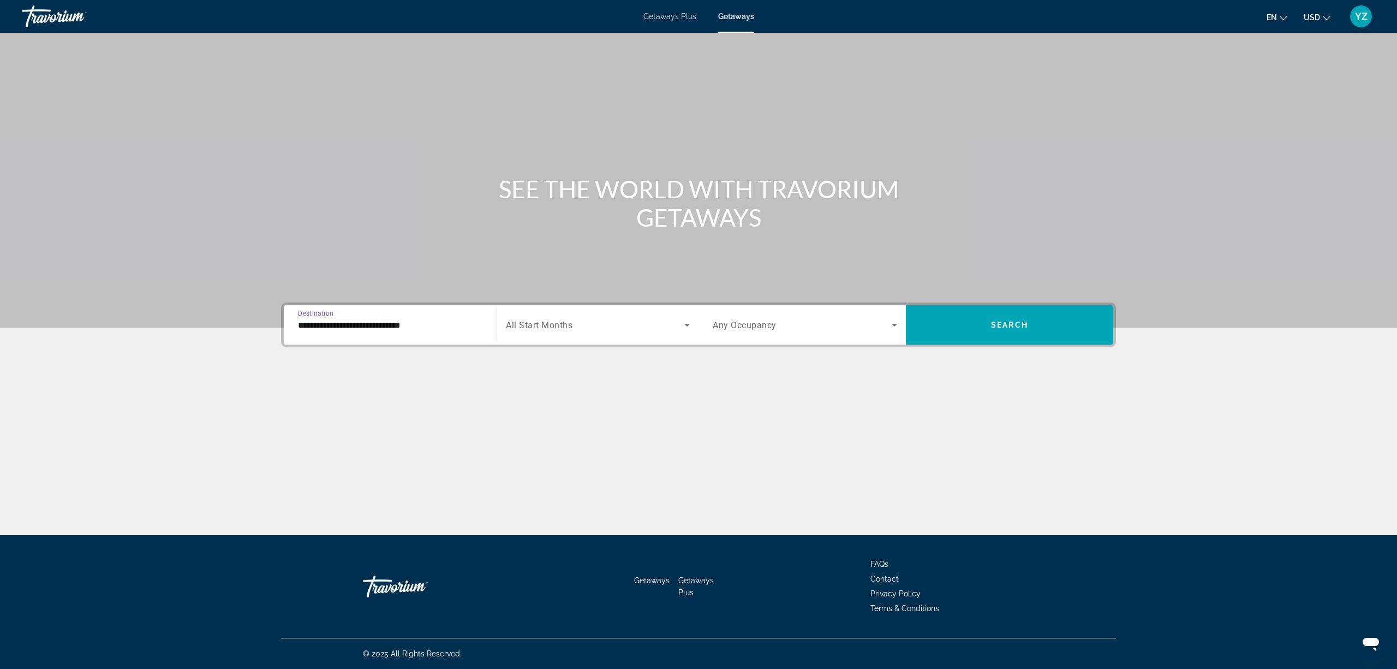
click at [641, 319] on span "Search widget" at bounding box center [595, 324] width 178 height 13
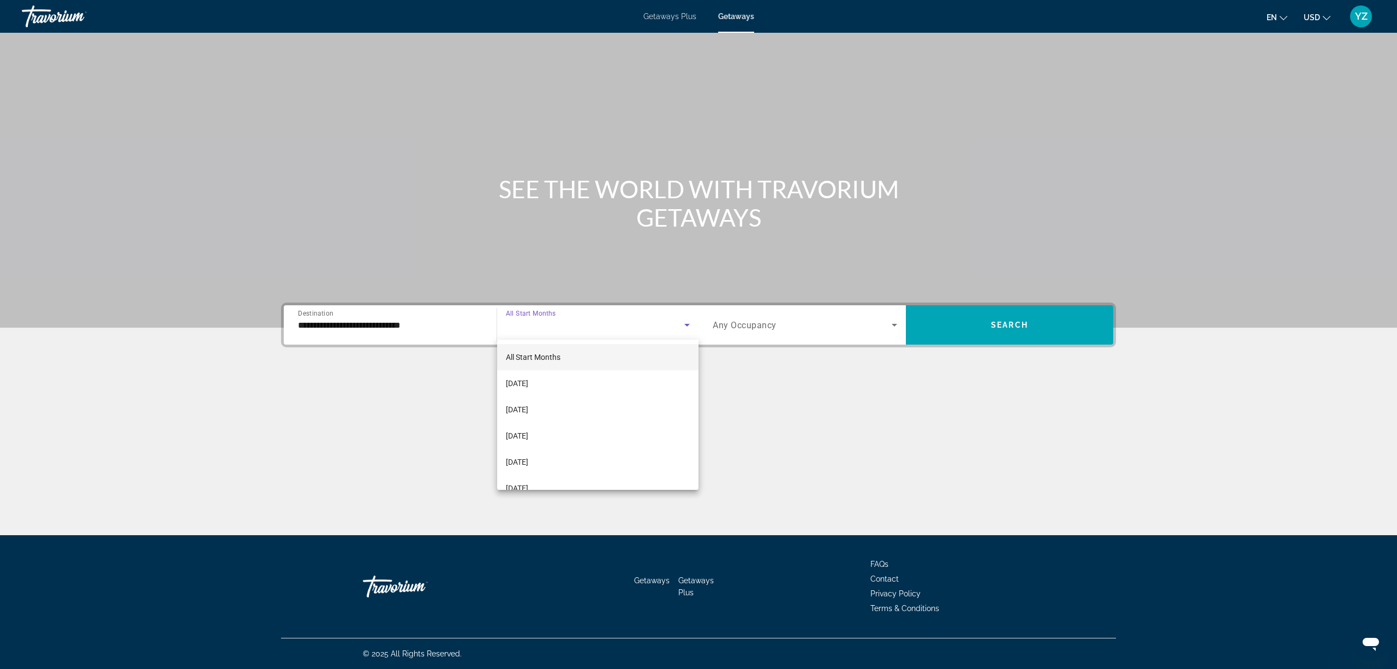
click at [800, 363] on div at bounding box center [698, 334] width 1397 height 669
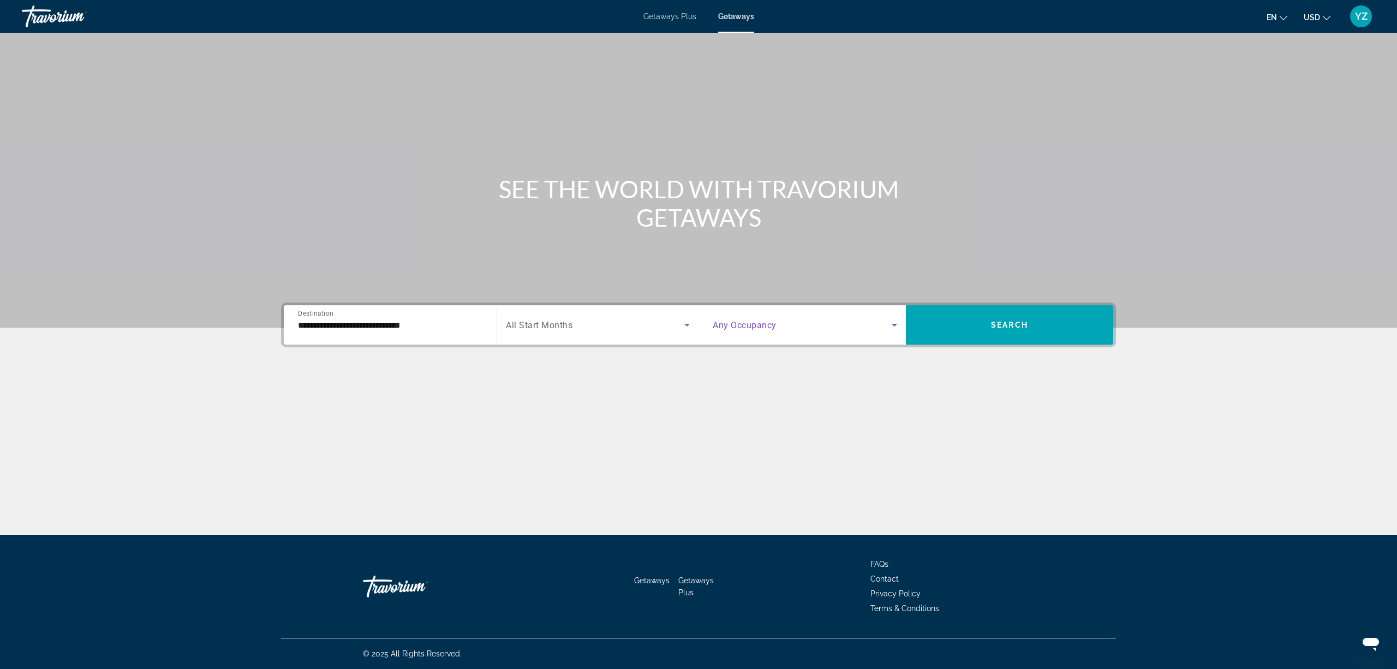
click at [894, 324] on icon "Search widget" at bounding box center [894, 325] width 5 height 3
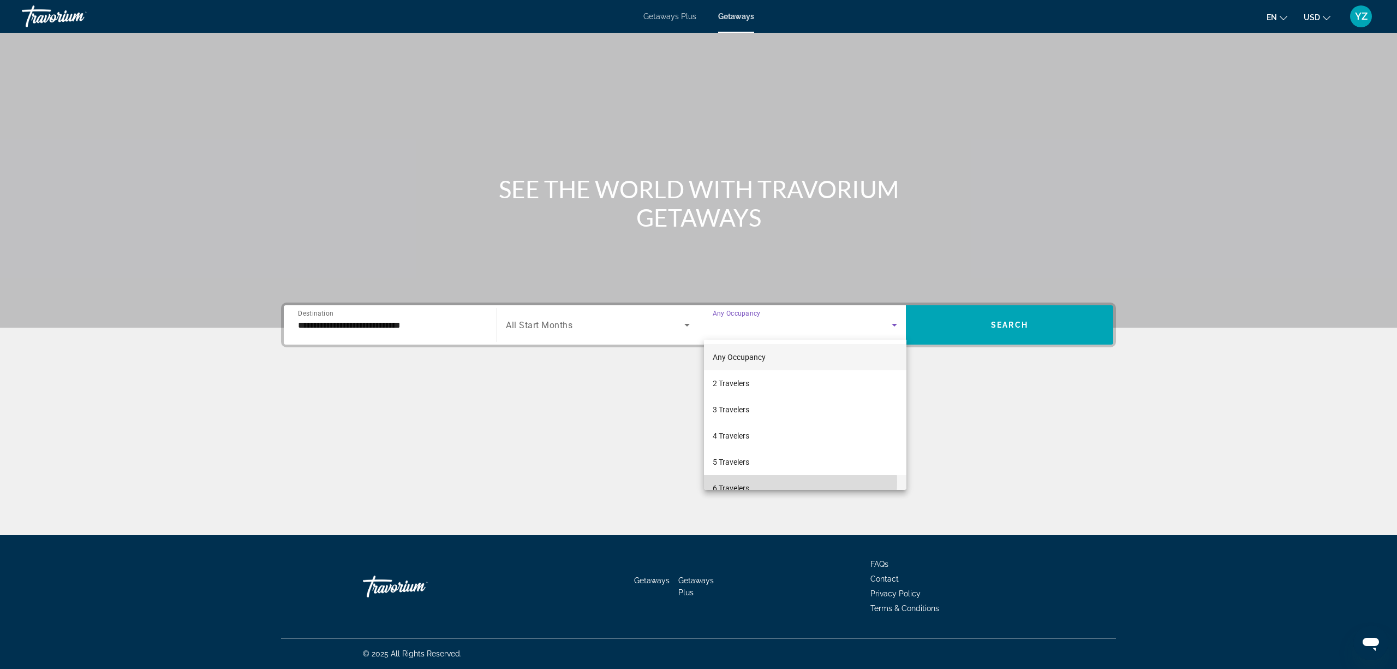
click at [784, 481] on mat-option "6 Travelers" at bounding box center [805, 488] width 202 height 26
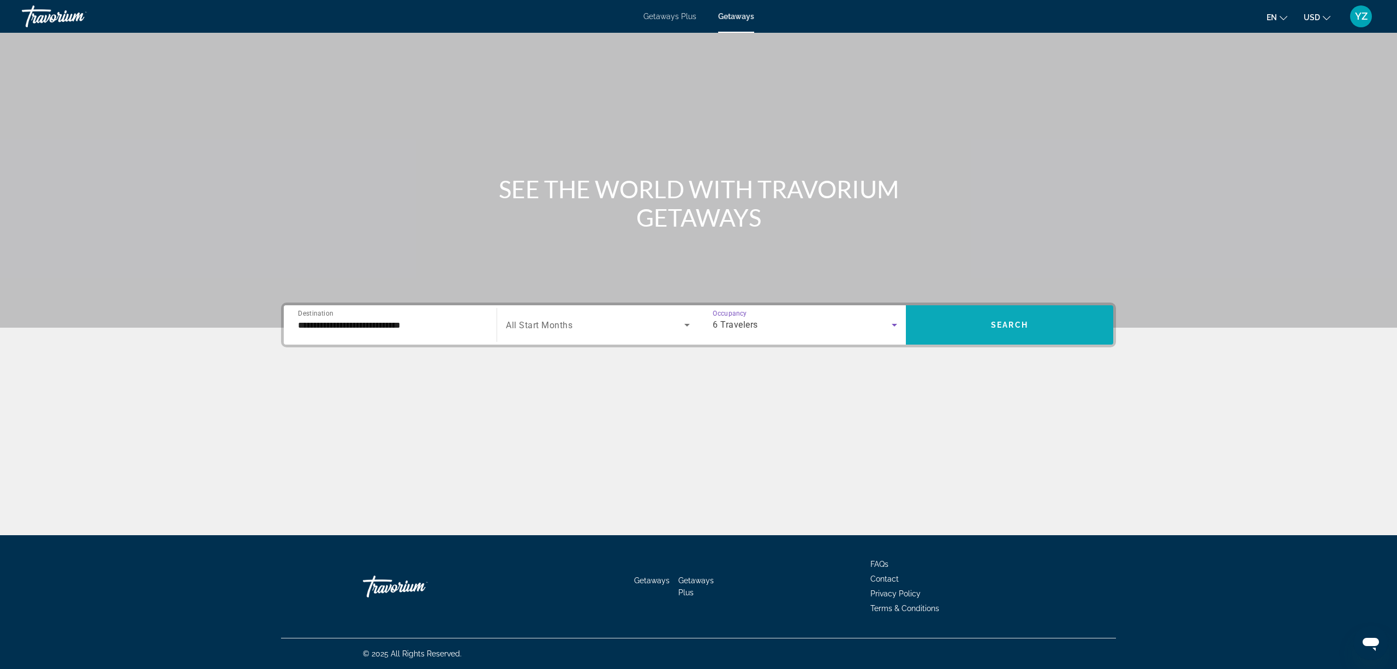
click at [985, 324] on span "Search widget" at bounding box center [1009, 325] width 207 height 26
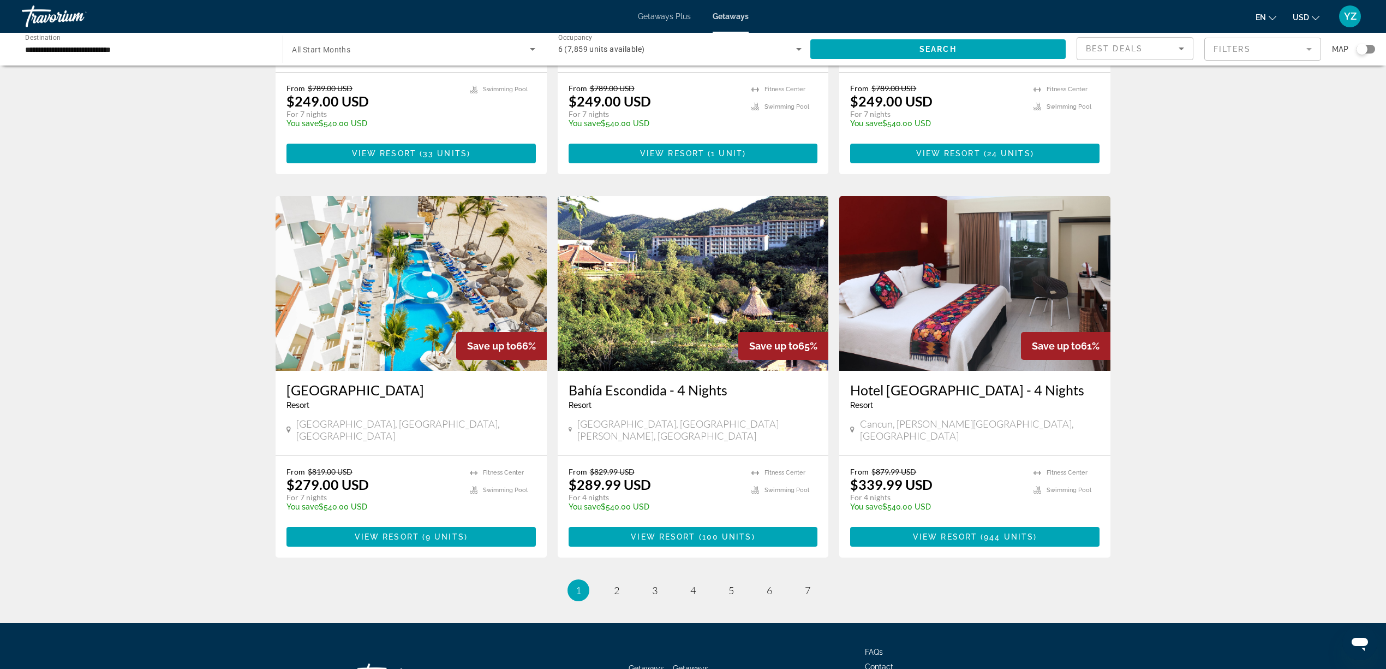
scroll to position [1092, 0]
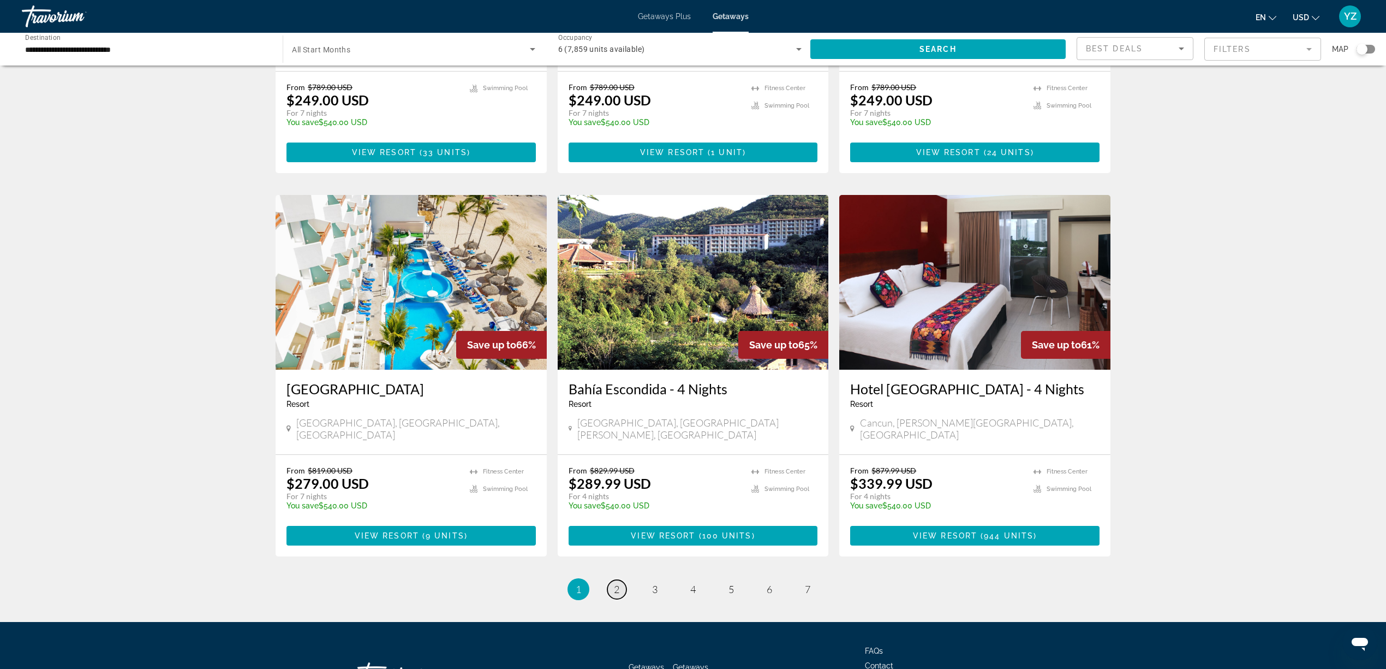
click at [611, 580] on link "page 2" at bounding box center [616, 589] width 19 height 19
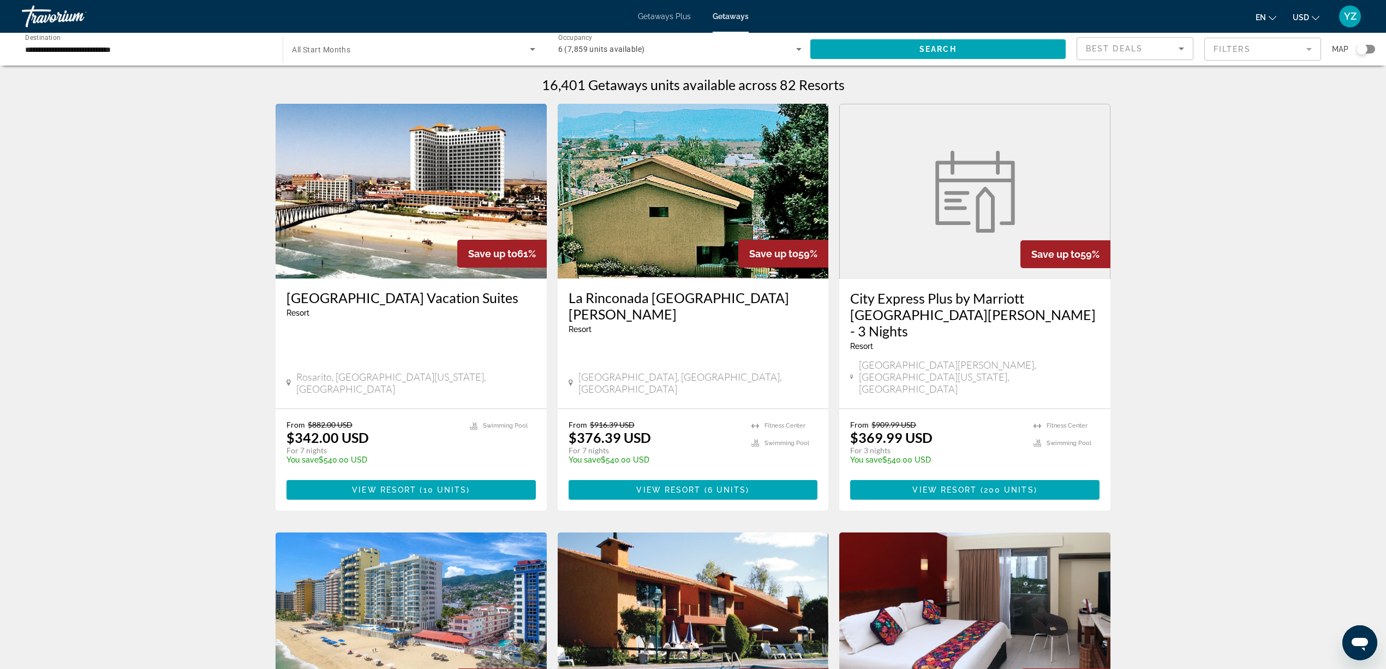
click at [1307, 47] on mat-form-field "Filters" at bounding box center [1263, 49] width 117 height 23
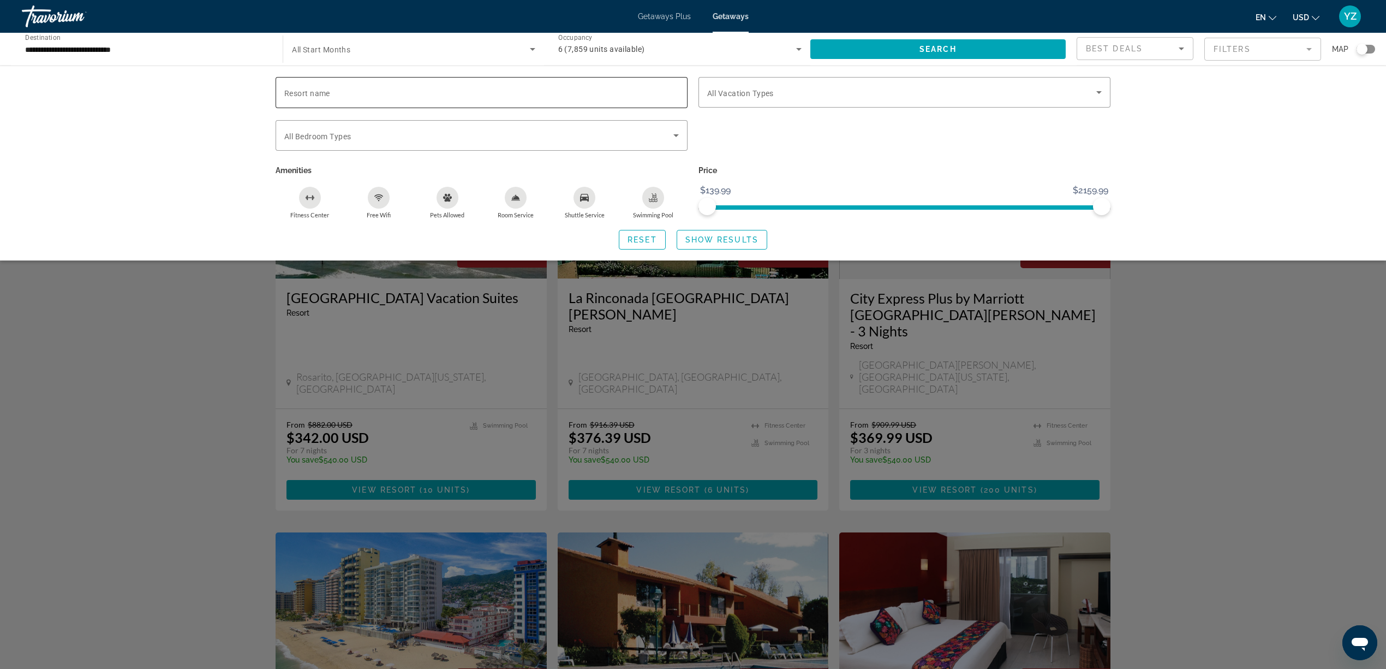
click at [485, 92] on input "Resort name" at bounding box center [481, 92] width 395 height 13
type input "*********"
click at [729, 236] on span "Show Results" at bounding box center [722, 239] width 73 height 9
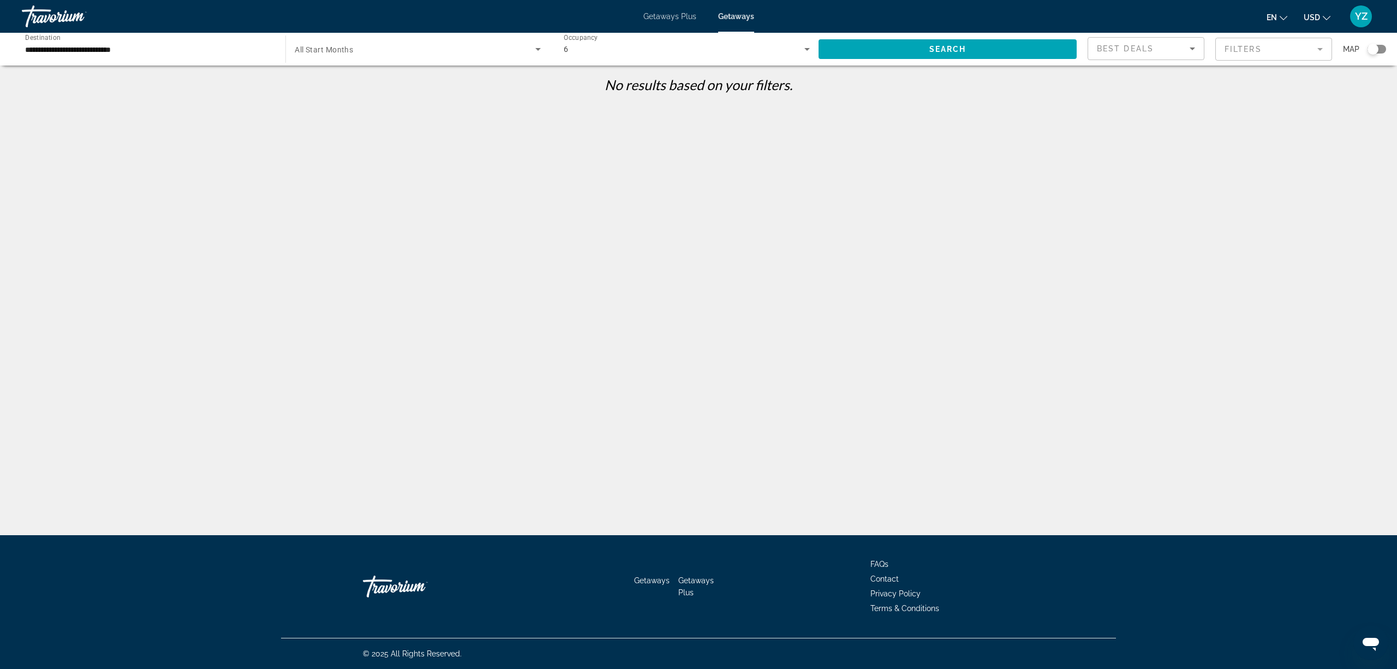
click at [651, 49] on div "6" at bounding box center [684, 49] width 241 height 13
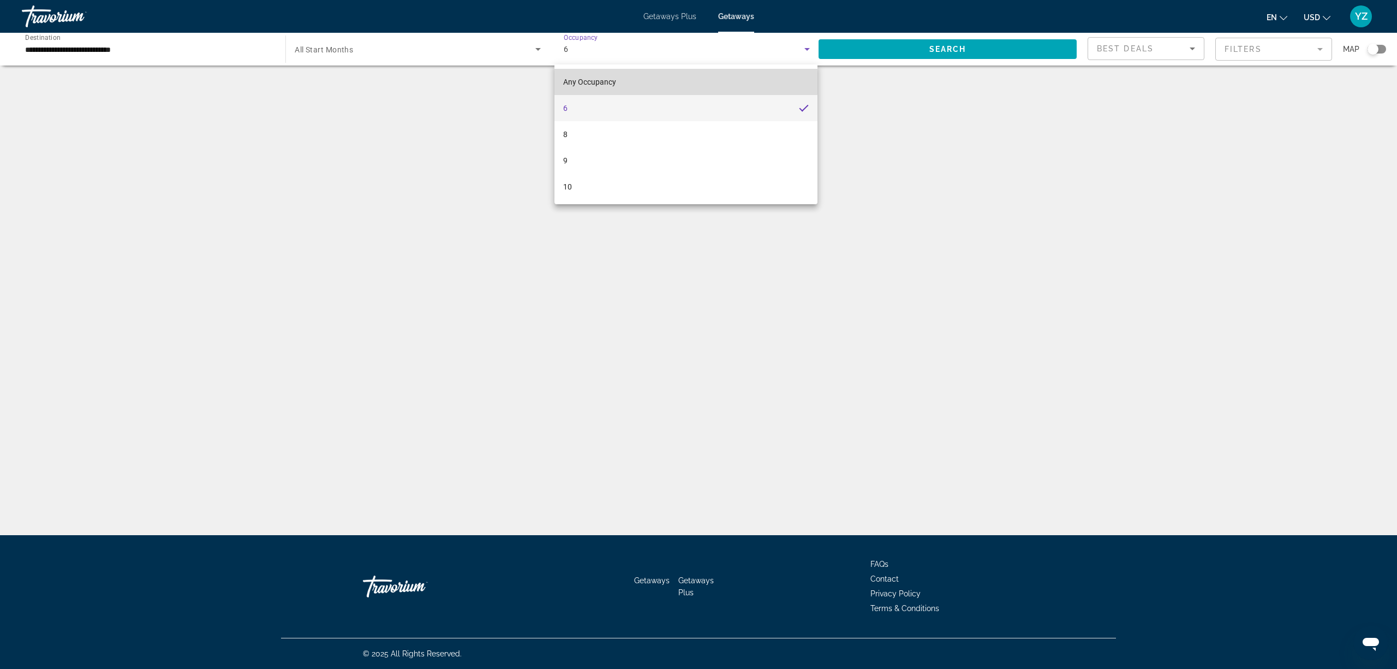
click at [608, 80] on span "Any Occupancy" at bounding box center [589, 82] width 53 height 9
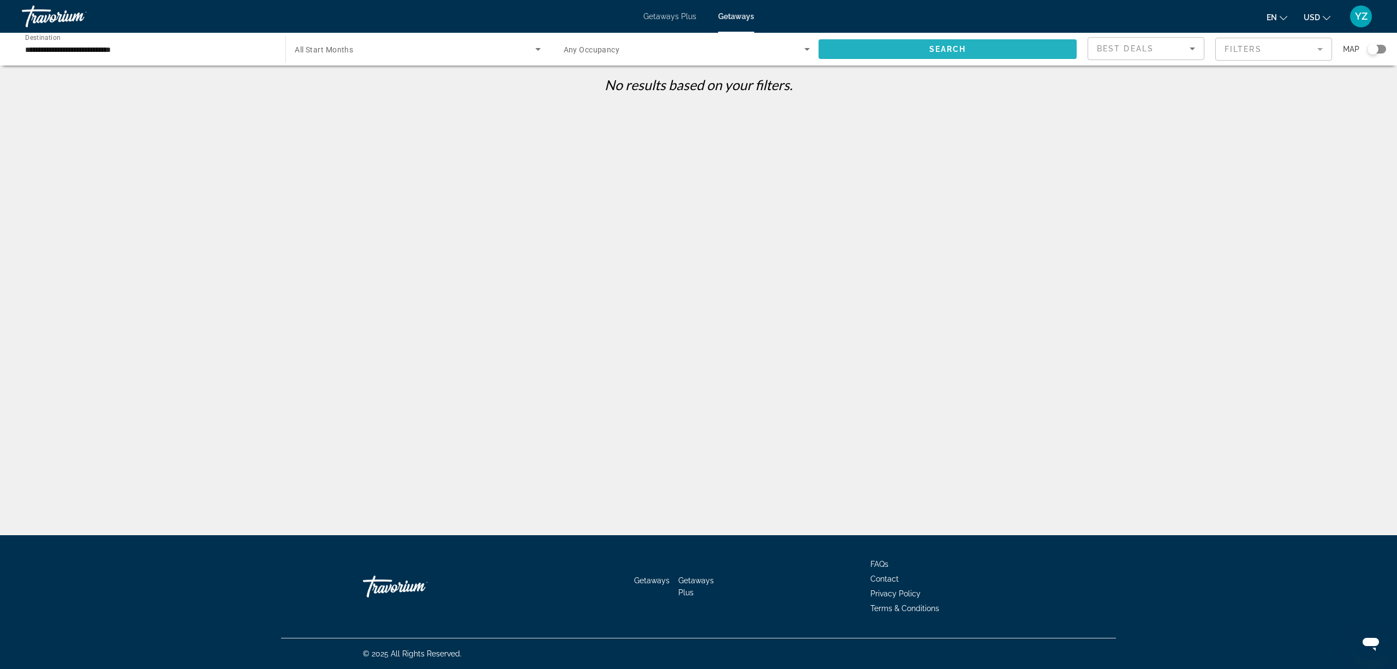
click at [1003, 42] on span "Search widget" at bounding box center [948, 49] width 258 height 26
click at [1289, 52] on mat-form-field "Filters" at bounding box center [1274, 49] width 117 height 23
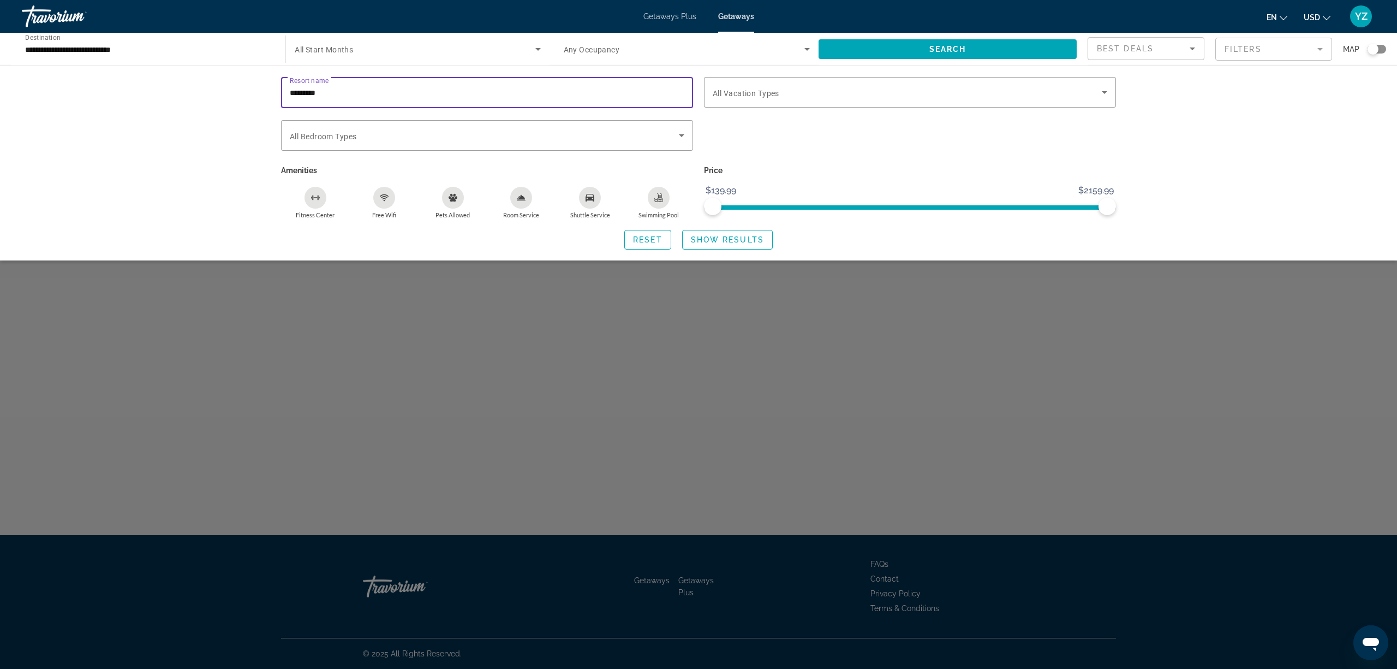
drag, startPoint x: 330, startPoint y: 86, endPoint x: 264, endPoint y: 94, distance: 66.6
click at [264, 94] on div "Resort name ********* Vacation Types All Vacation Types Bedroom Types All Bedro…" at bounding box center [698, 163] width 879 height 172
click at [723, 242] on span "Show Results" at bounding box center [727, 239] width 73 height 9
click at [723, 236] on span "Show Results" at bounding box center [727, 239] width 73 height 9
click at [743, 229] on span "Search widget" at bounding box center [728, 240] width 90 height 26
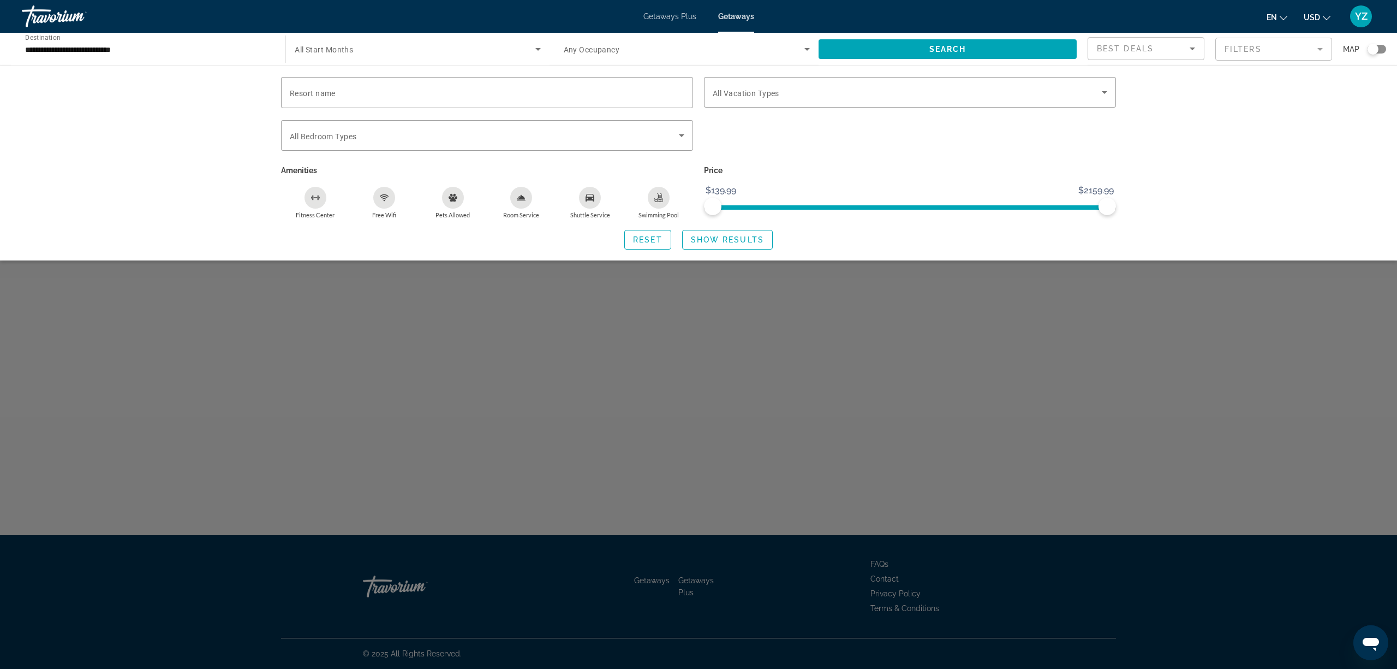
click at [1367, 14] on span "YZ" at bounding box center [1361, 16] width 13 height 11
click at [61, 13] on div "Travorium" at bounding box center [76, 16] width 109 height 28
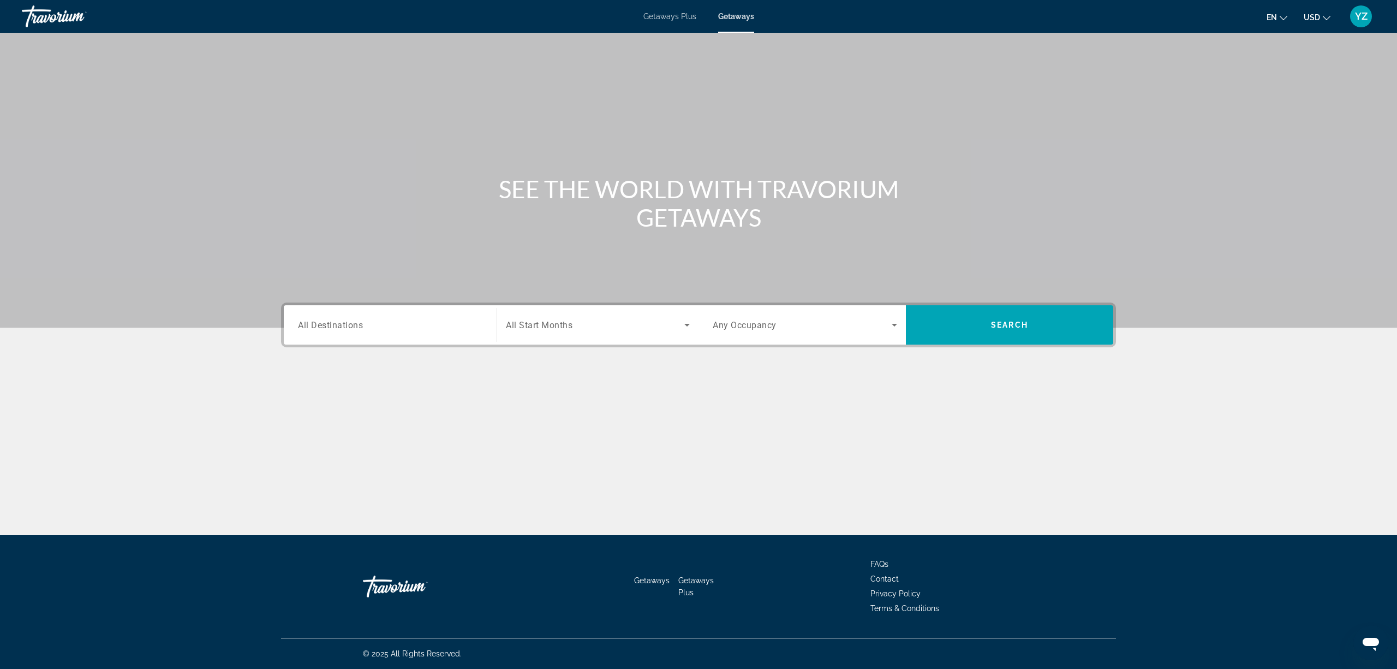
click at [1365, 16] on span "YZ" at bounding box center [1361, 16] width 13 height 11
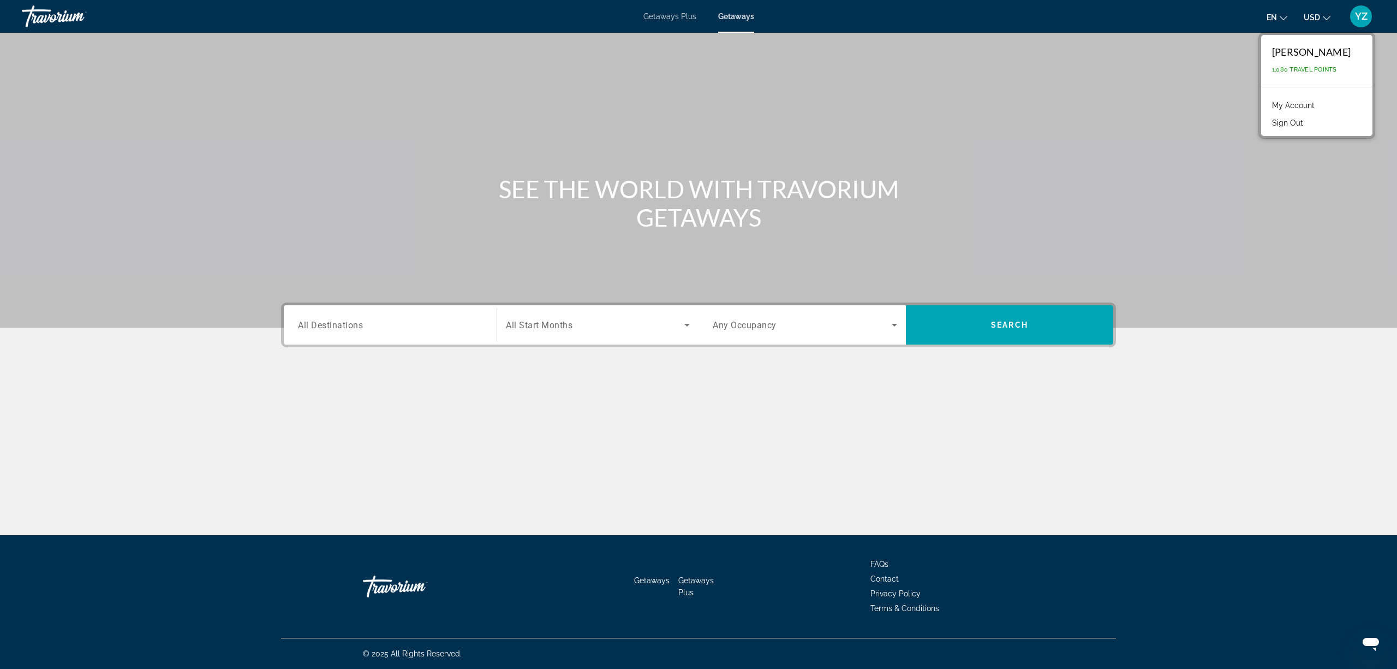
click at [1324, 62] on div "[PERSON_NAME] 1,080 Travel Points" at bounding box center [1316, 61] width 111 height 52
click at [1299, 64] on div "[PERSON_NAME] 1,080 Travel Points" at bounding box center [1316, 61] width 111 height 52
click at [1290, 243] on div "Main content" at bounding box center [698, 163] width 1397 height 327
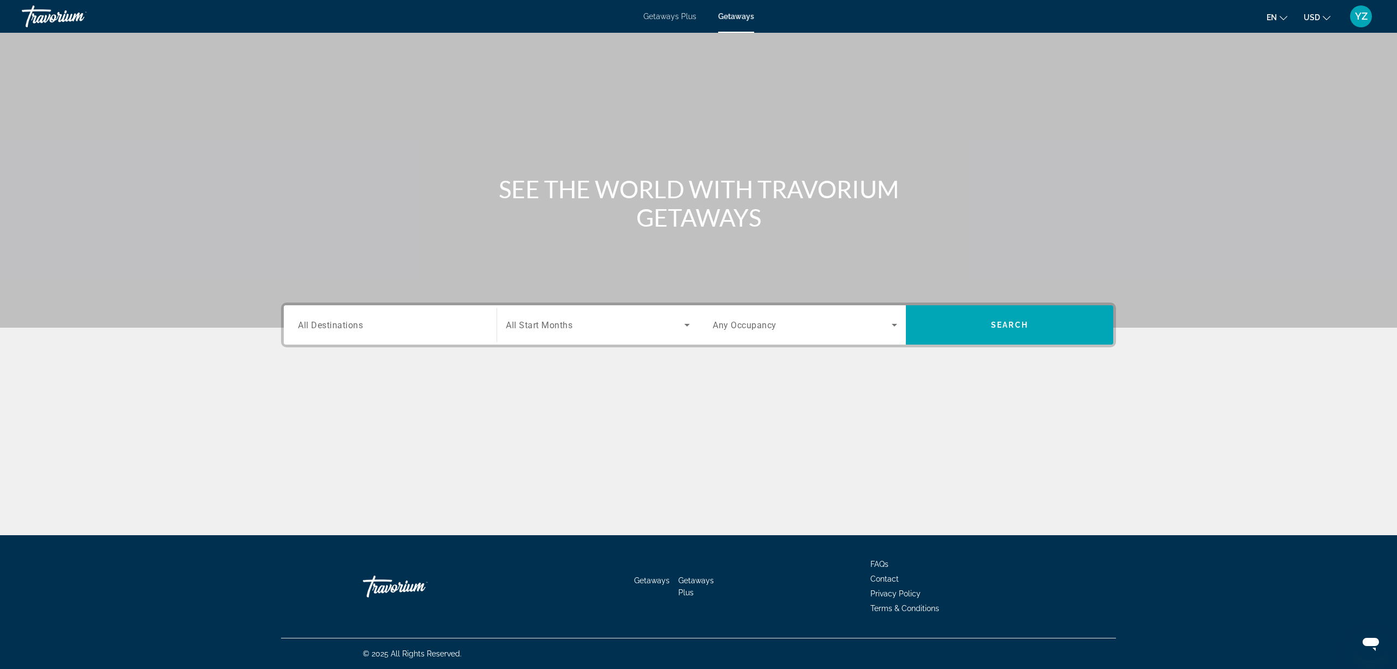
click at [61, 14] on div "Travorium" at bounding box center [76, 16] width 109 height 28
